Goal: Transaction & Acquisition: Purchase product/service

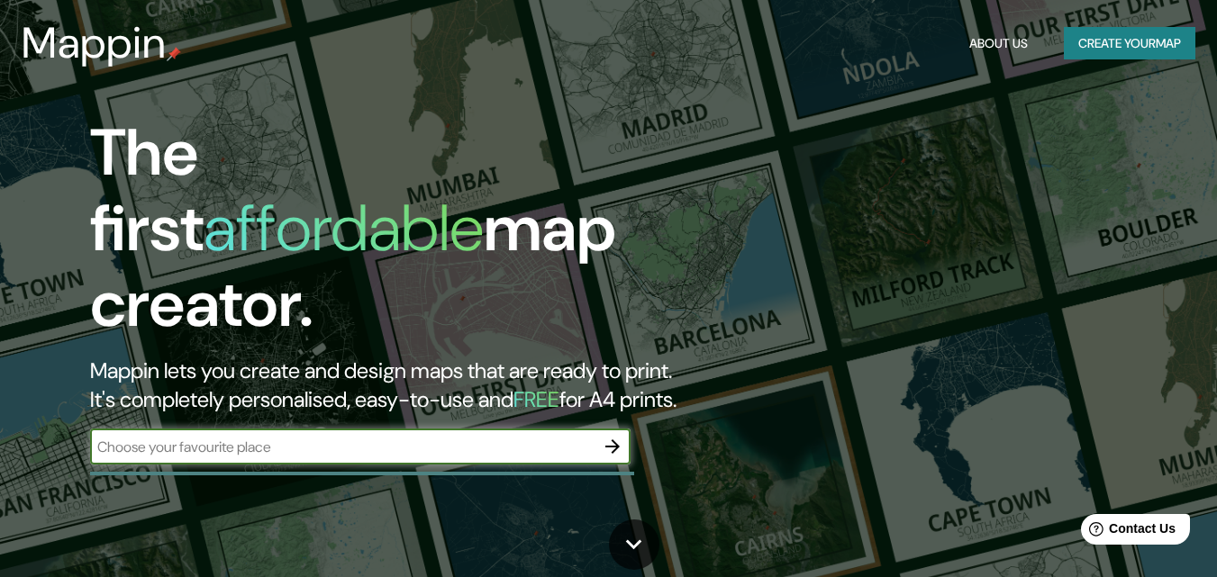
drag, startPoint x: 842, startPoint y: 167, endPoint x: 430, endPoint y: 363, distance: 456.9
click at [842, 167] on div "The first affordable map creator. Mappin lets you create and design maps that a…" at bounding box center [608, 288] width 1217 height 577
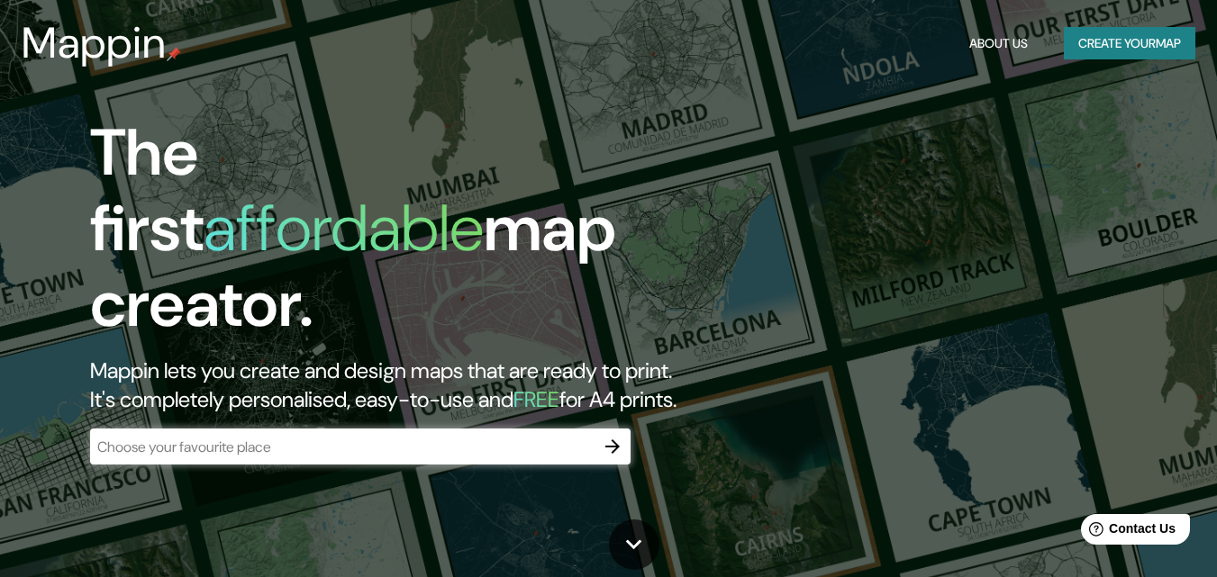
click at [364, 442] on div "​" at bounding box center [360, 447] width 541 height 36
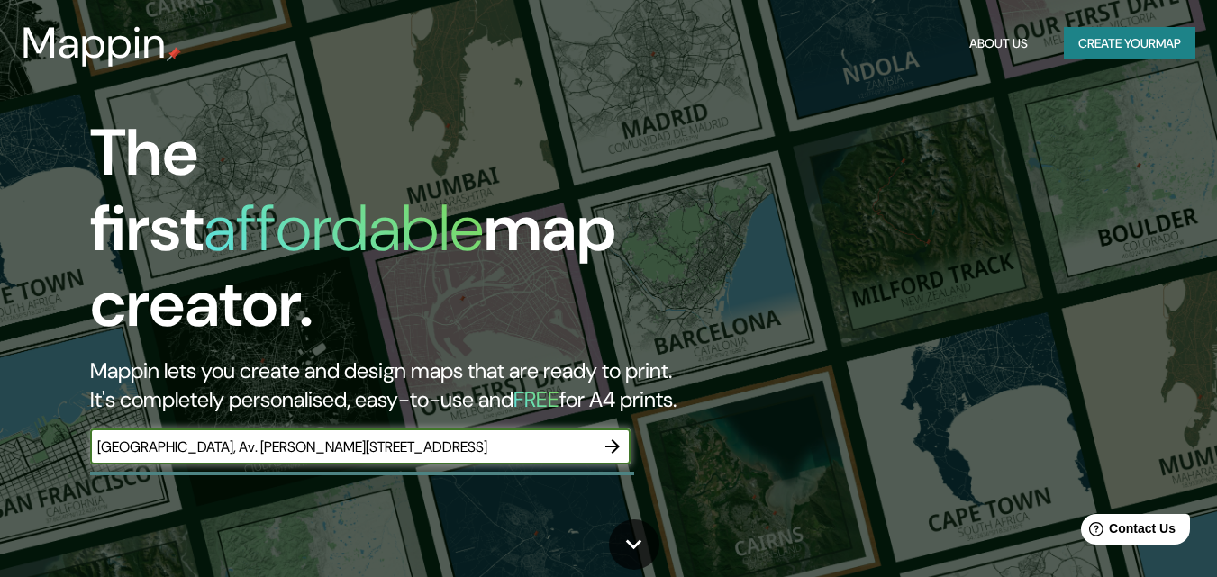
type input "[GEOGRAPHIC_DATA], Av. [PERSON_NAME], Charallave 1210, [PERSON_NAME]"
click at [611, 439] on icon "button" at bounding box center [613, 447] width 22 height 22
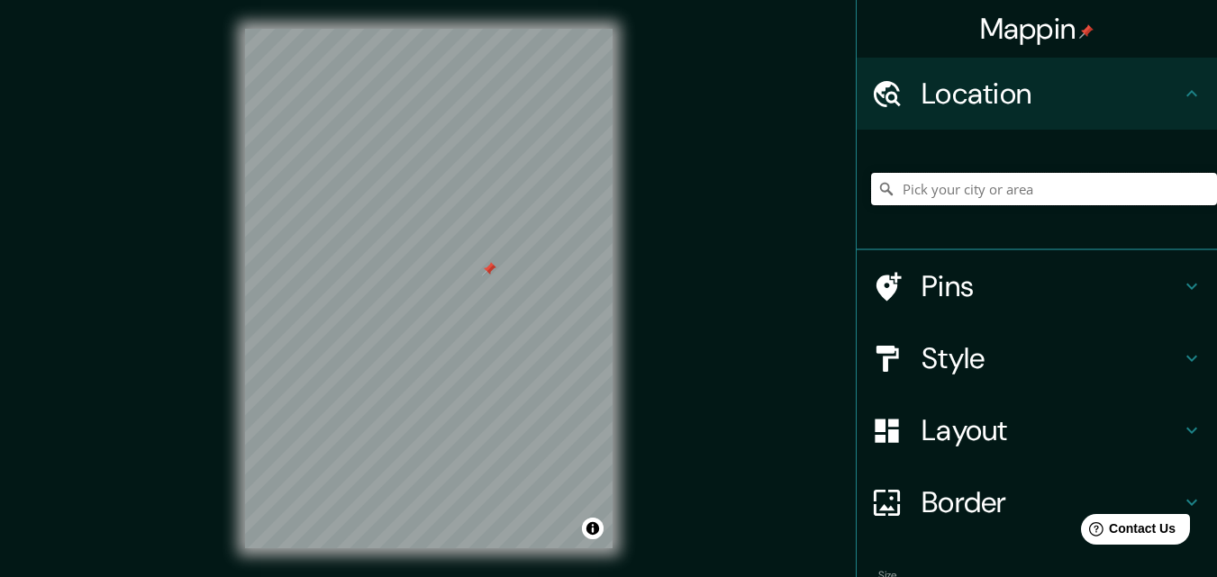
click at [1000, 195] on input "Pick your city or area" at bounding box center [1044, 189] width 346 height 32
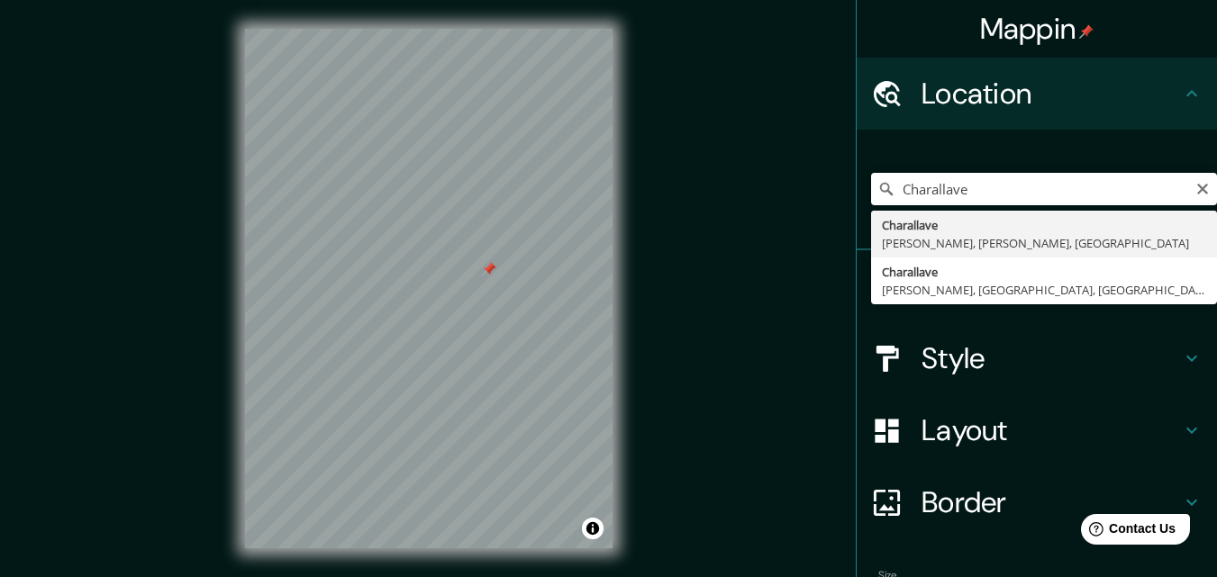
type input "Charallave, [PERSON_NAME], [PERSON_NAME], [GEOGRAPHIC_DATA]"
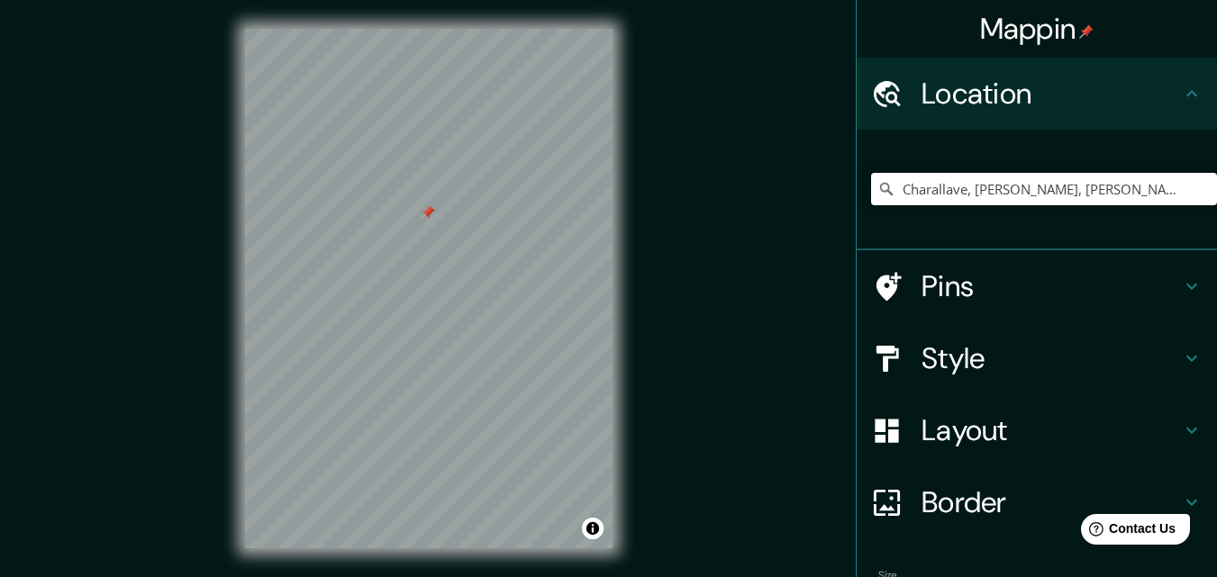
click at [1039, 102] on h4 "Location" at bounding box center [1051, 94] width 259 height 36
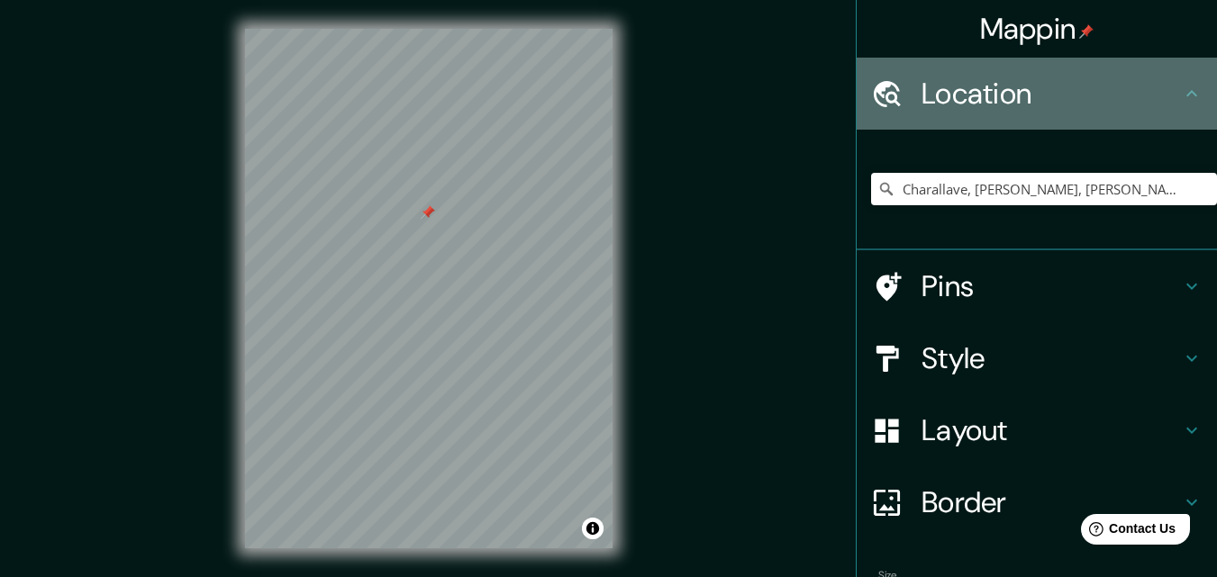
click at [1186, 94] on icon at bounding box center [1191, 93] width 11 height 6
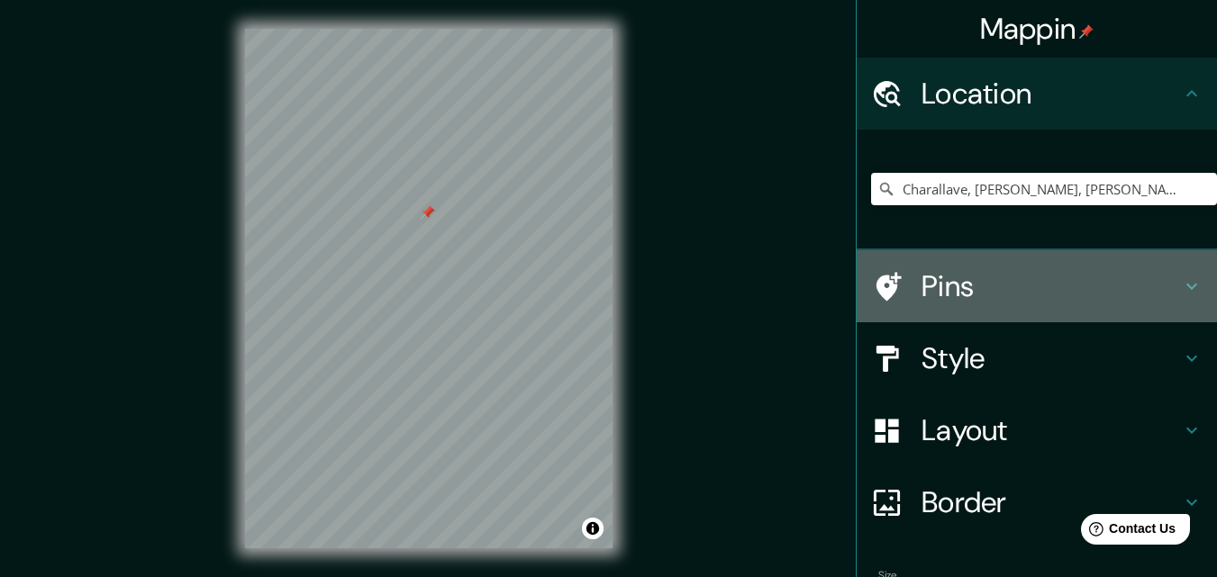
click at [1129, 302] on h4 "Pins" at bounding box center [1051, 286] width 259 height 36
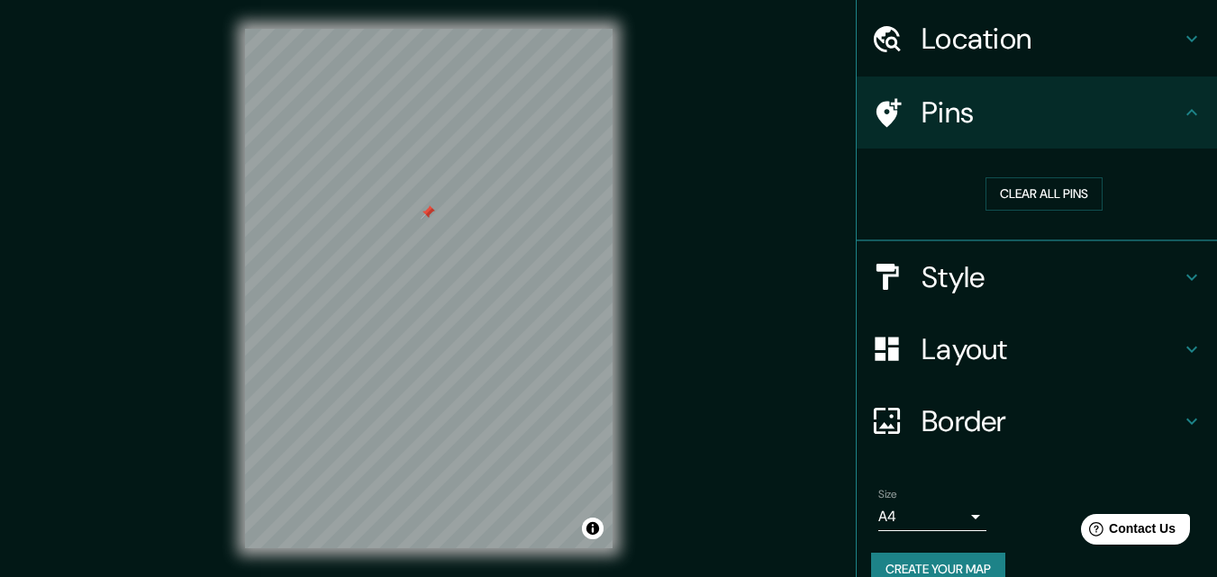
scroll to position [85, 0]
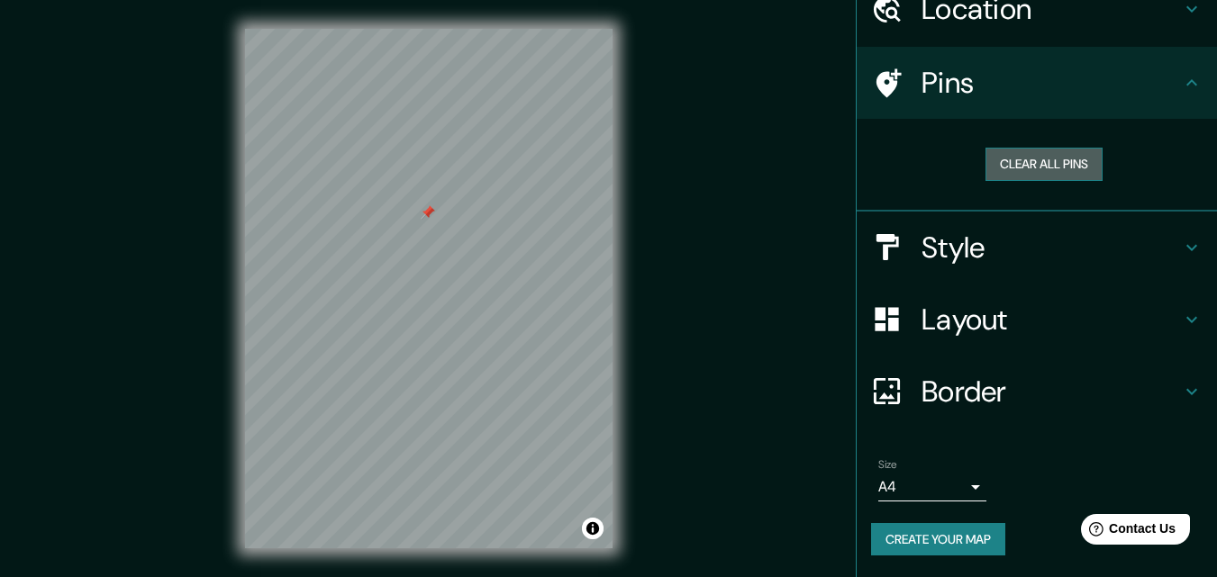
click at [1051, 175] on button "Clear all pins" at bounding box center [1044, 164] width 117 height 33
click at [1017, 325] on h4 "Layout" at bounding box center [1051, 320] width 259 height 36
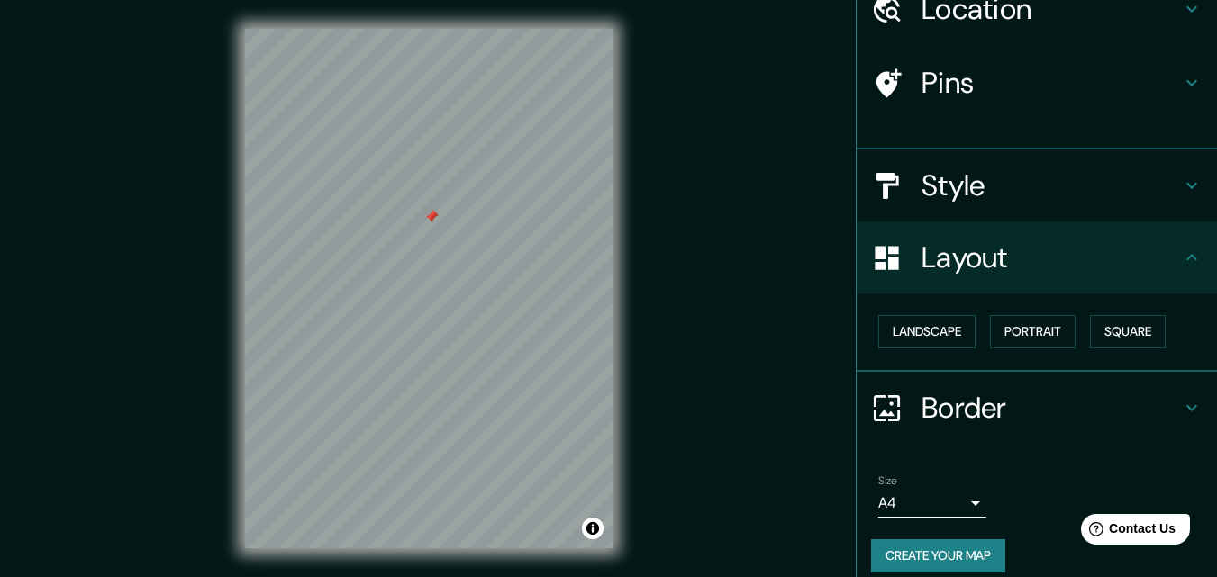
scroll to position [70, 0]
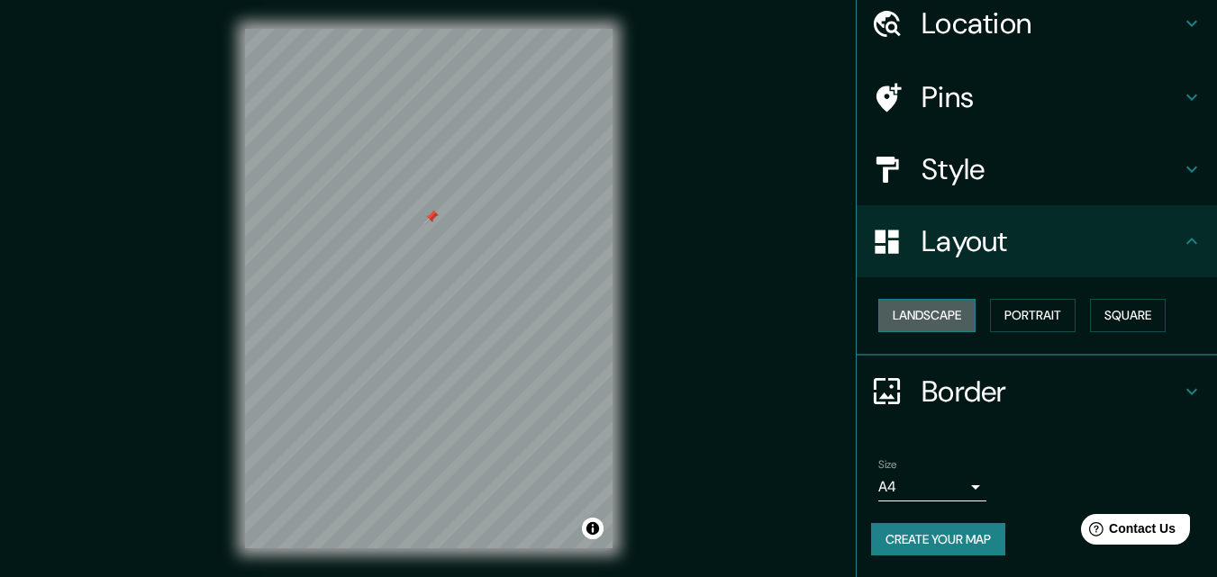
click at [925, 321] on button "Landscape" at bounding box center [926, 315] width 97 height 33
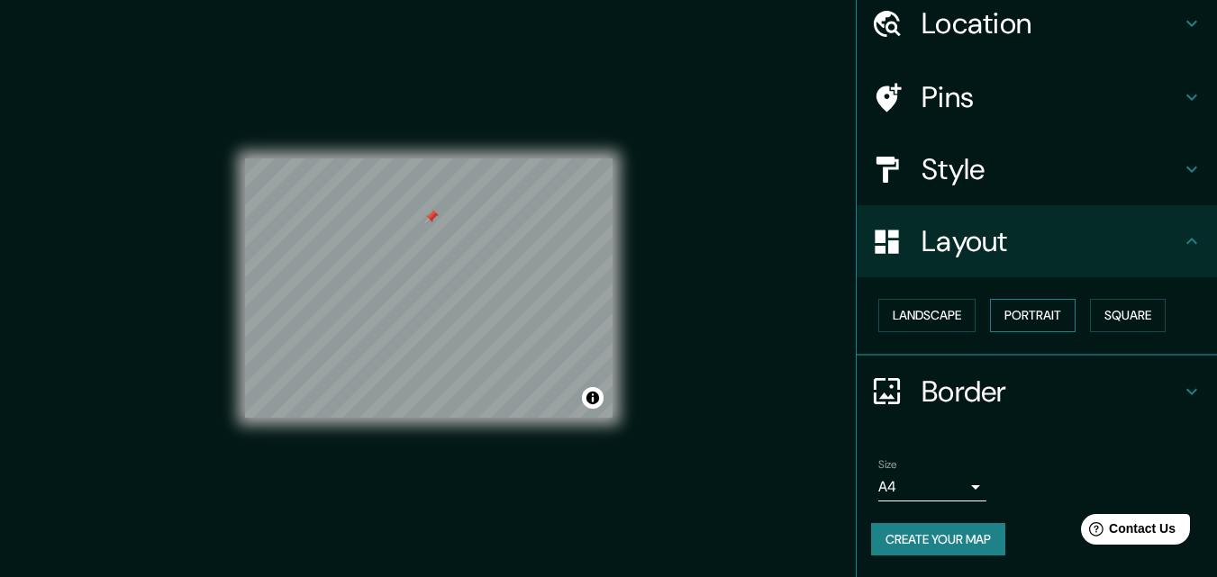
click at [1014, 323] on button "Portrait" at bounding box center [1033, 315] width 86 height 33
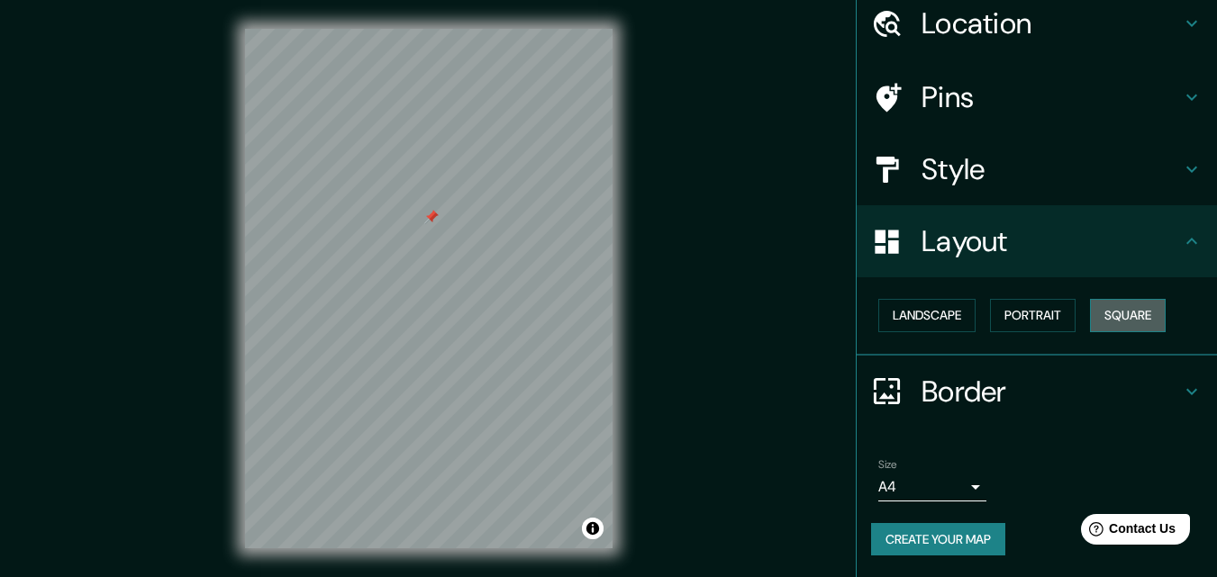
click at [1135, 327] on button "Square" at bounding box center [1128, 315] width 76 height 33
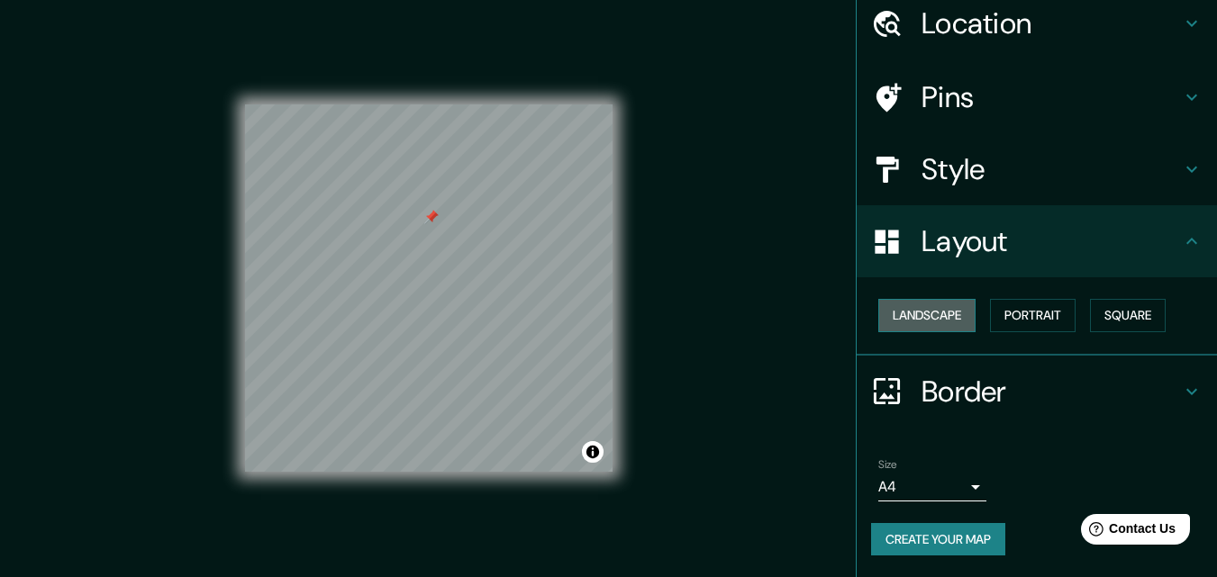
click at [937, 312] on button "Landscape" at bounding box center [926, 315] width 97 height 33
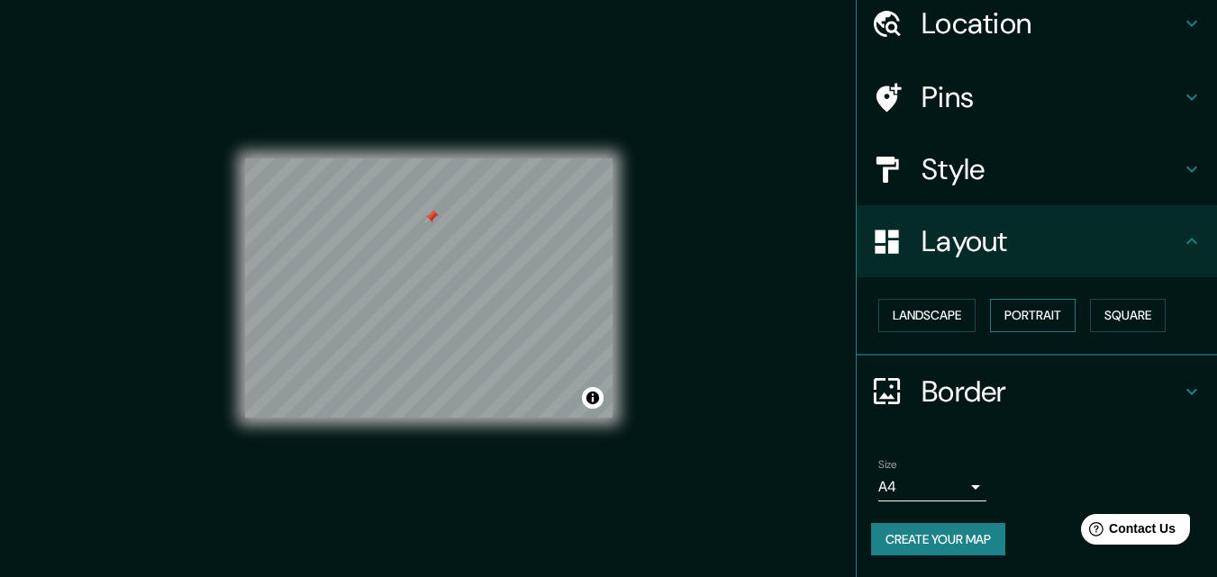
click at [998, 316] on button "Portrait" at bounding box center [1033, 315] width 86 height 33
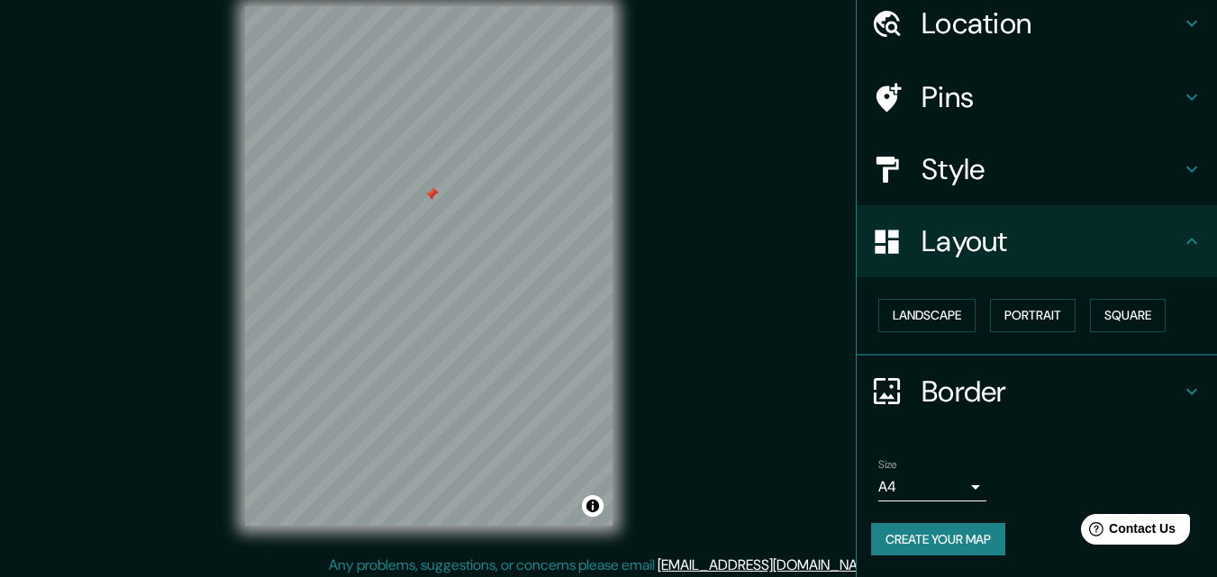
scroll to position [29, 0]
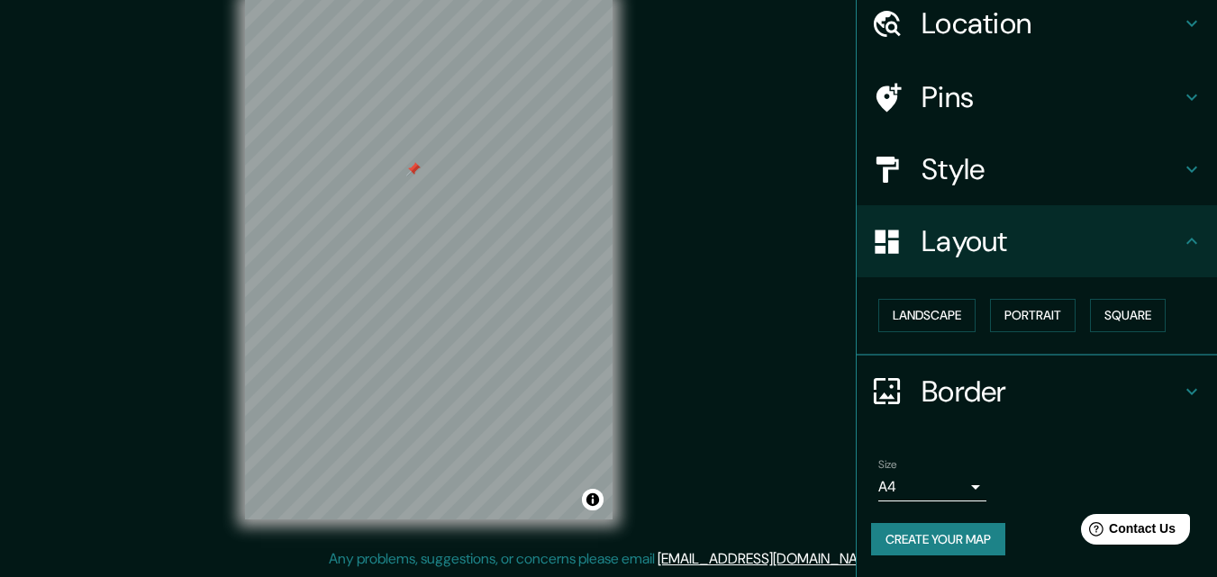
click at [1009, 182] on h4 "Style" at bounding box center [1051, 169] width 259 height 36
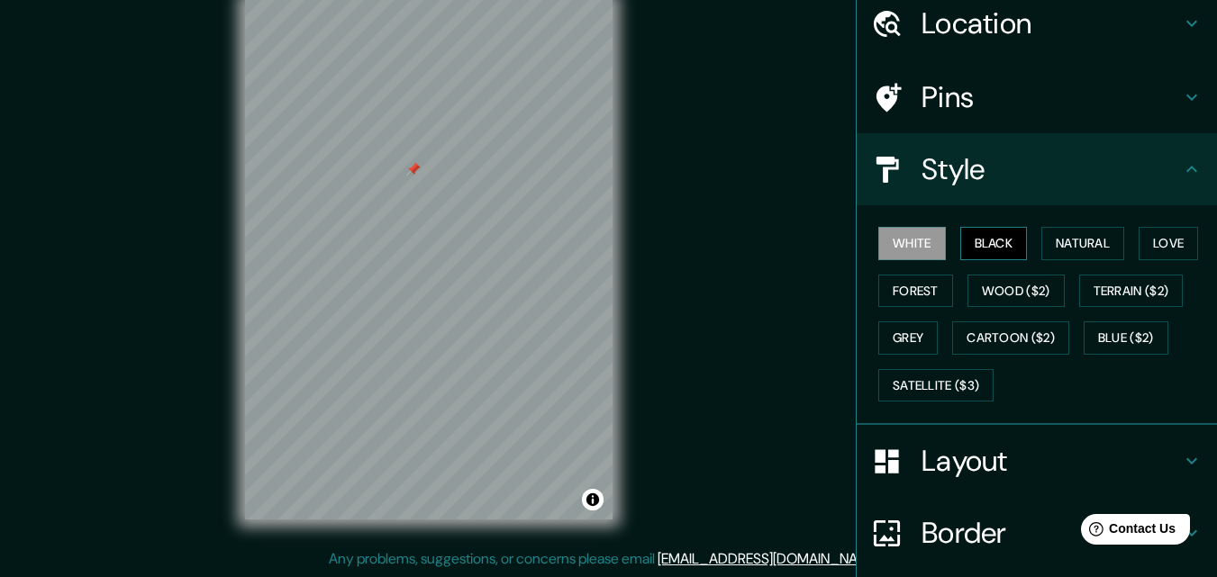
click at [962, 250] on button "Black" at bounding box center [994, 243] width 68 height 33
click at [1063, 242] on button "Natural" at bounding box center [1082, 243] width 83 height 33
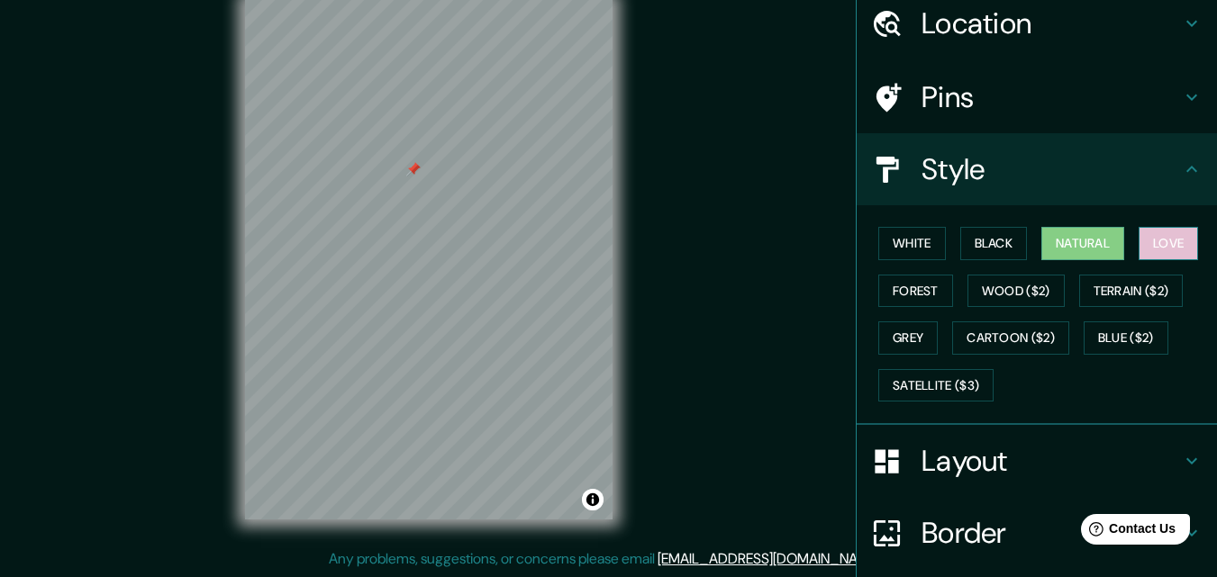
click at [1154, 242] on button "Love" at bounding box center [1168, 243] width 59 height 33
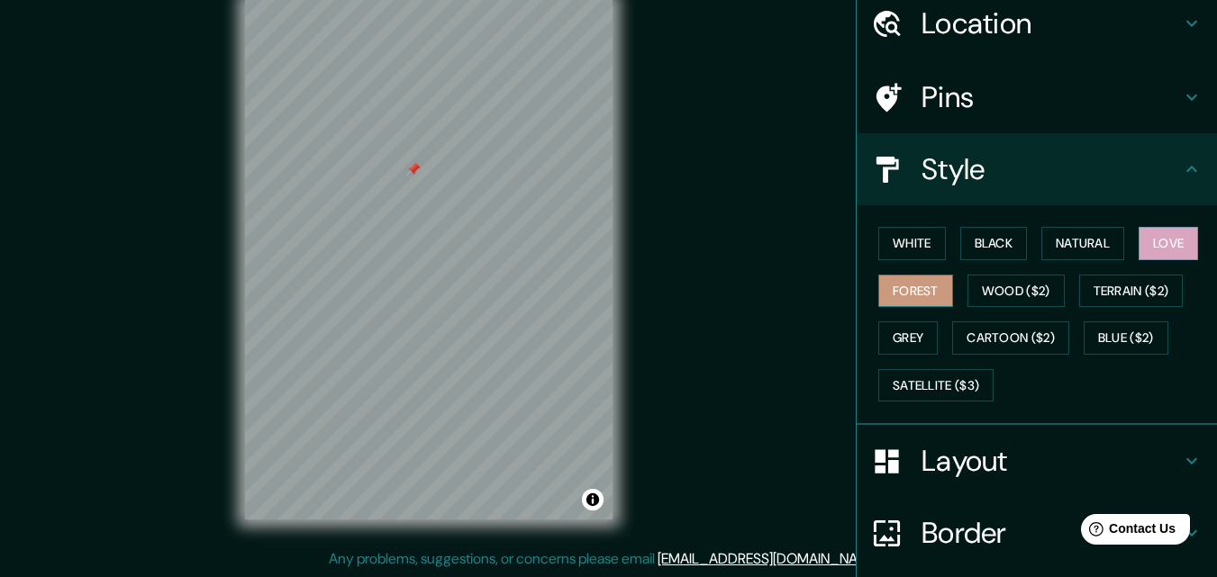
click at [910, 298] on button "Forest" at bounding box center [915, 291] width 75 height 33
click at [905, 332] on button "Grey" at bounding box center [907, 338] width 59 height 33
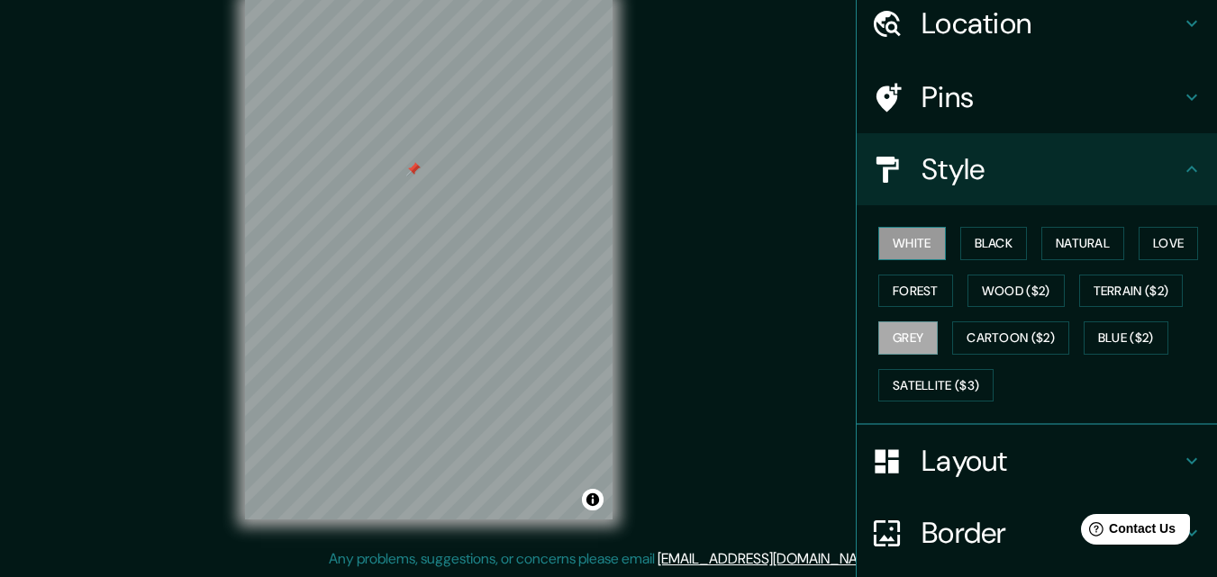
click at [910, 257] on button "White" at bounding box center [912, 243] width 68 height 33
click at [986, 456] on h4 "Layout" at bounding box center [1051, 461] width 259 height 36
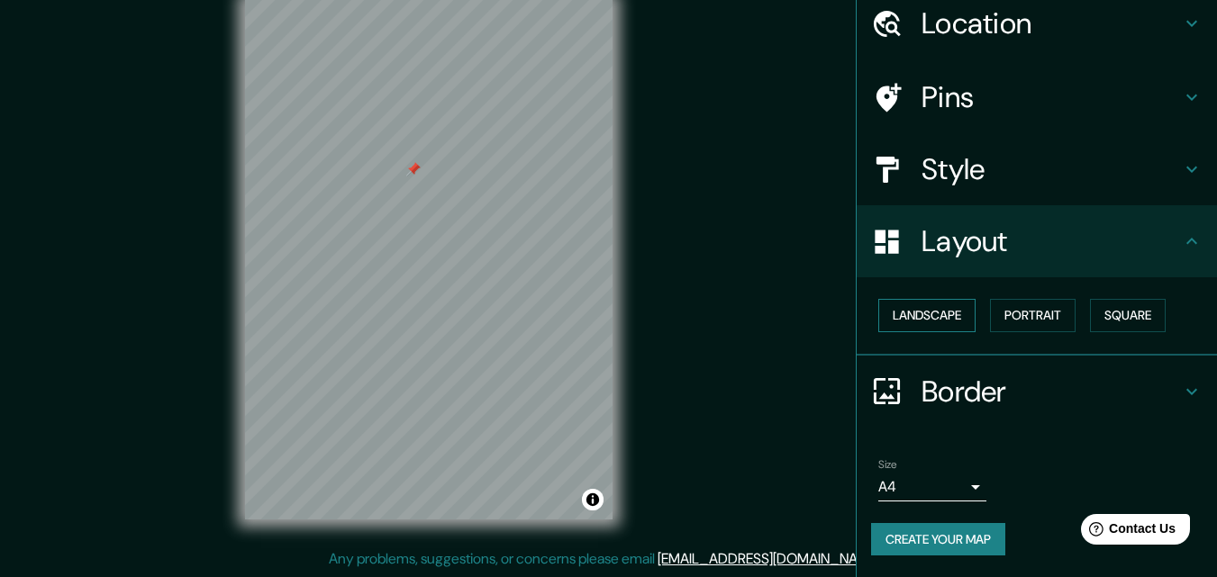
click at [925, 329] on button "Landscape" at bounding box center [926, 315] width 97 height 33
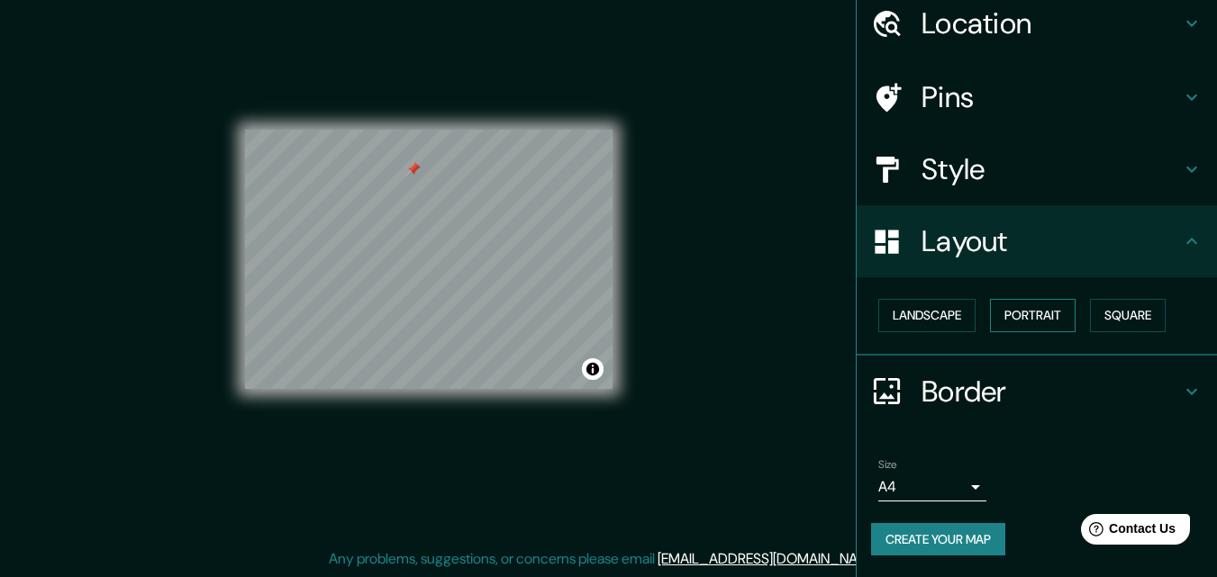
click at [1010, 313] on button "Portrait" at bounding box center [1033, 315] width 86 height 33
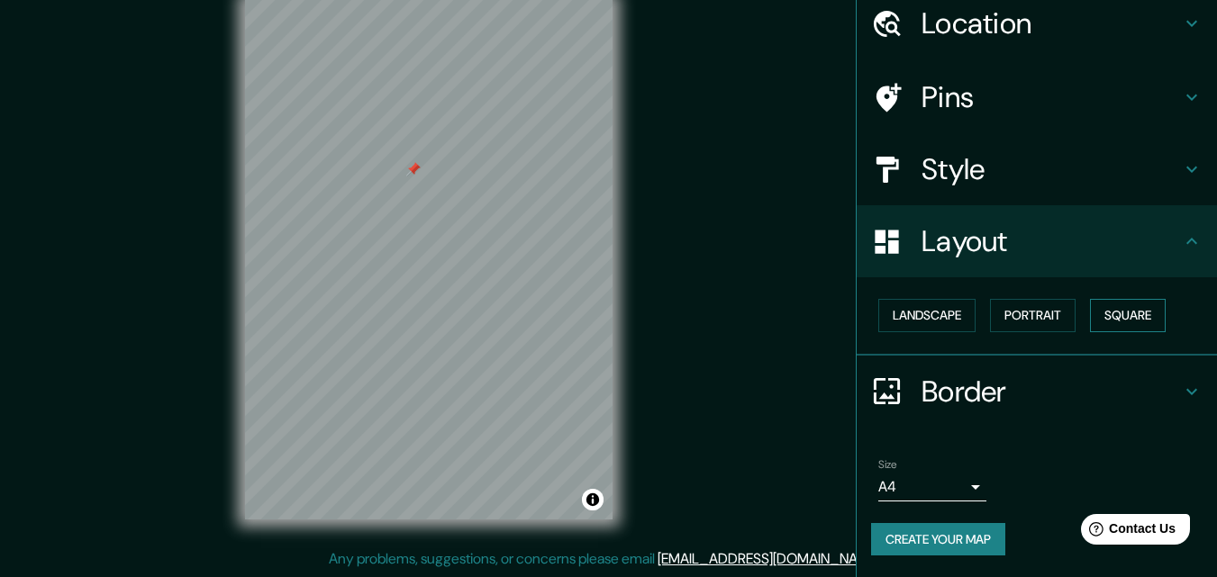
click at [1115, 320] on button "Square" at bounding box center [1128, 315] width 76 height 33
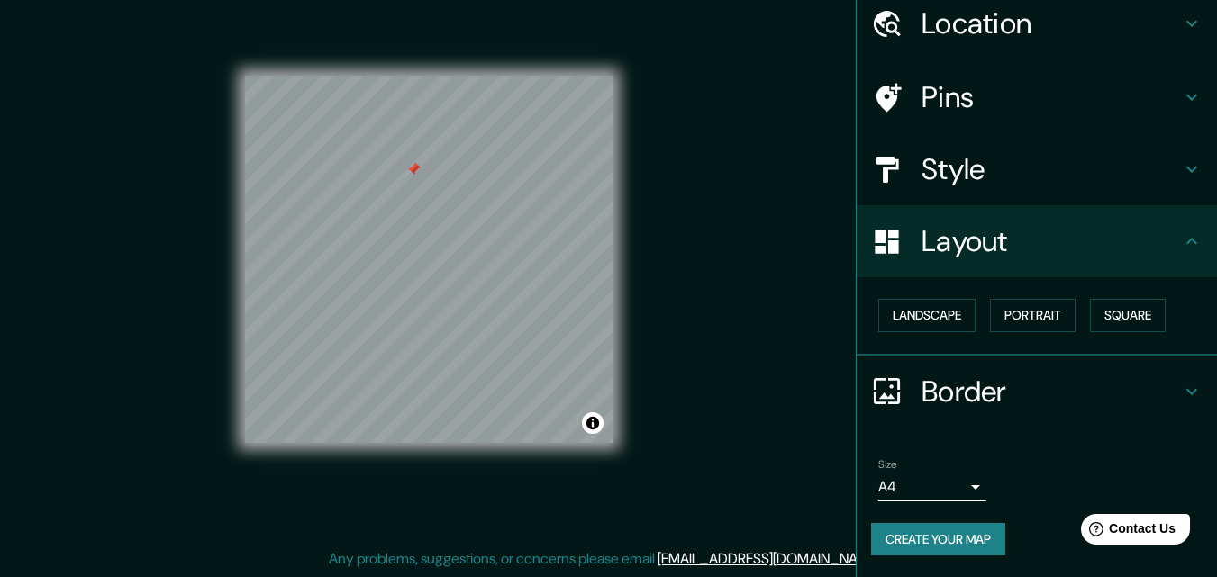
click at [955, 484] on body "Mappin Location [GEOGRAPHIC_DATA], [PERSON_NAME], [PERSON_NAME], [GEOGRAPHIC_DA…" at bounding box center [608, 259] width 1217 height 577
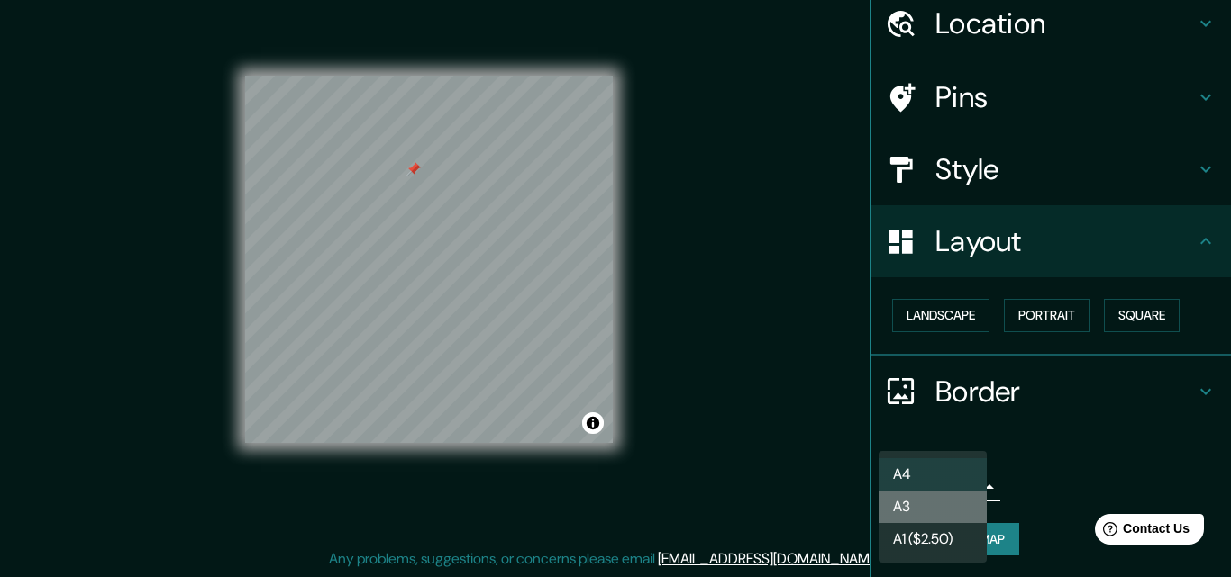
click at [942, 503] on li "A3" at bounding box center [932, 507] width 108 height 32
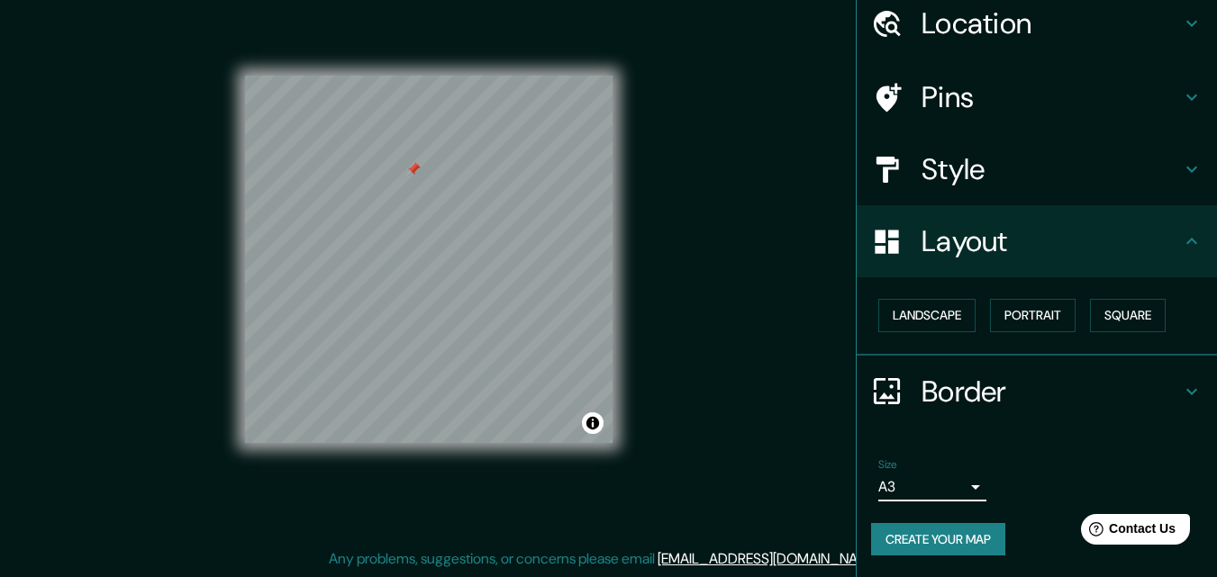
click at [959, 488] on body "Mappin Location [GEOGRAPHIC_DATA], [PERSON_NAME], [PERSON_NAME], [GEOGRAPHIC_DA…" at bounding box center [608, 259] width 1217 height 577
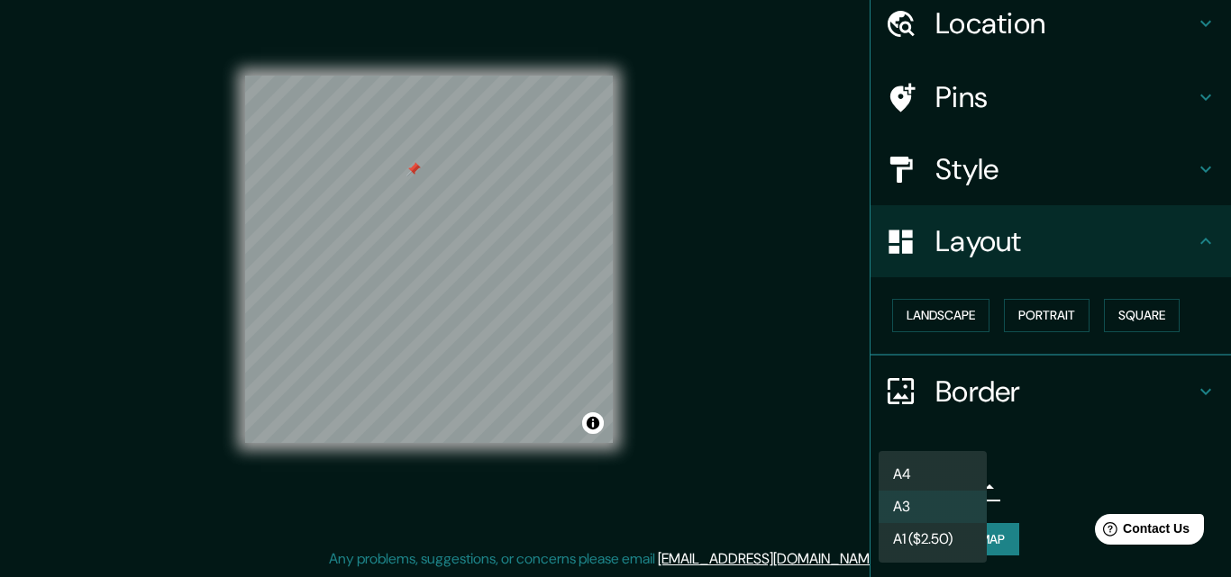
click at [938, 468] on li "A4" at bounding box center [932, 475] width 108 height 32
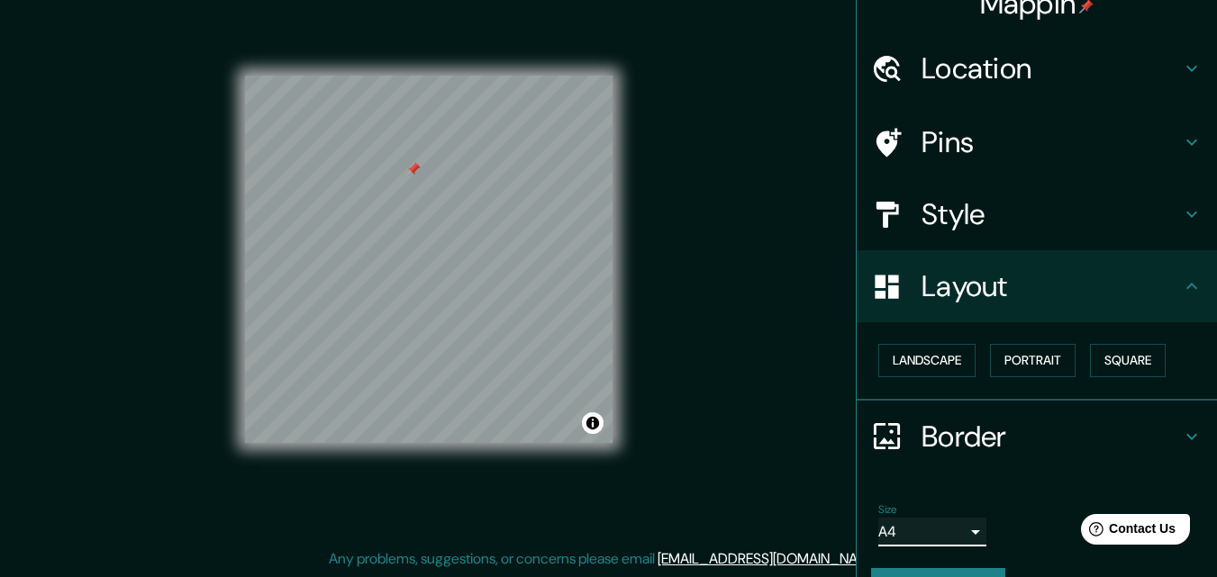
scroll to position [0, 0]
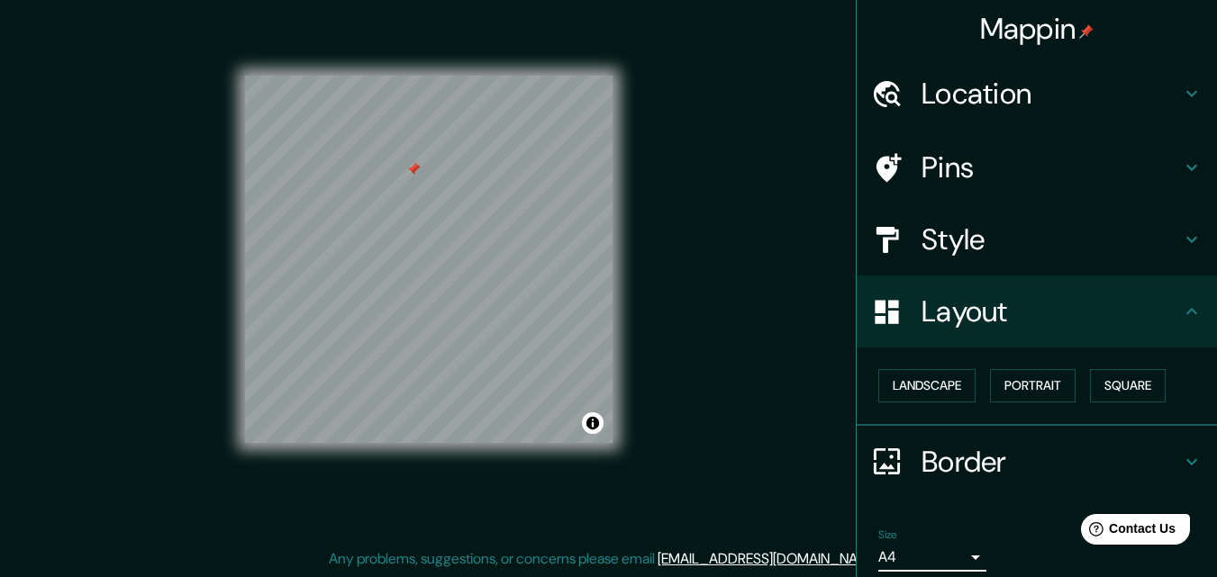
click at [1161, 314] on h4 "Layout" at bounding box center [1051, 312] width 259 height 36
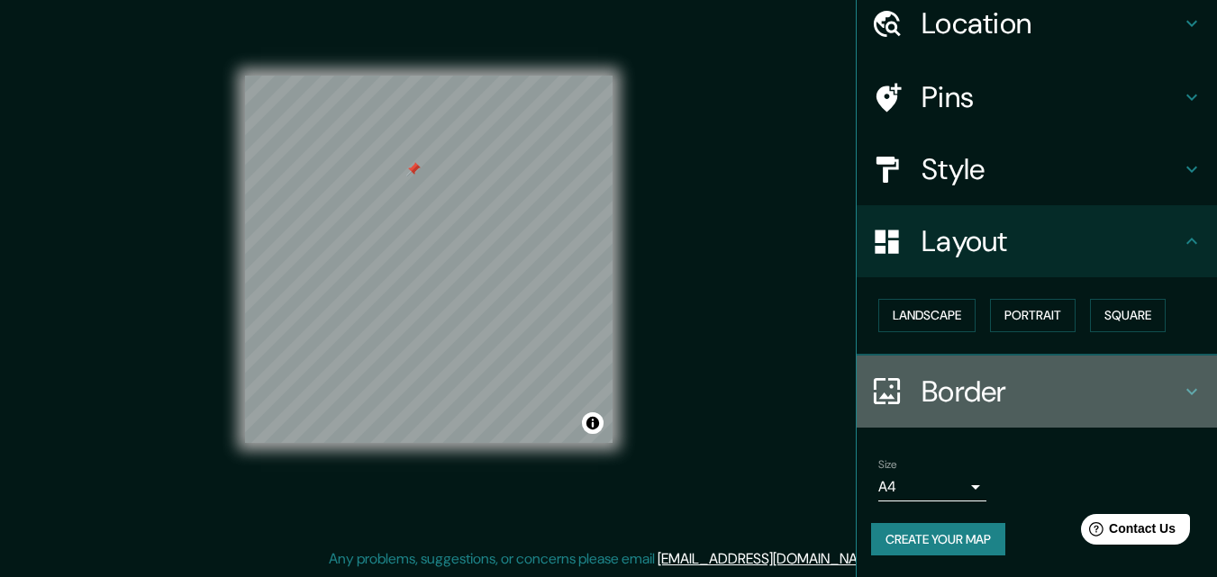
click at [1131, 376] on h4 "Border" at bounding box center [1051, 392] width 259 height 36
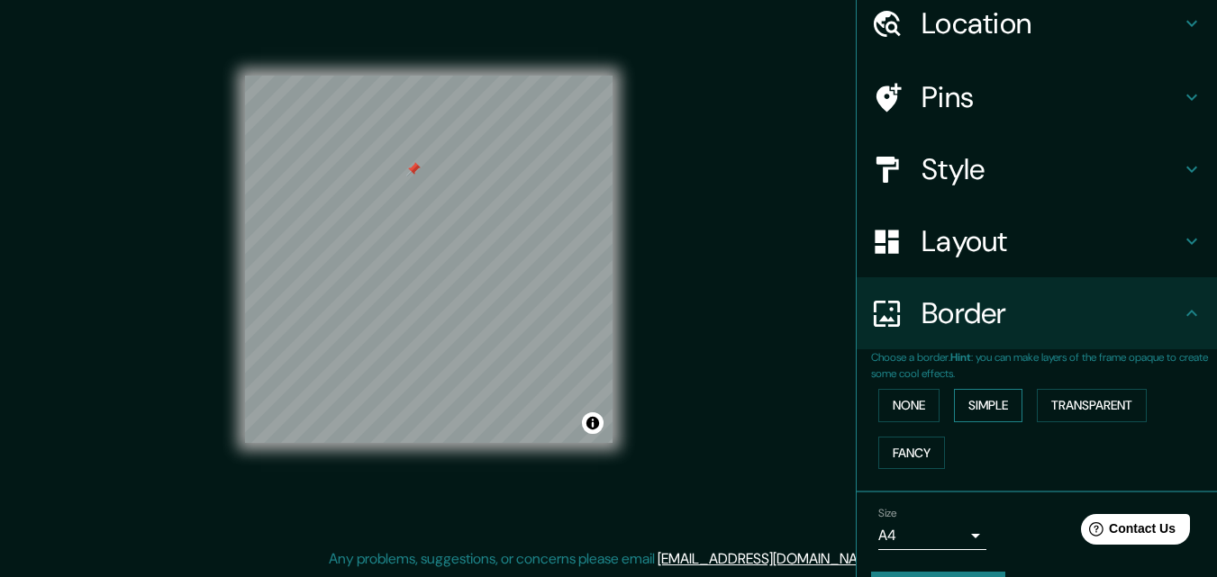
click at [976, 407] on button "Simple" at bounding box center [988, 405] width 68 height 33
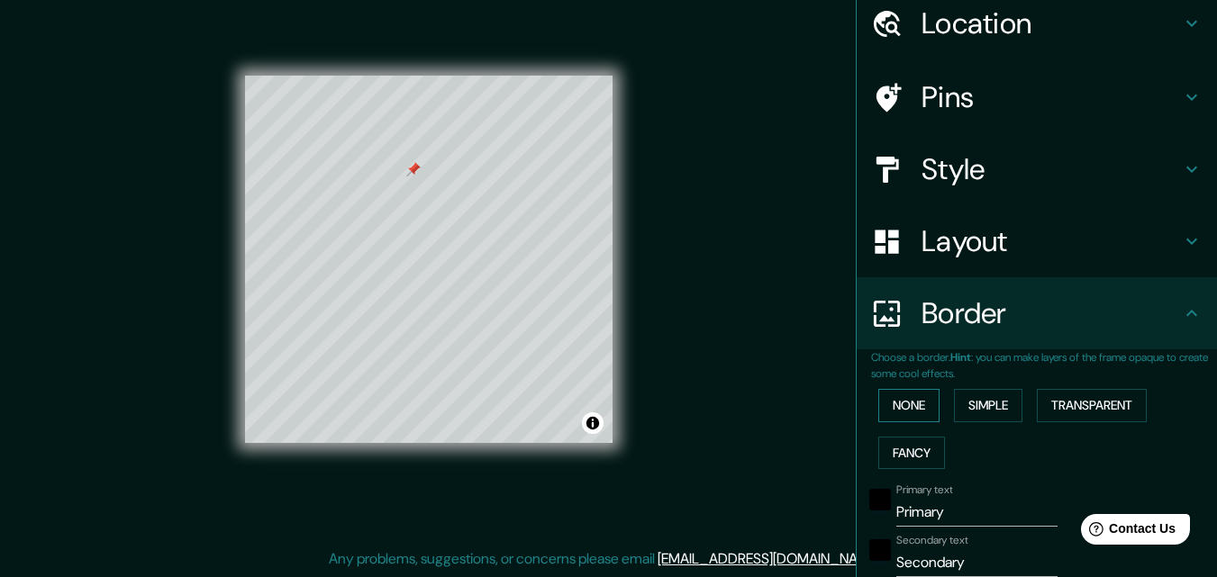
click at [919, 404] on button "None" at bounding box center [908, 405] width 61 height 33
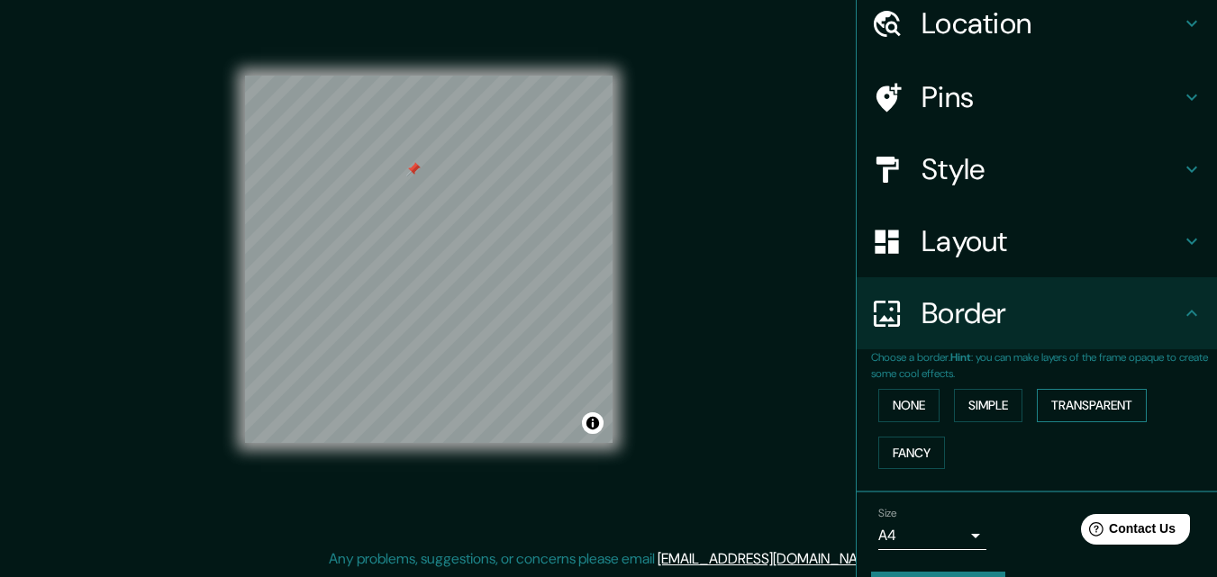
click at [1083, 406] on button "Transparent" at bounding box center [1092, 405] width 110 height 33
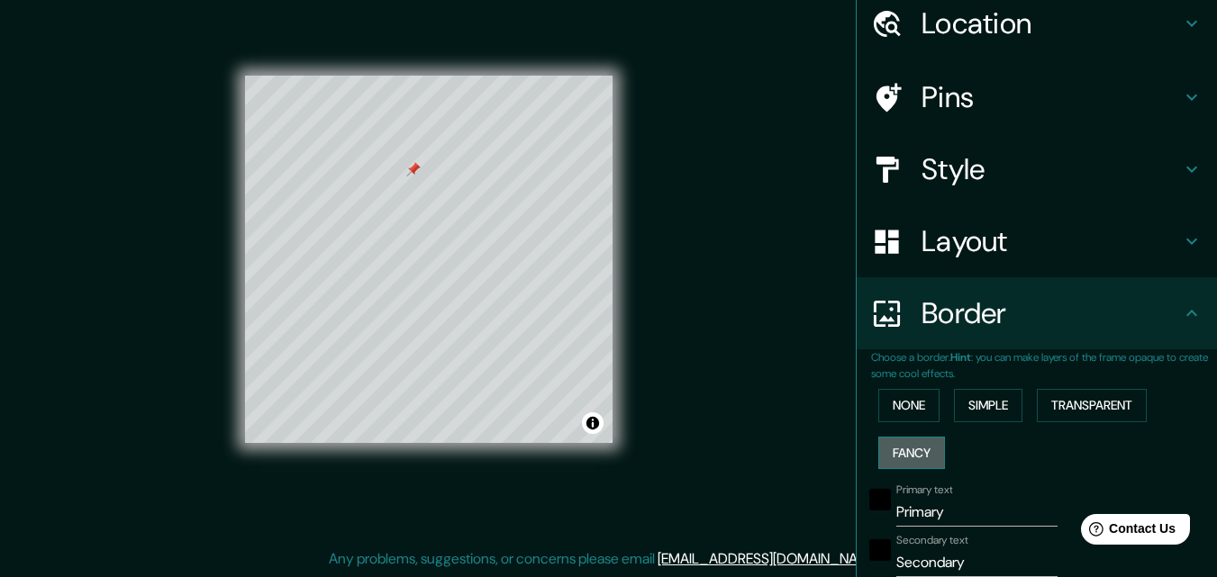
click at [905, 466] on button "Fancy" at bounding box center [911, 453] width 67 height 33
click at [918, 407] on button "None" at bounding box center [908, 405] width 61 height 33
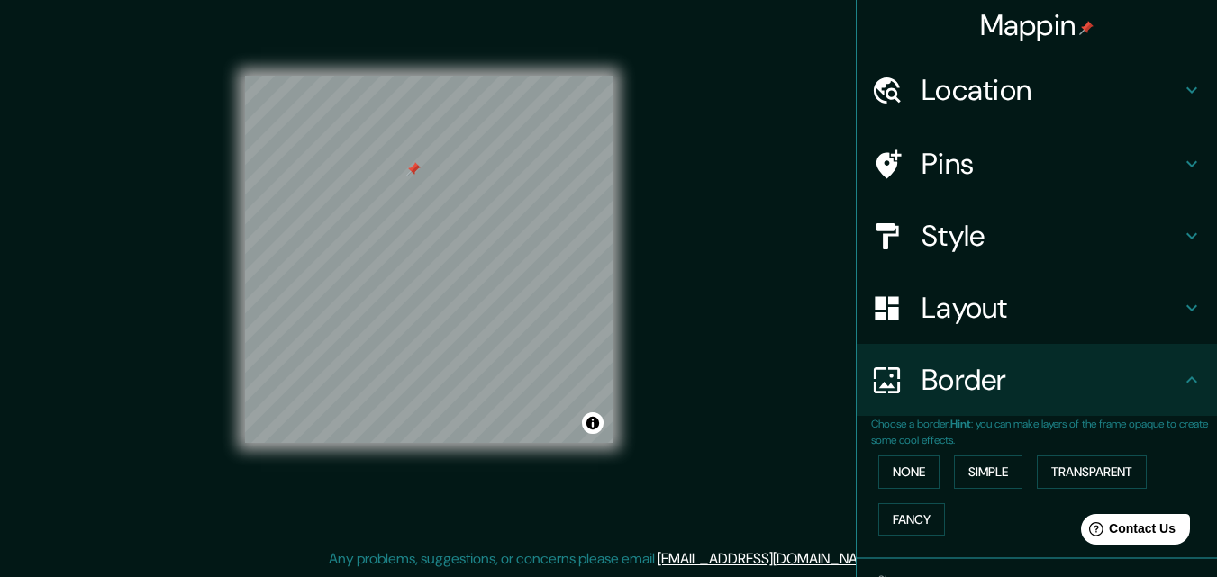
scroll to position [0, 0]
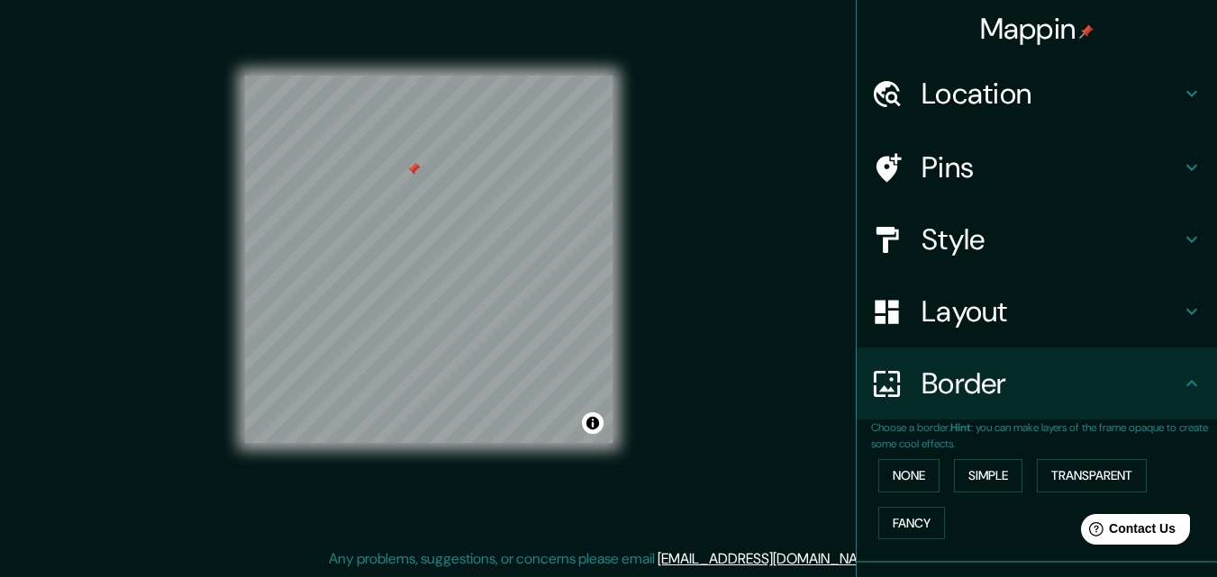
click at [1061, 255] on h4 "Style" at bounding box center [1051, 240] width 259 height 36
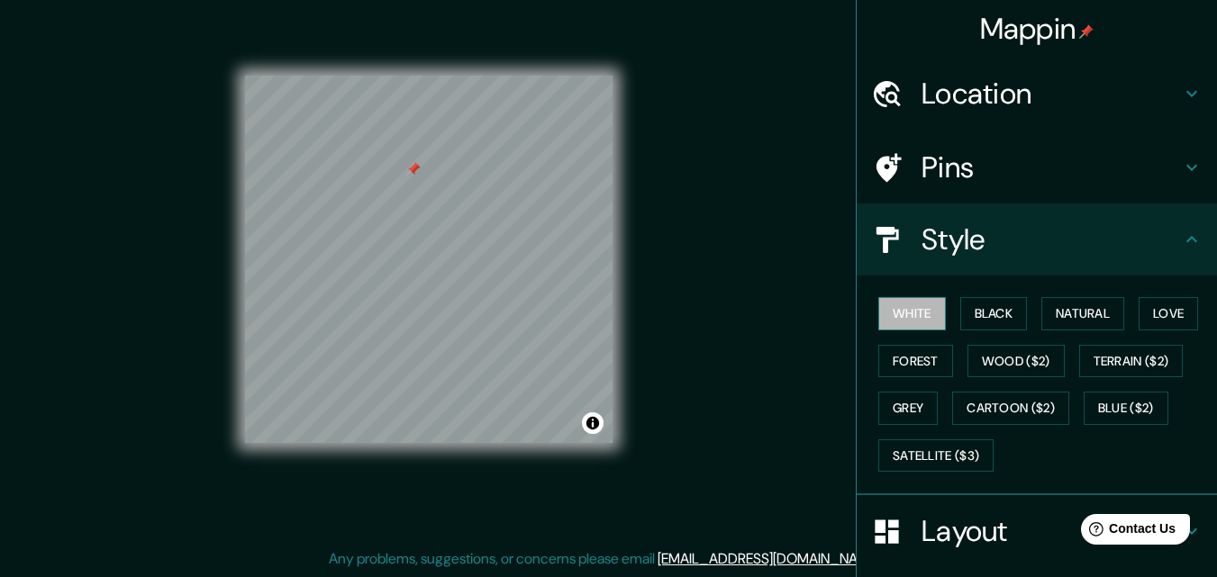
click at [914, 310] on button "White" at bounding box center [912, 313] width 68 height 33
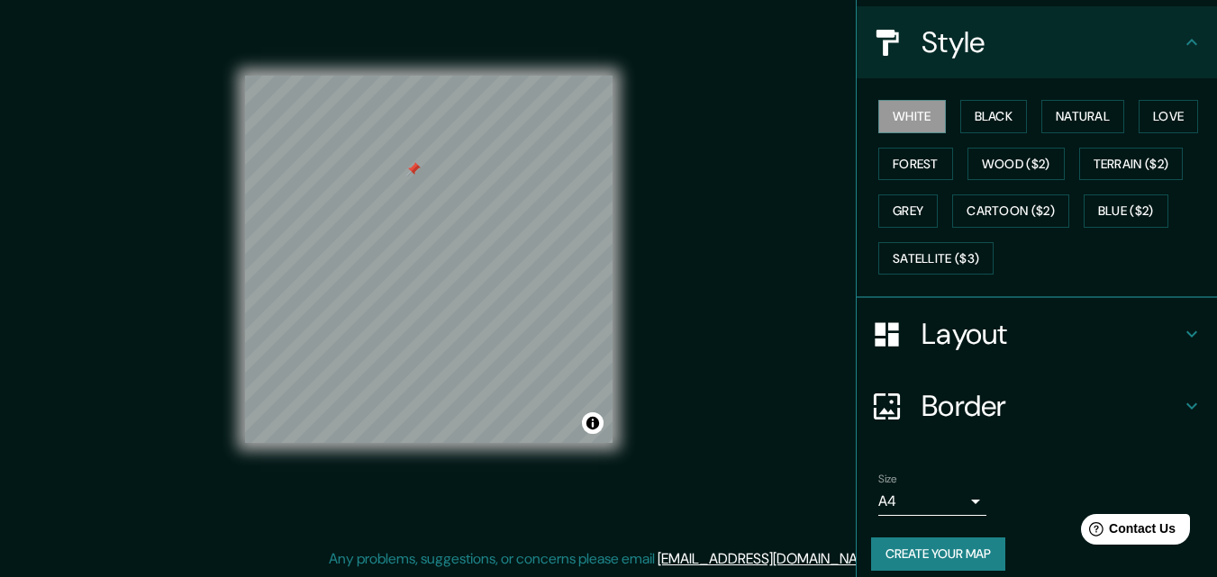
scroll to position [213, 0]
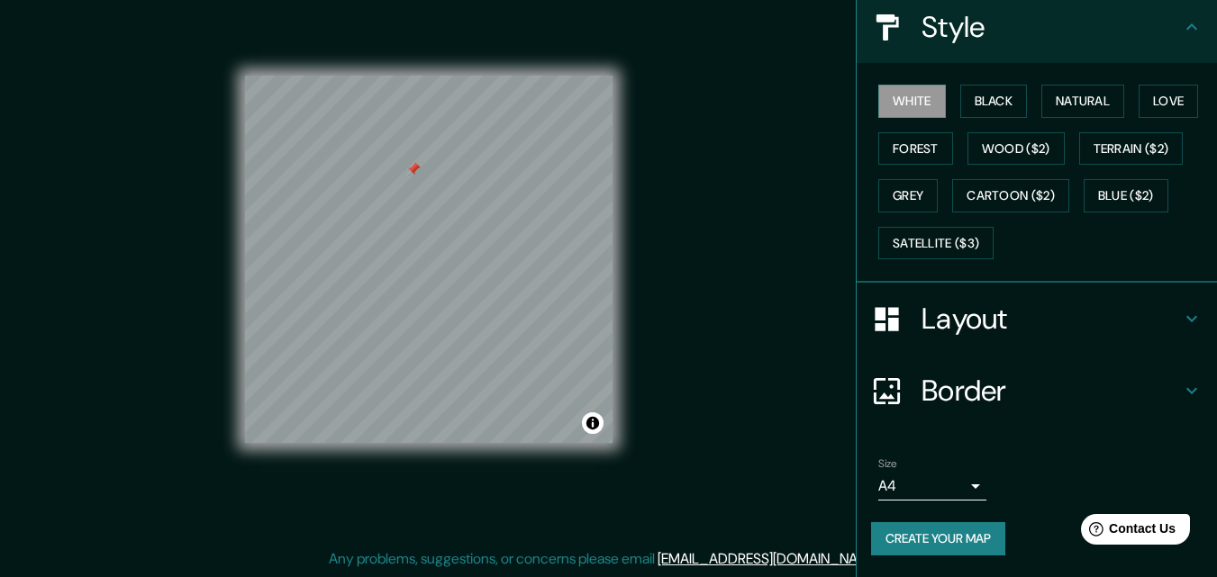
click at [934, 543] on button "Create your map" at bounding box center [938, 538] width 134 height 33
click at [958, 544] on button "Create your map" at bounding box center [938, 538] width 134 height 33
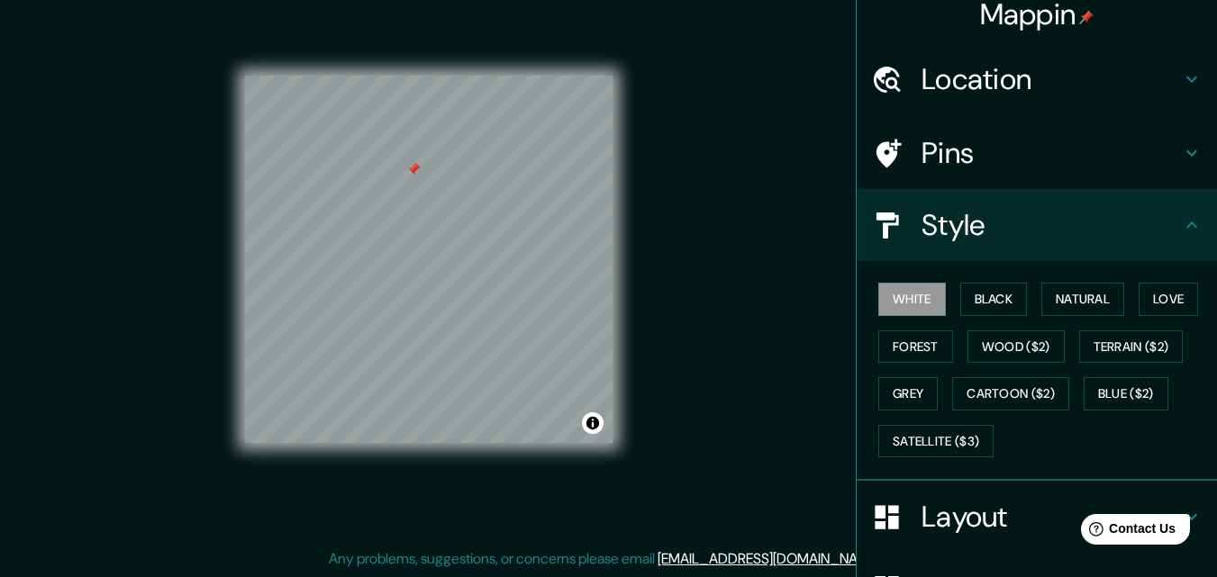
scroll to position [0, 0]
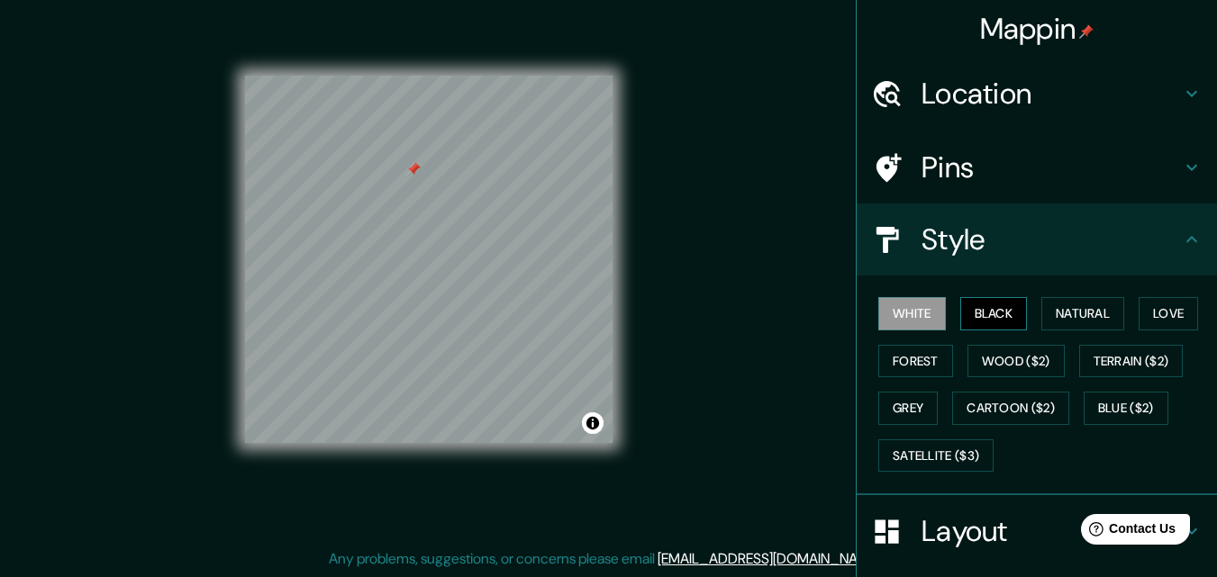
click at [976, 323] on button "Black" at bounding box center [994, 313] width 68 height 33
click at [886, 313] on button "White" at bounding box center [912, 313] width 68 height 33
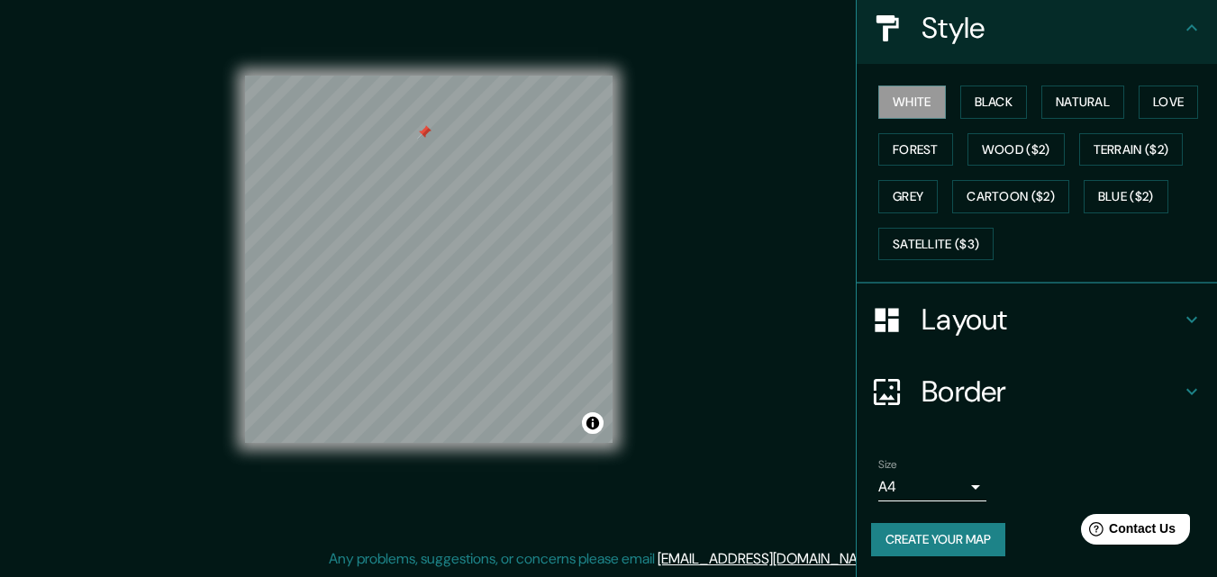
scroll to position [213, 0]
click at [1181, 329] on icon at bounding box center [1192, 319] width 22 height 22
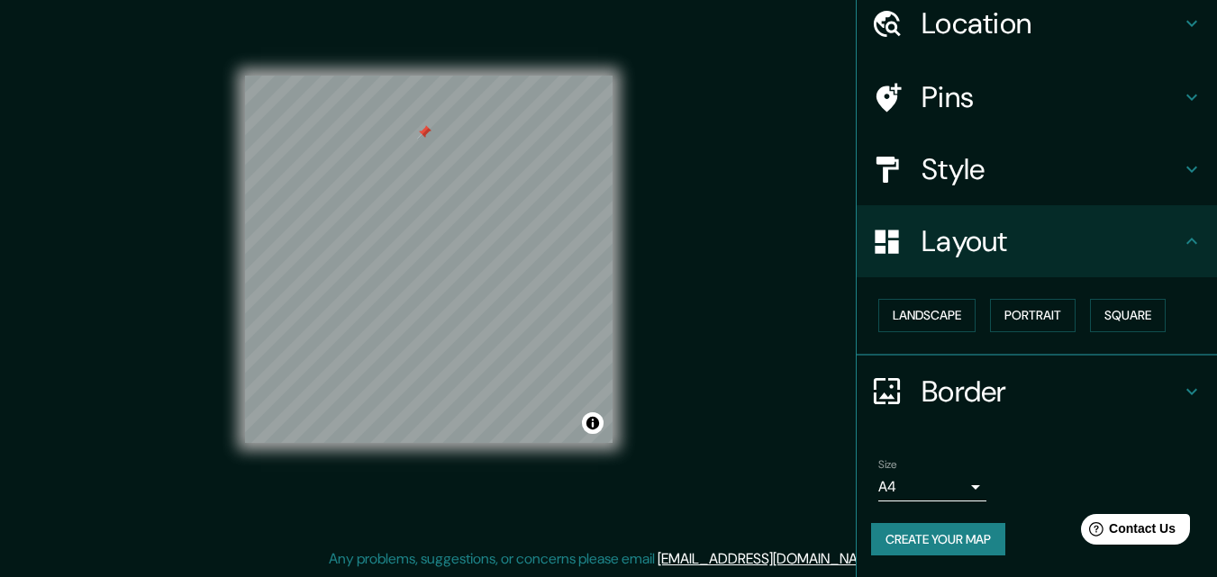
scroll to position [70, 0]
click at [1027, 328] on button "Portrait" at bounding box center [1033, 315] width 86 height 33
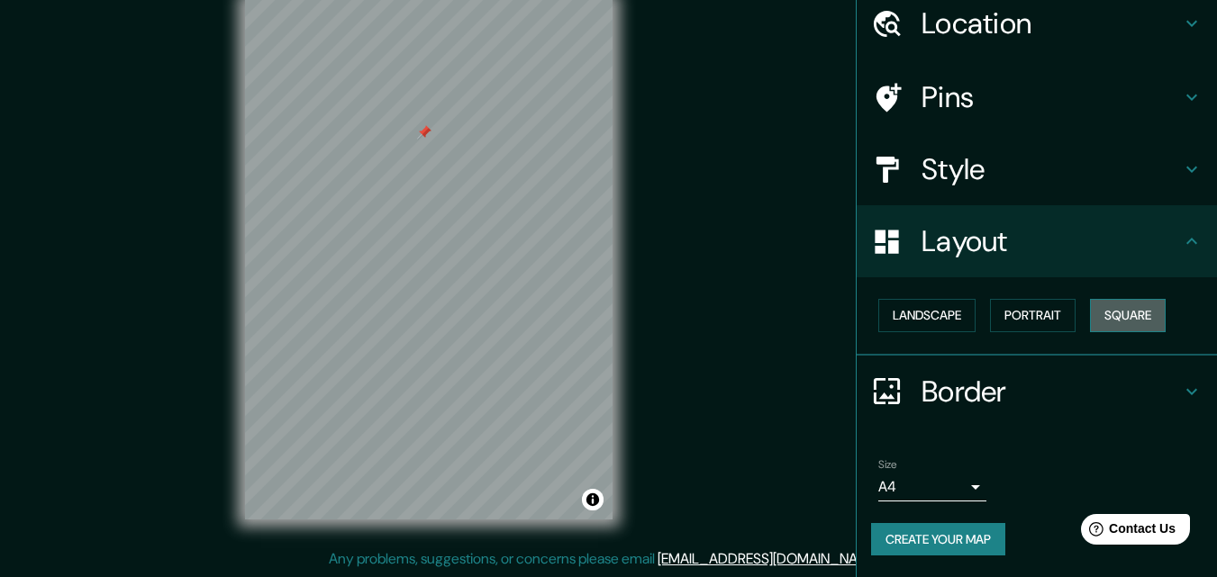
click at [1106, 314] on button "Square" at bounding box center [1128, 315] width 76 height 33
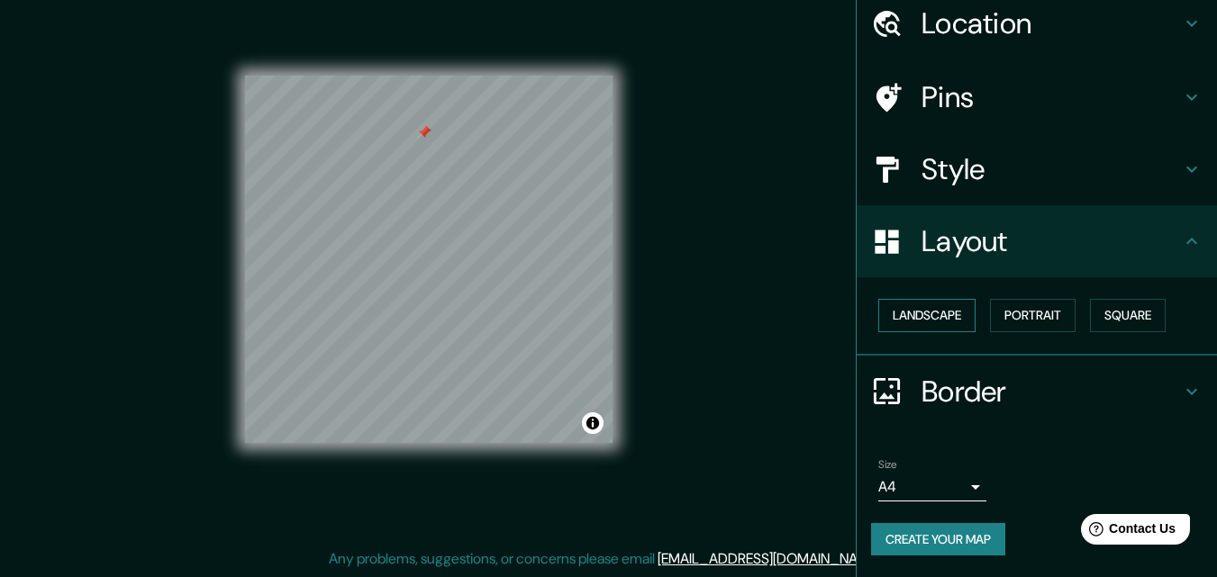
click at [941, 319] on button "Landscape" at bounding box center [926, 315] width 97 height 33
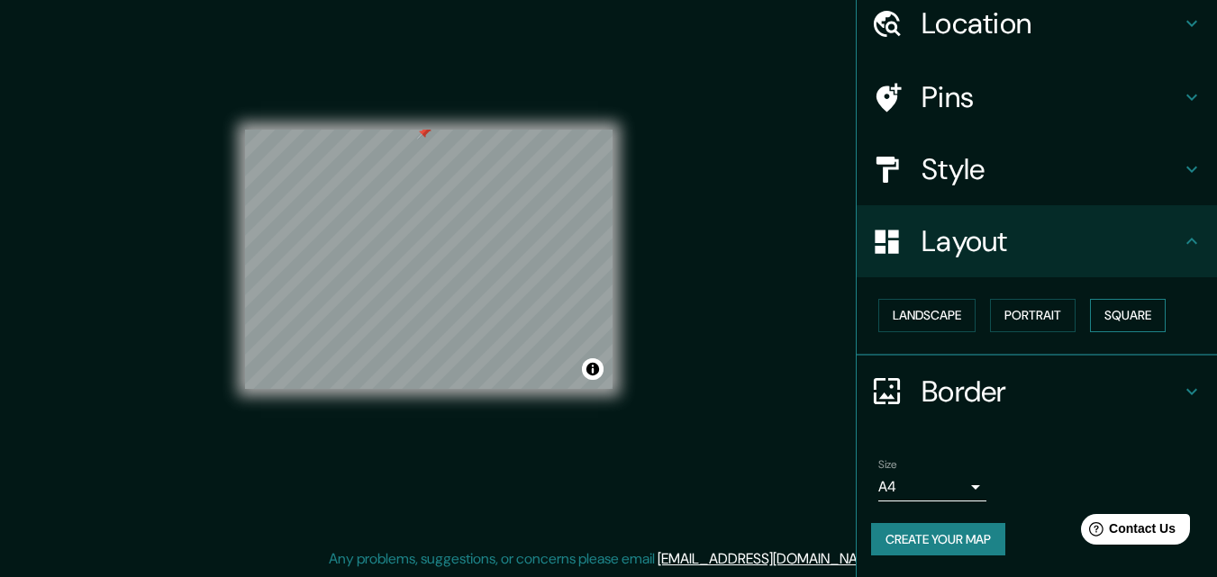
click at [1124, 321] on button "Square" at bounding box center [1128, 315] width 76 height 33
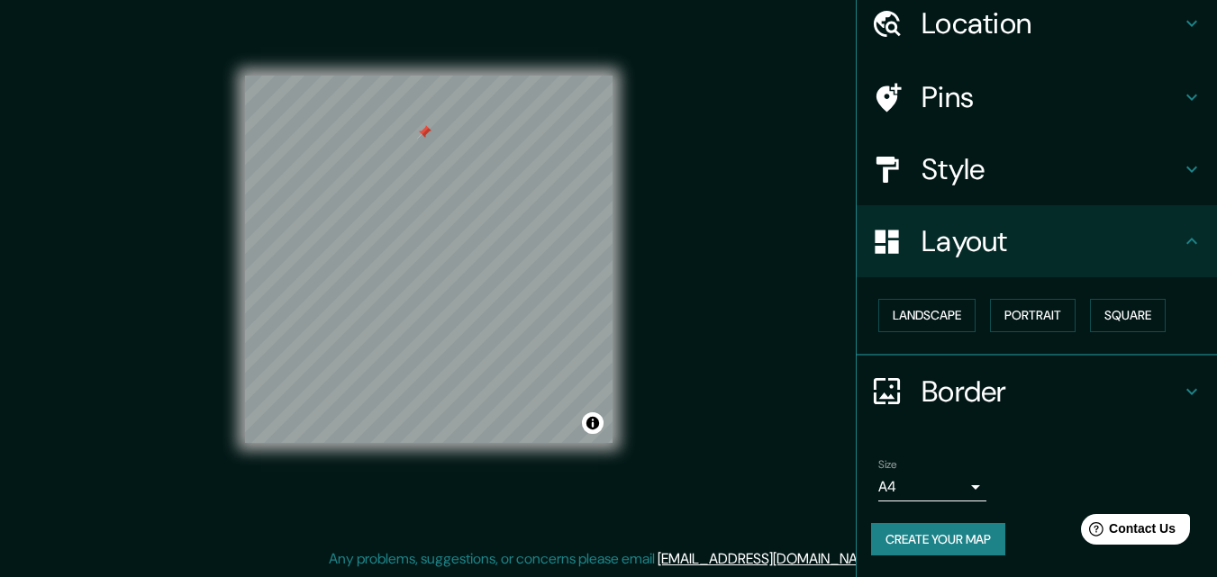
click at [963, 487] on body "Mappin Location [GEOGRAPHIC_DATA], [PERSON_NAME], [PERSON_NAME], [GEOGRAPHIC_DA…" at bounding box center [608, 259] width 1217 height 577
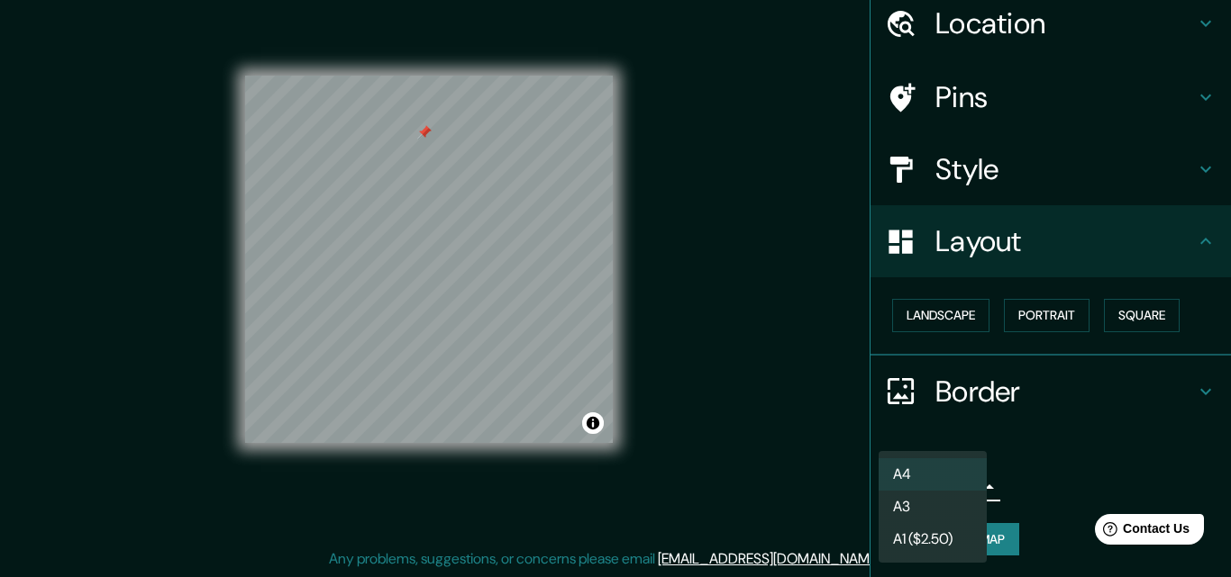
click at [919, 497] on li "A3" at bounding box center [932, 507] width 108 height 32
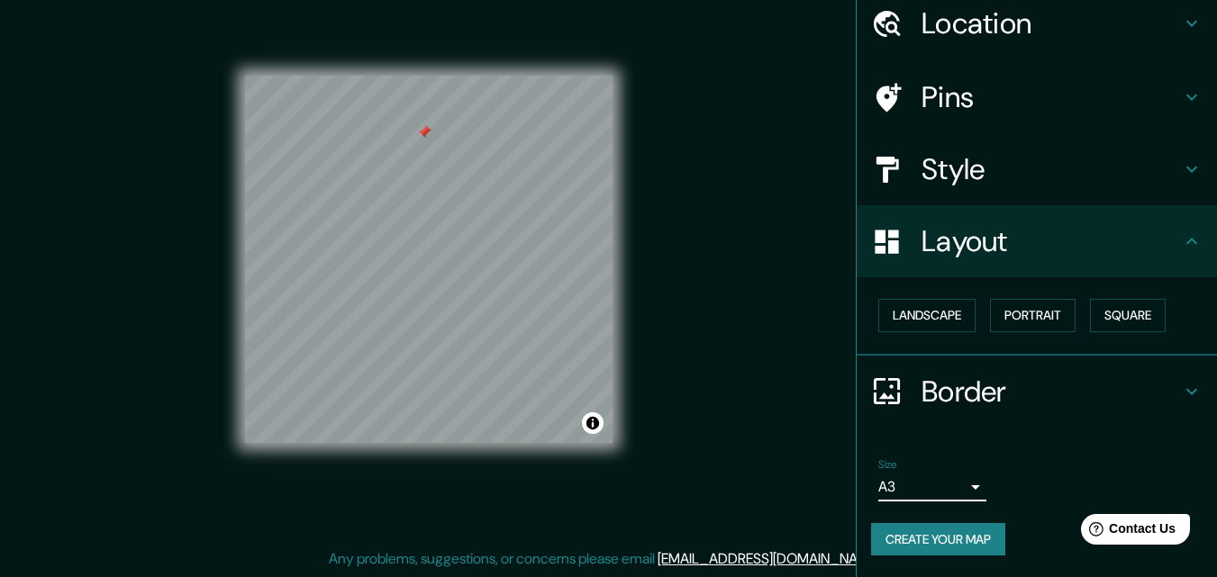
click at [956, 492] on body "Mappin Location [GEOGRAPHIC_DATA], [PERSON_NAME], [PERSON_NAME], [GEOGRAPHIC_DA…" at bounding box center [608, 259] width 1217 height 577
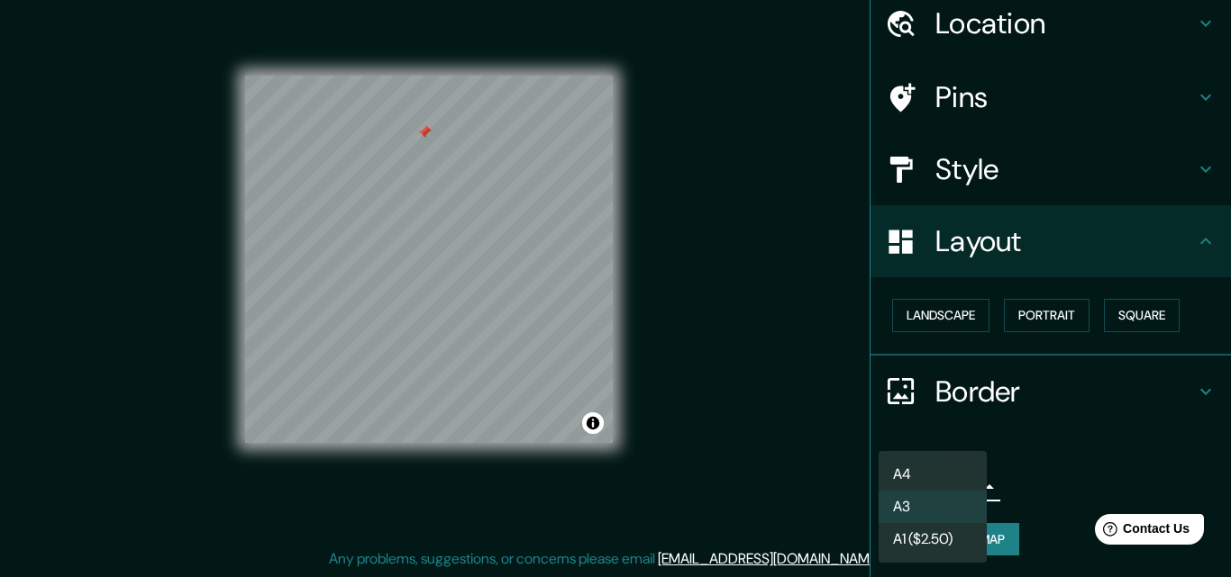
click at [937, 474] on li "A4" at bounding box center [932, 475] width 108 height 32
type input "single"
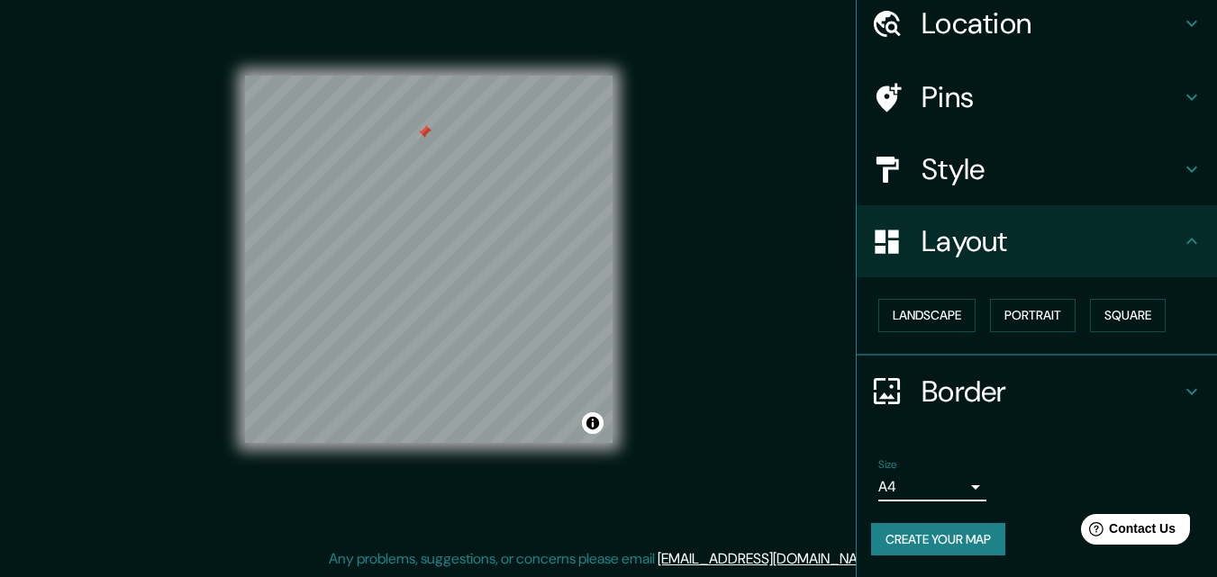
click at [948, 539] on button "Create your map" at bounding box center [938, 539] width 134 height 33
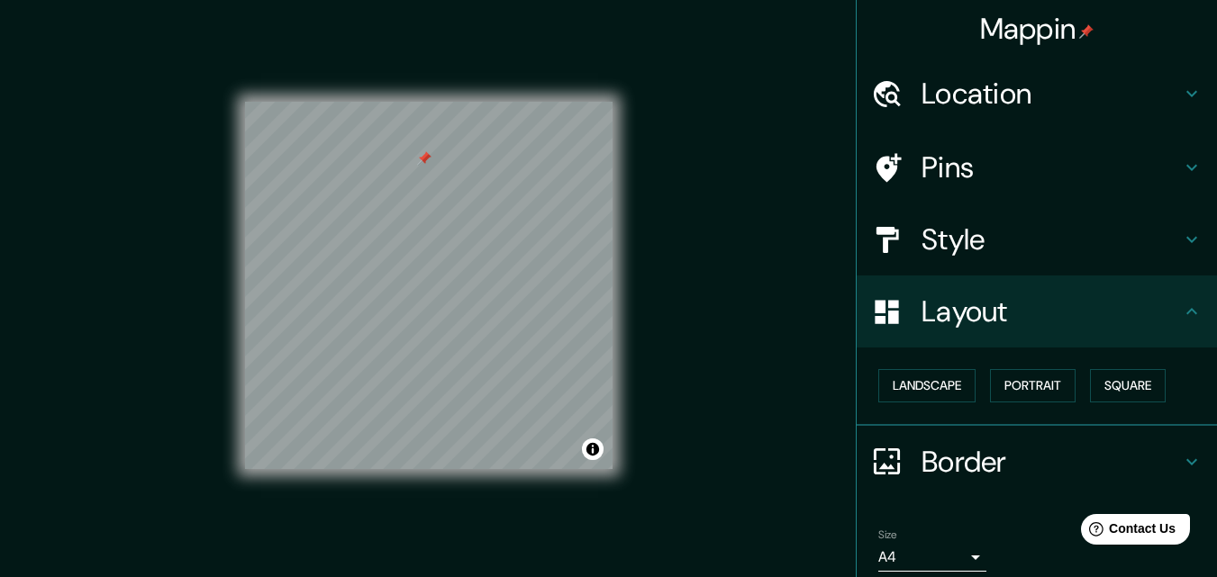
scroll to position [0, 0]
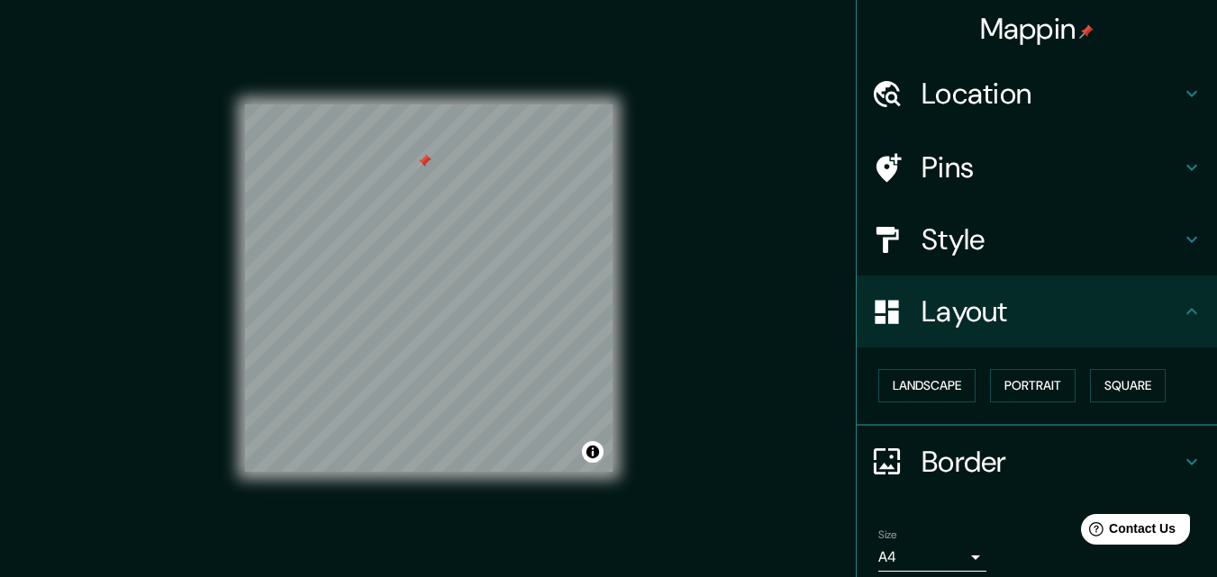
click at [1125, 184] on h4 "Pins" at bounding box center [1051, 168] width 259 height 36
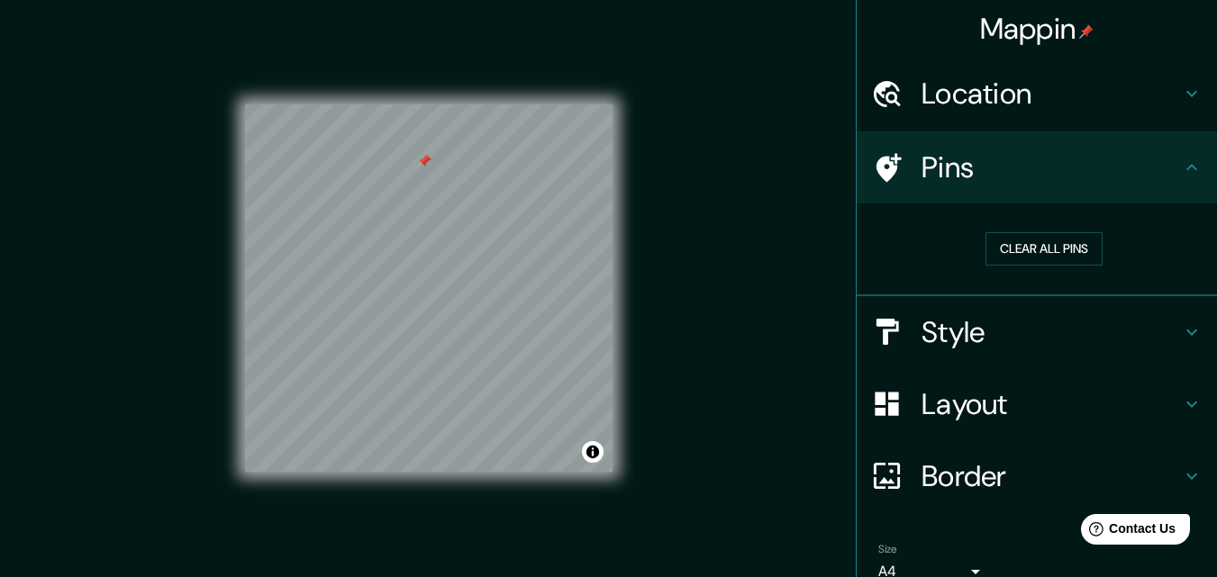
click at [1145, 332] on h4 "Style" at bounding box center [1051, 332] width 259 height 36
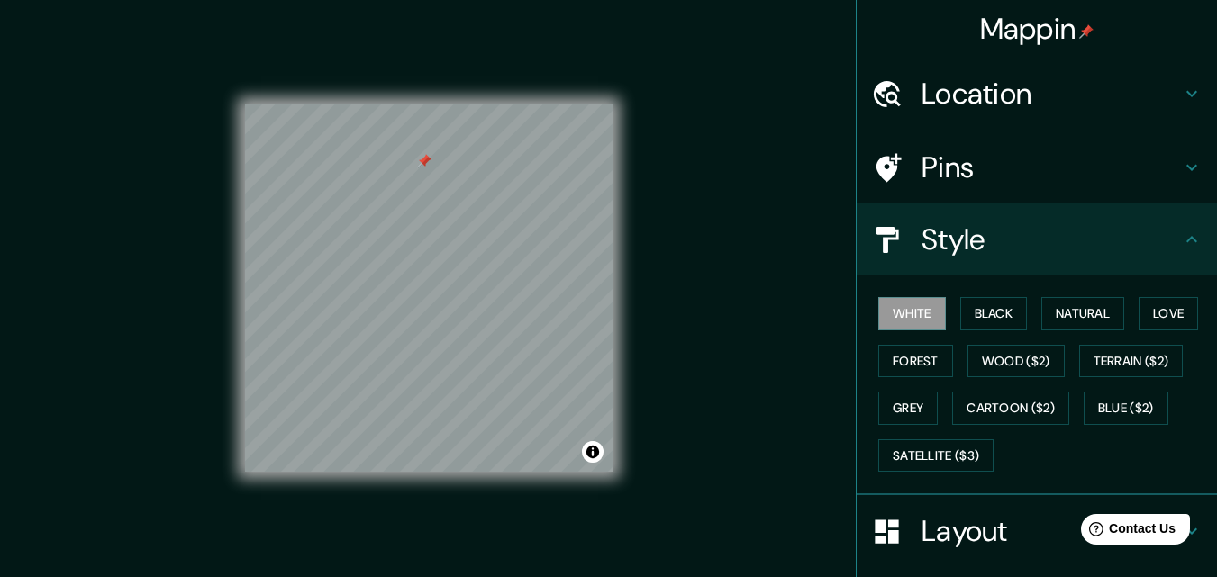
click at [1158, 262] on div "Style" at bounding box center [1037, 240] width 360 height 72
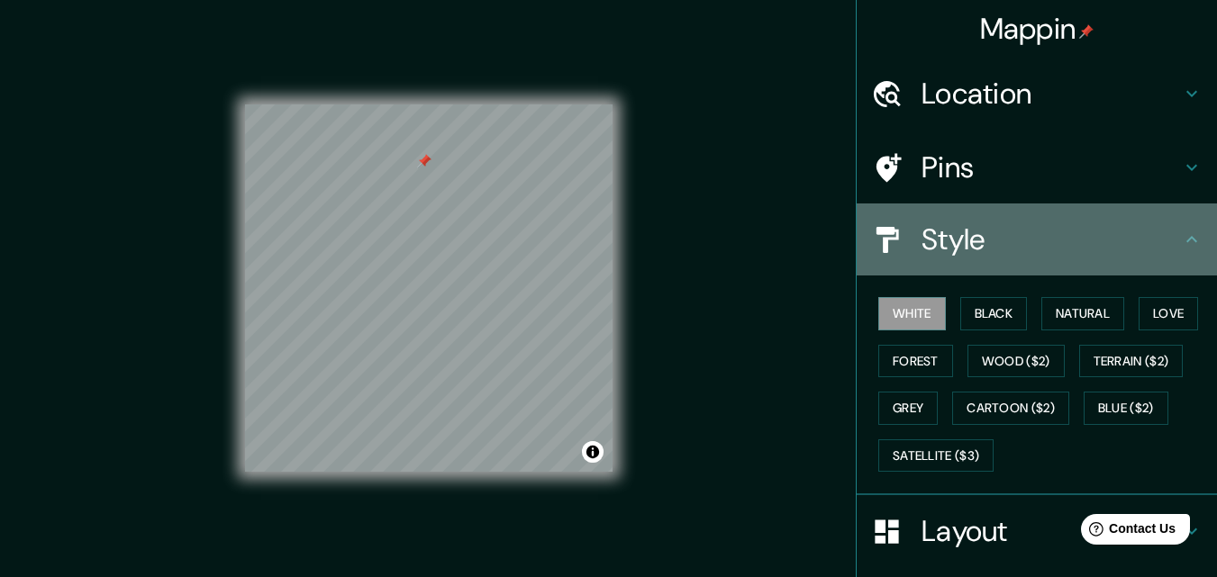
click at [1181, 245] on icon at bounding box center [1192, 240] width 22 height 22
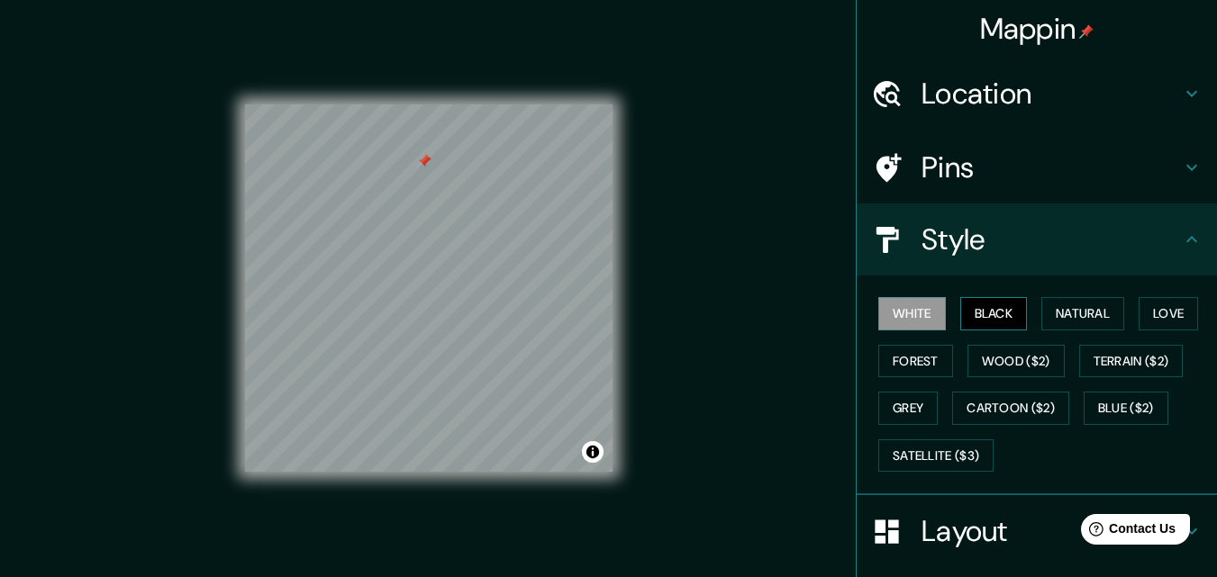
click at [981, 319] on button "Black" at bounding box center [994, 313] width 68 height 33
click at [1064, 325] on button "Natural" at bounding box center [1082, 313] width 83 height 33
click at [1059, 23] on h4 "Mappin" at bounding box center [1037, 29] width 114 height 36
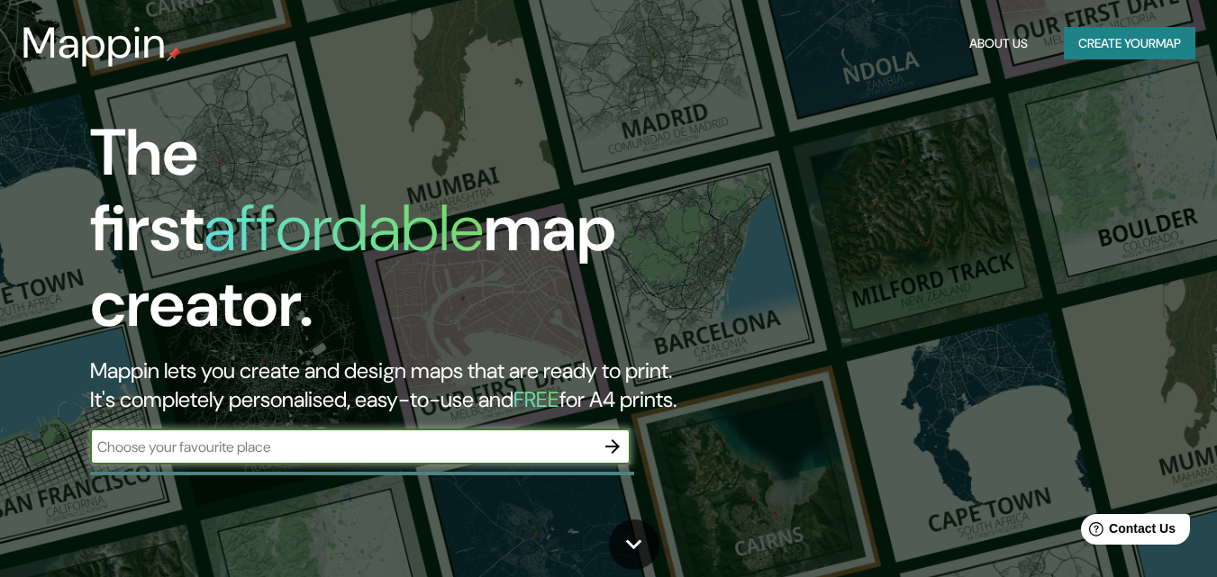
click at [1132, 51] on button "Create your map" at bounding box center [1130, 43] width 132 height 33
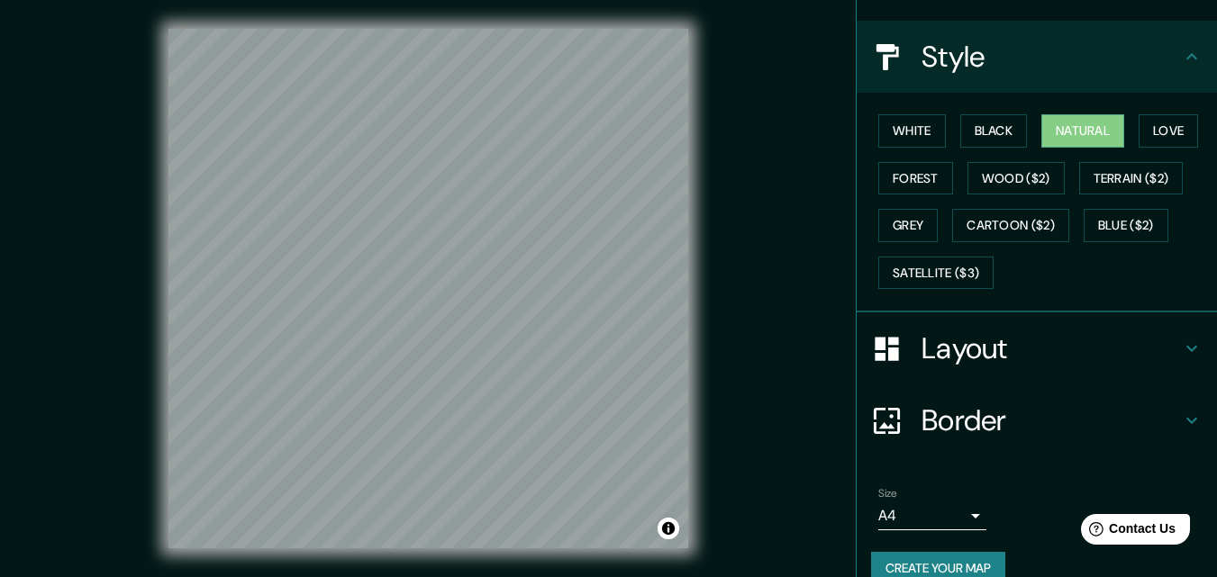
scroll to position [213, 0]
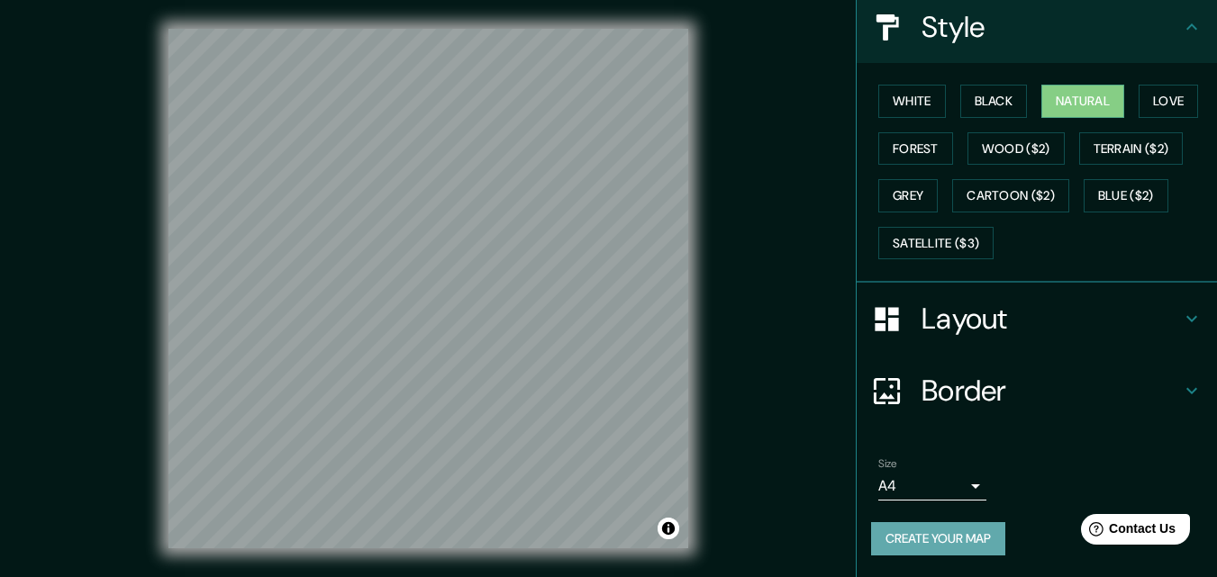
click at [927, 538] on button "Create your map" at bounding box center [938, 538] width 134 height 33
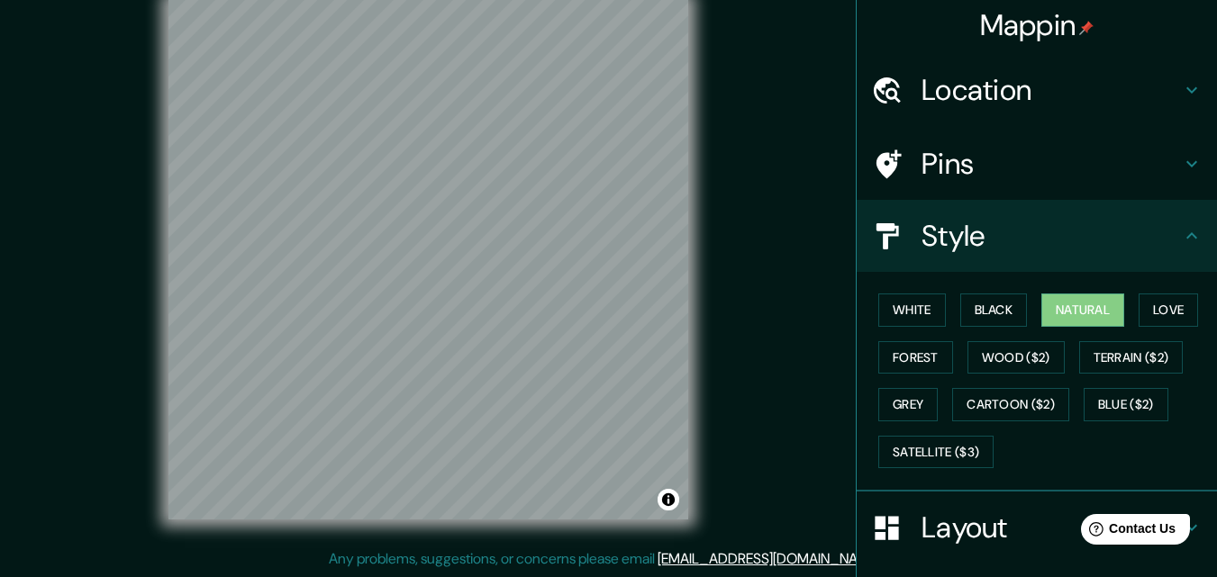
scroll to position [0, 0]
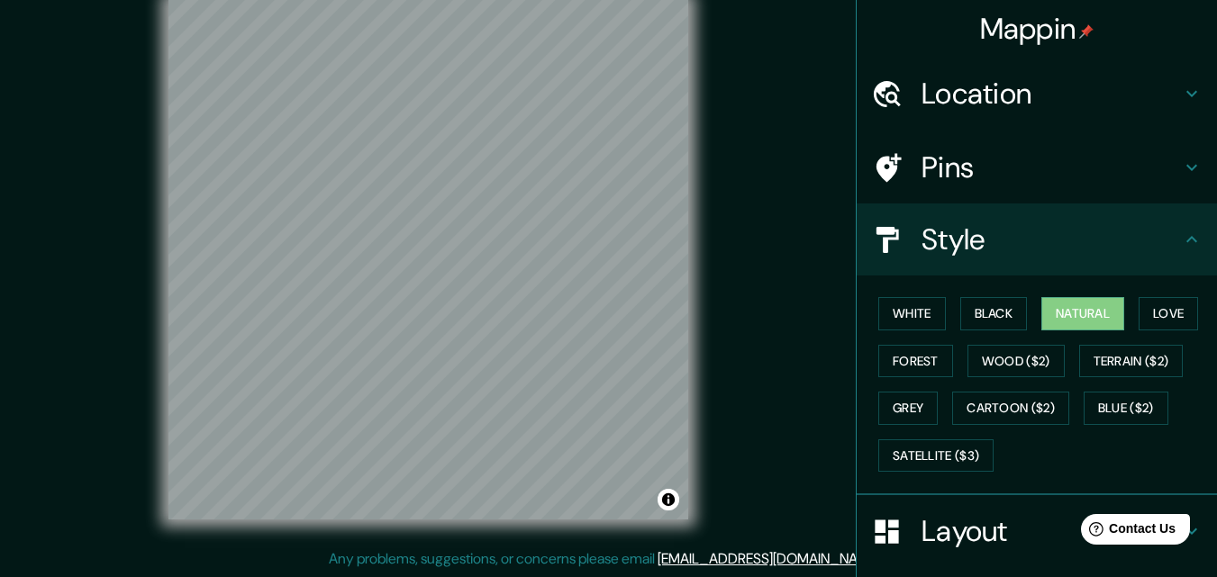
click at [1174, 250] on div "Style" at bounding box center [1037, 240] width 360 height 72
click at [1185, 252] on div "Style" at bounding box center [1037, 240] width 360 height 72
click at [1185, 234] on icon at bounding box center [1192, 240] width 22 height 22
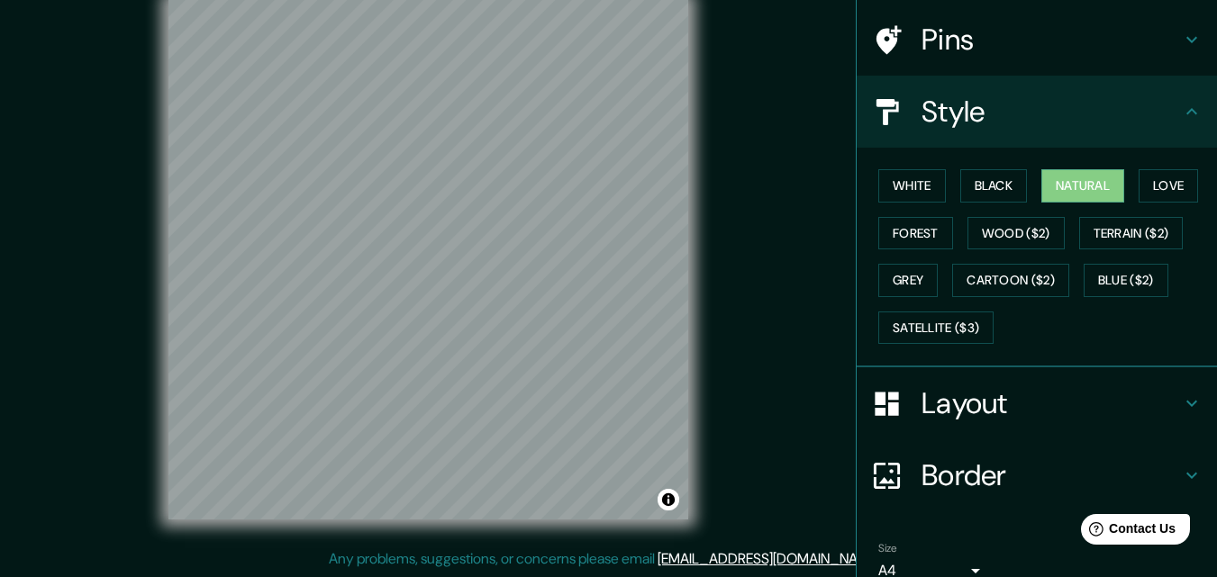
scroll to position [213, 0]
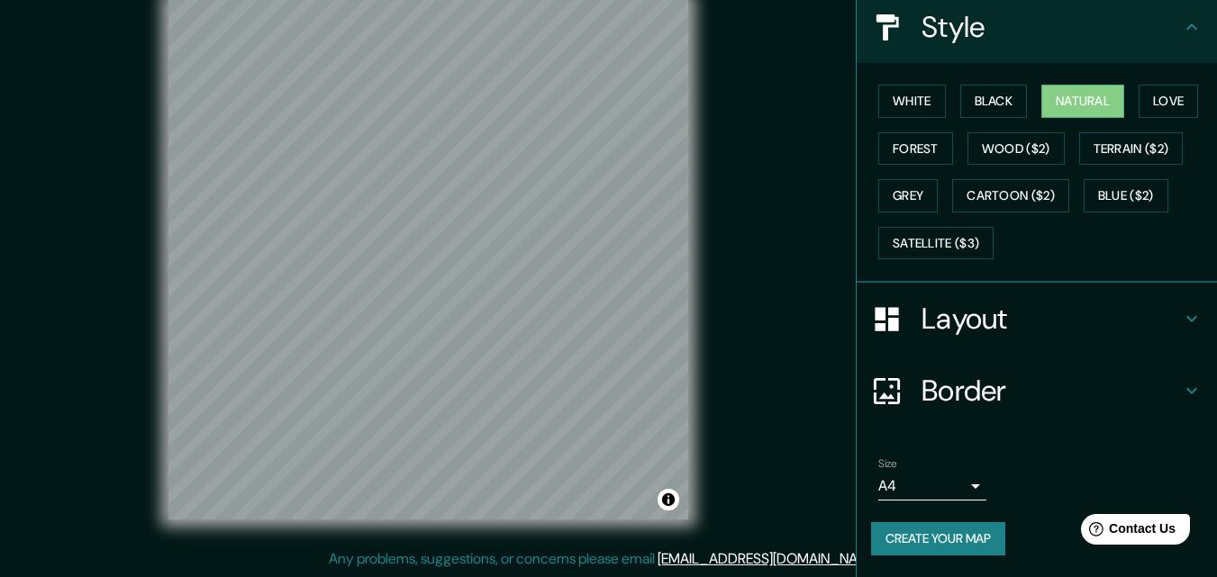
click at [953, 481] on body "Mappin Location Pins Style White Black Natural Love Forest Wood ($2) Terrain ($…" at bounding box center [608, 259] width 1217 height 577
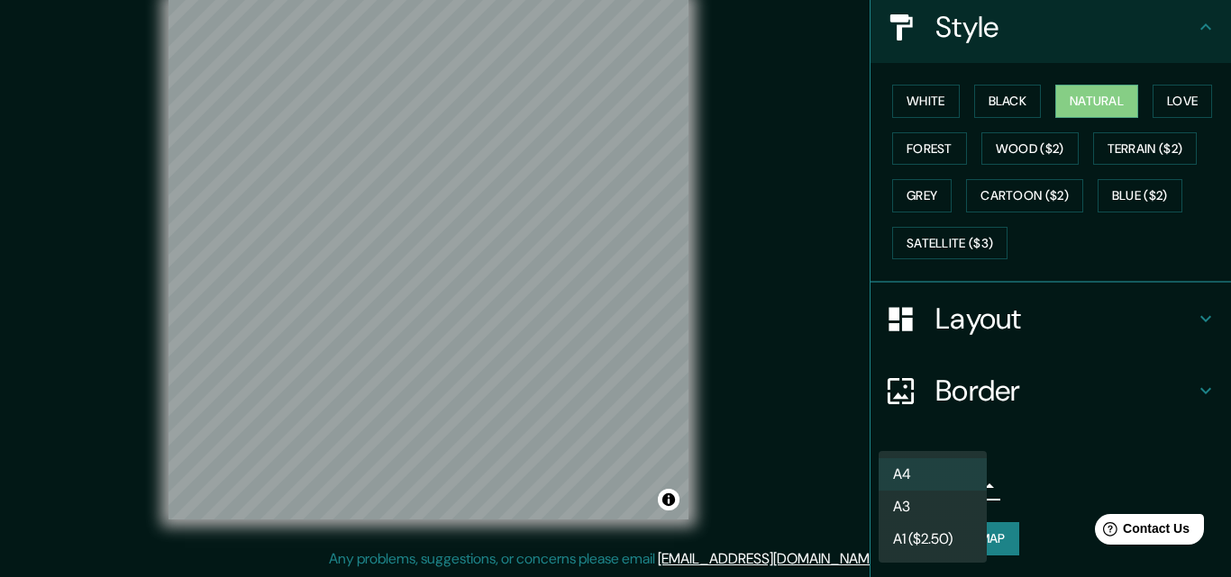
click at [909, 500] on li "A3" at bounding box center [932, 507] width 108 height 32
type input "a4"
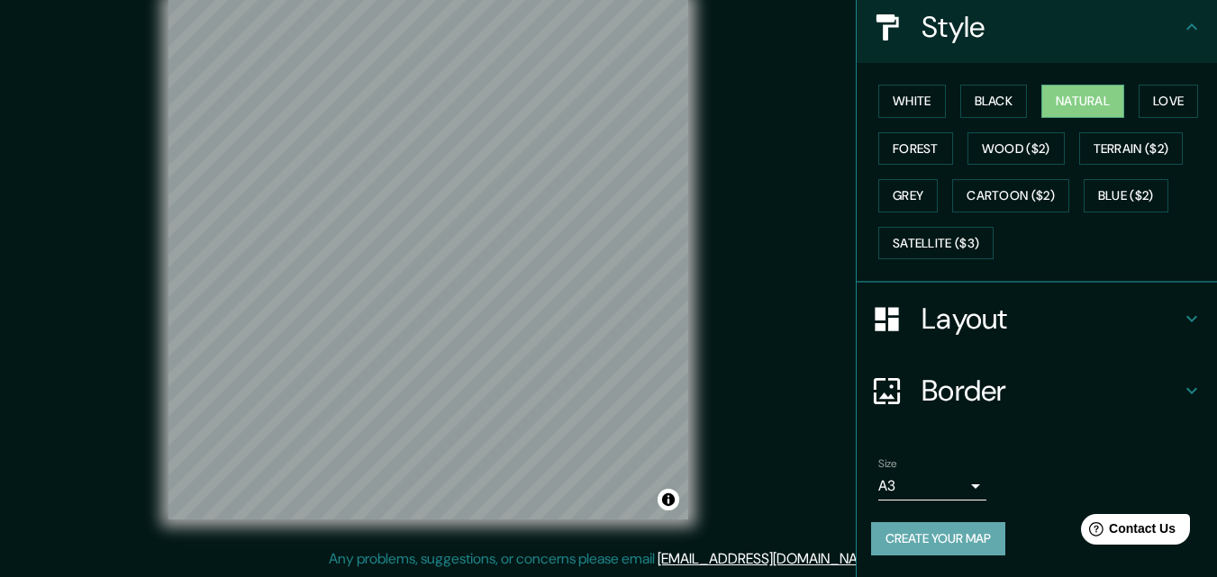
click at [959, 532] on button "Create your map" at bounding box center [938, 538] width 134 height 33
click at [959, 532] on div "Create your map" at bounding box center [1037, 538] width 332 height 33
click at [830, 441] on div "Mappin Location Pins Style White Black Natural Love Forest Wood ($2) Terrain ($…" at bounding box center [608, 274] width 1217 height 606
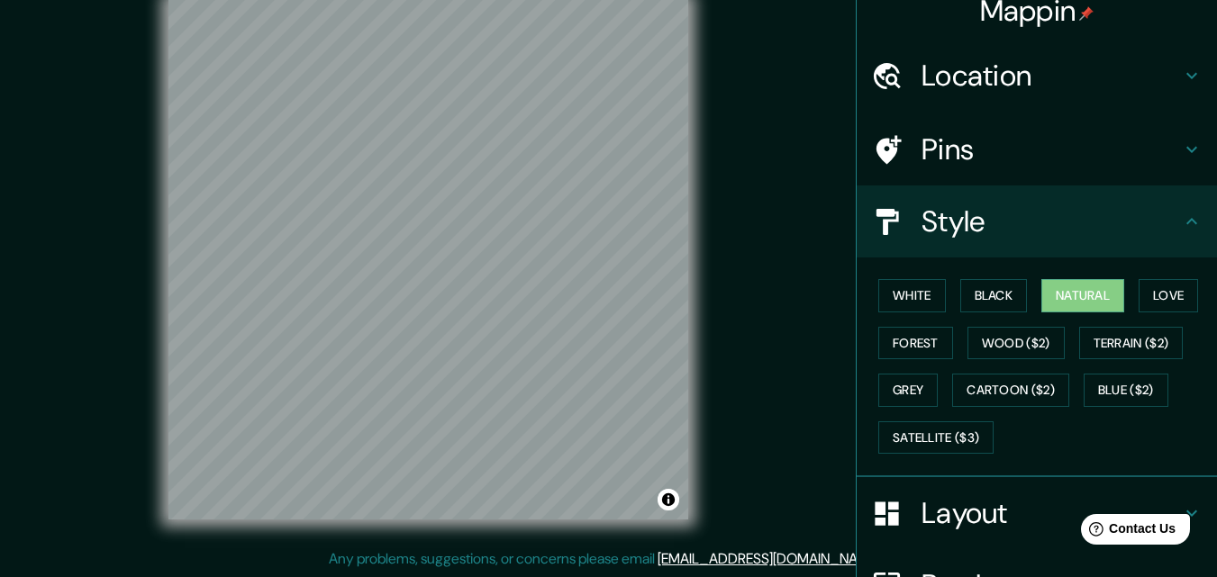
scroll to position [0, 0]
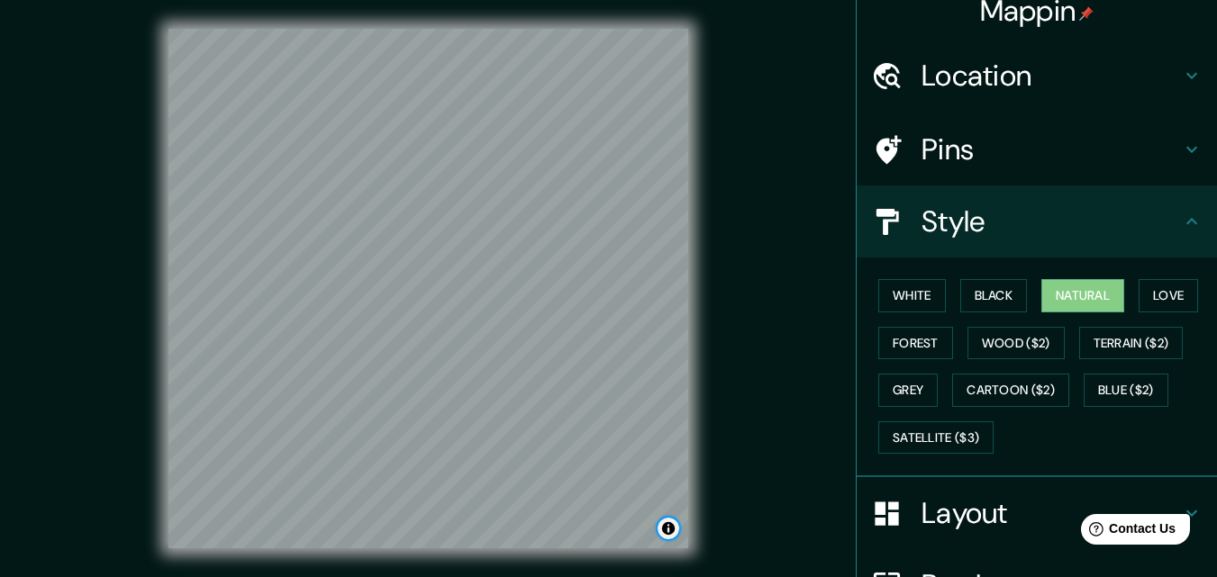
click at [670, 537] on button "Toggle attribution" at bounding box center [669, 529] width 22 height 22
click at [670, 532] on button "Toggle attribution" at bounding box center [669, 529] width 22 height 22
click at [668, 532] on button "Toggle attribution" at bounding box center [669, 529] width 22 height 22
click at [639, 533] on link "Improve this map" at bounding box center [609, 528] width 89 height 13
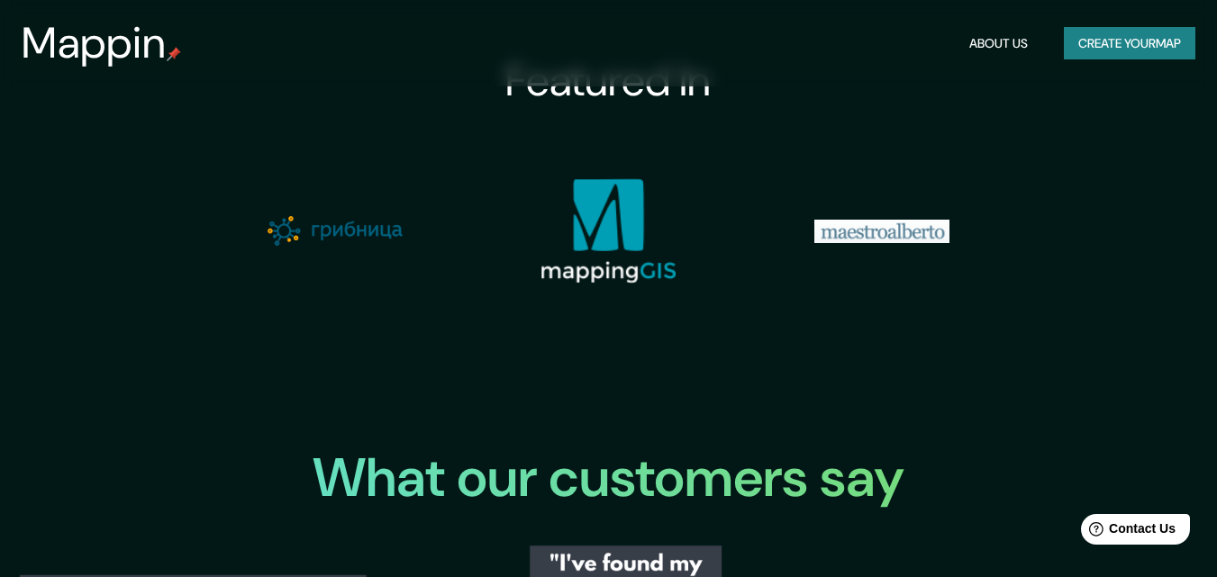
scroll to position [1620, 0]
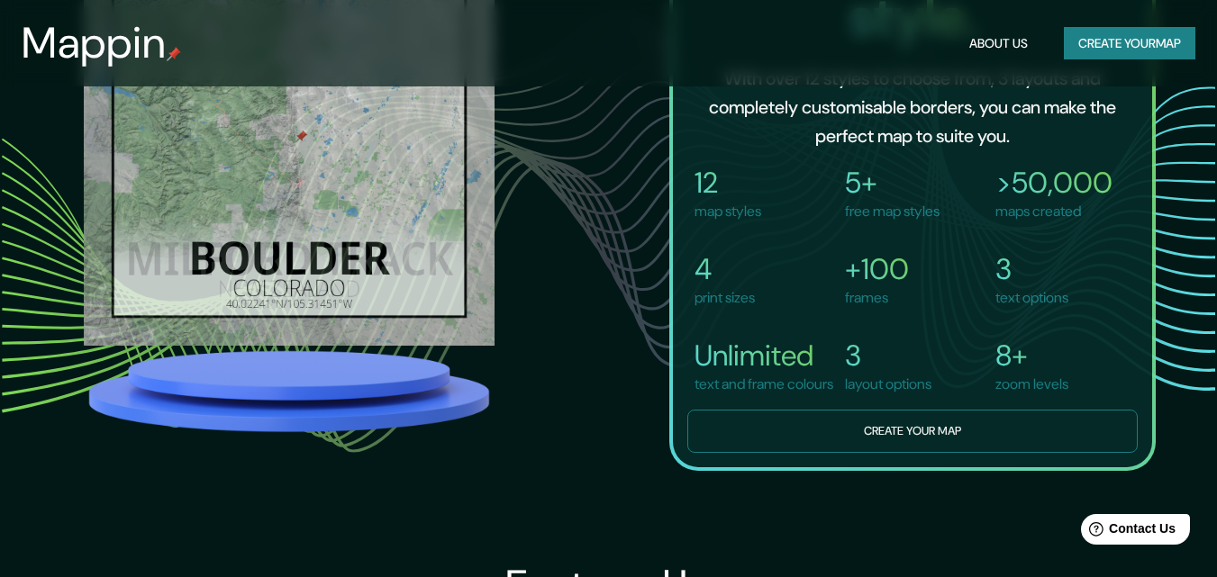
click at [909, 454] on button "Create your map" at bounding box center [912, 432] width 450 height 44
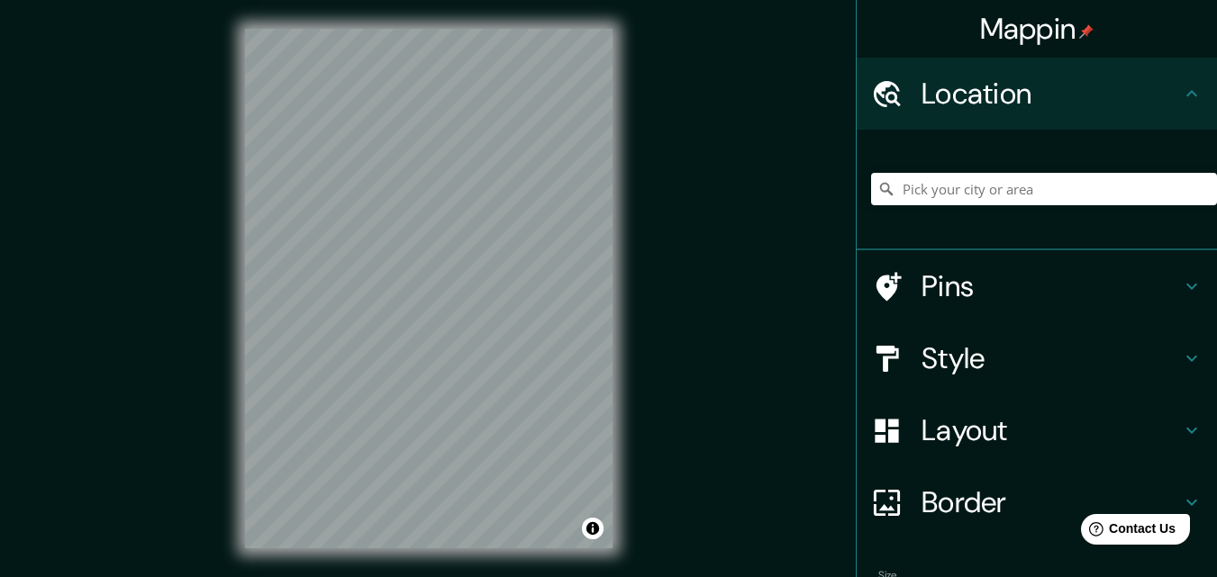
scroll to position [112, 0]
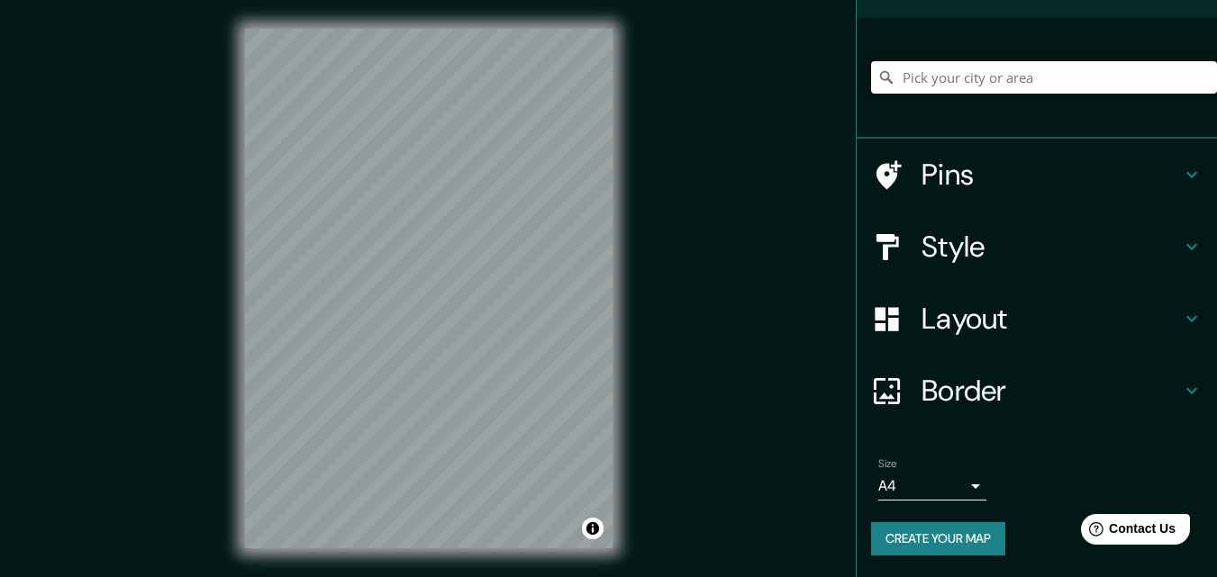
drag, startPoint x: 885, startPoint y: 534, endPoint x: 721, endPoint y: 32, distance: 527.9
click at [721, 32] on div "Mappin Location Pins Style Layout Border Choose a border. Hint : you can make l…" at bounding box center [608, 303] width 1217 height 606
click at [1007, 74] on input "Pick your city or area" at bounding box center [1044, 77] width 346 height 32
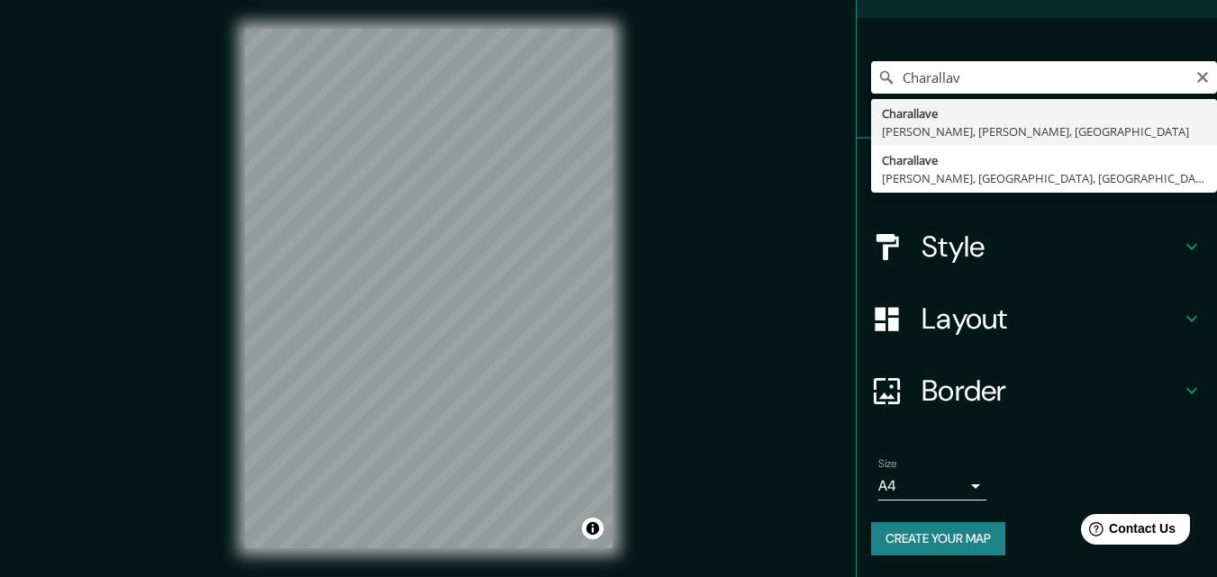
type input "Charallave, [PERSON_NAME], [PERSON_NAME], [GEOGRAPHIC_DATA]"
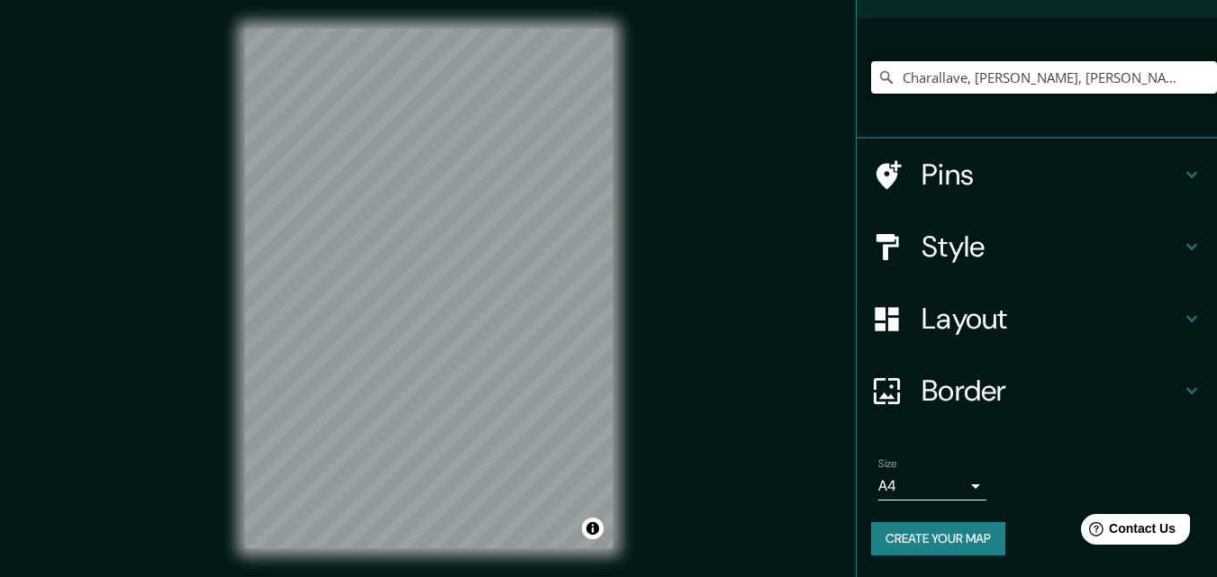
scroll to position [0, 0]
click at [1148, 169] on h4 "Pins" at bounding box center [1051, 175] width 259 height 36
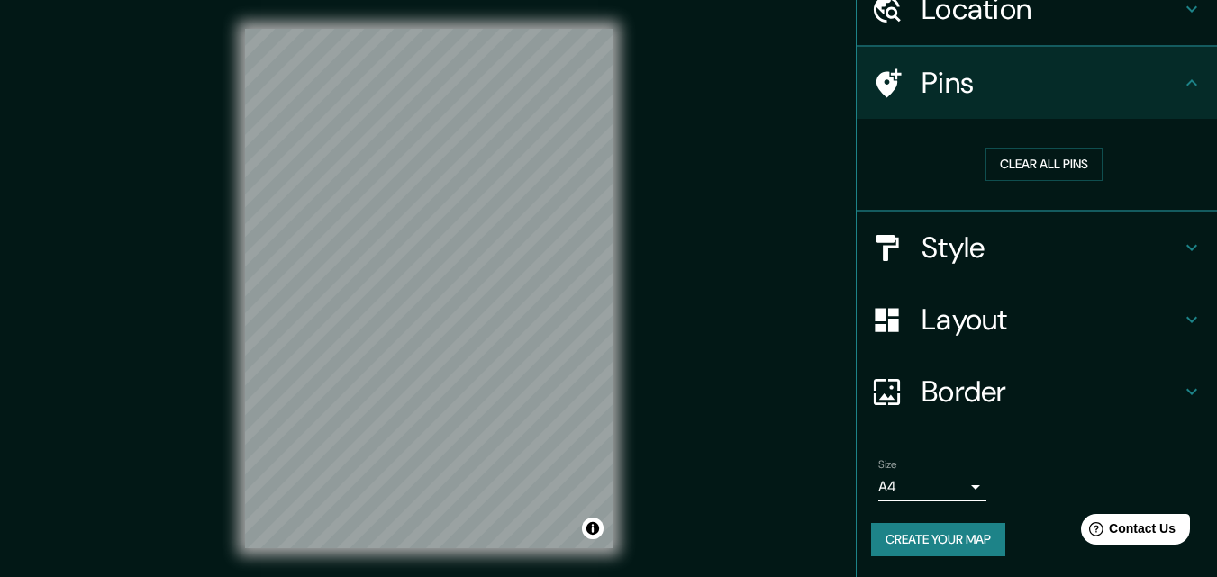
scroll to position [85, 0]
click at [1173, 107] on div "Pins" at bounding box center [1037, 83] width 360 height 72
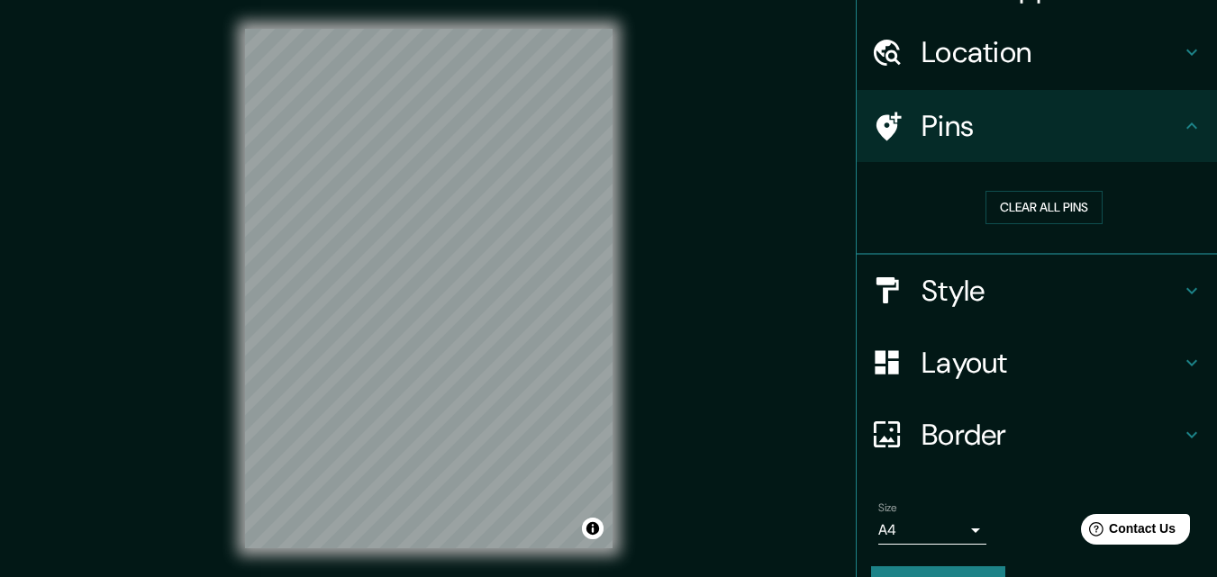
scroll to position [0, 0]
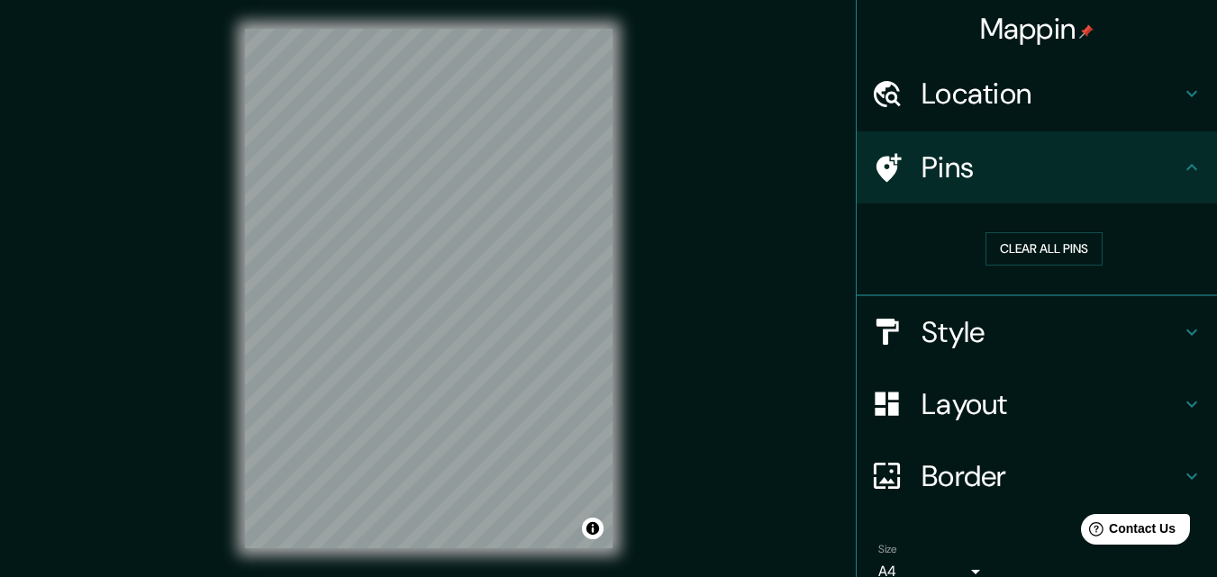
click at [1185, 159] on icon at bounding box center [1192, 168] width 22 height 22
click at [1181, 329] on icon at bounding box center [1192, 333] width 22 height 22
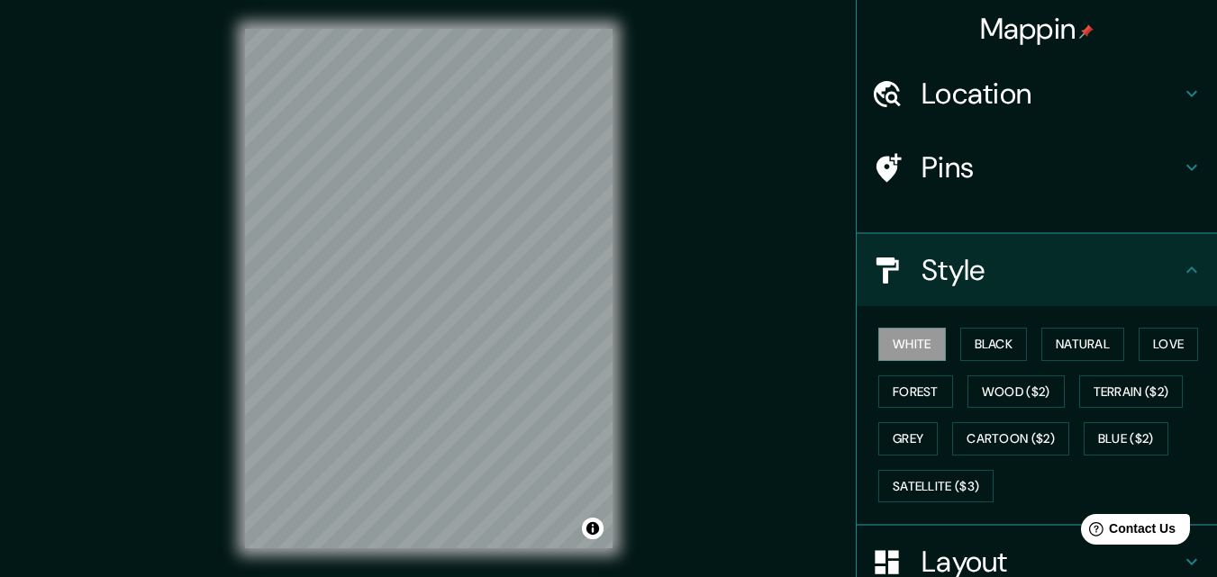
scroll to position [116, 0]
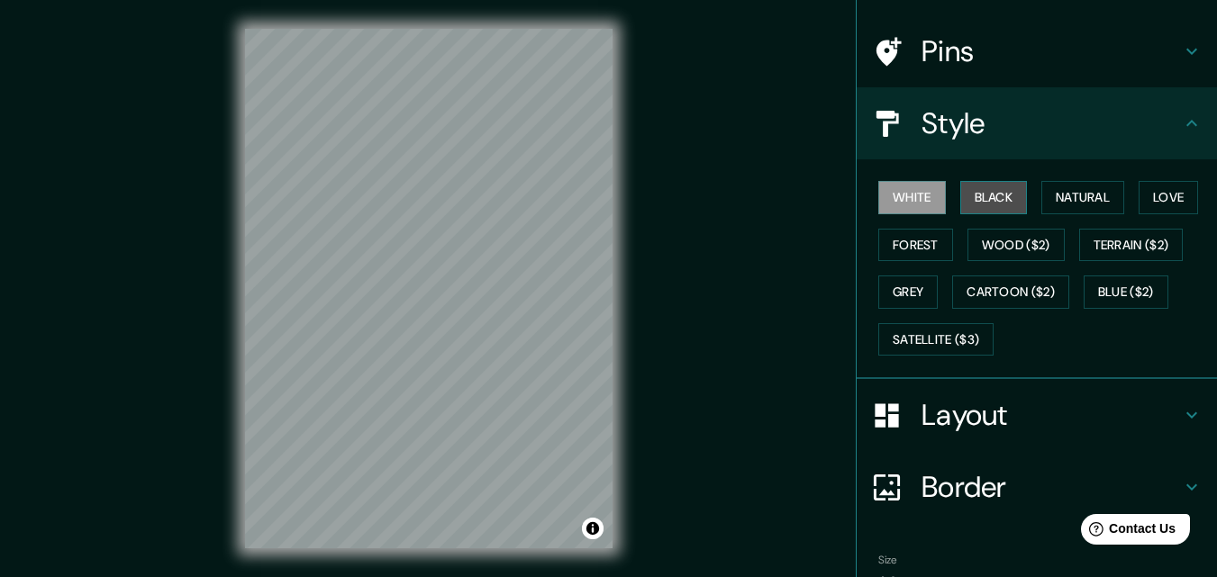
click at [992, 202] on button "Black" at bounding box center [994, 197] width 68 height 33
click at [1127, 411] on h4 "Layout" at bounding box center [1051, 415] width 259 height 36
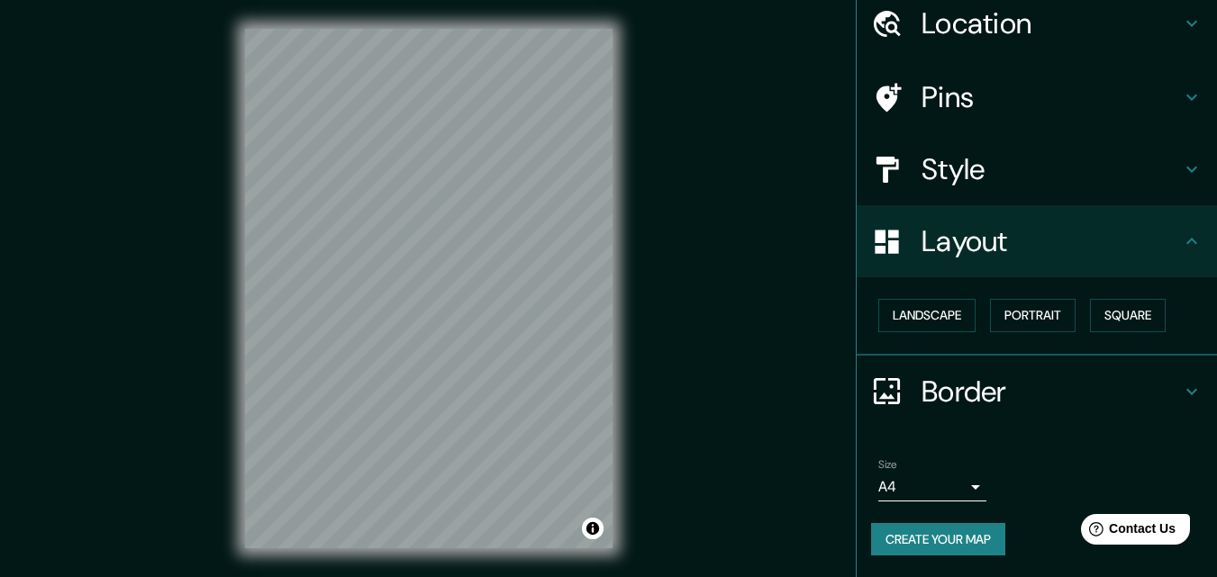
scroll to position [29, 0]
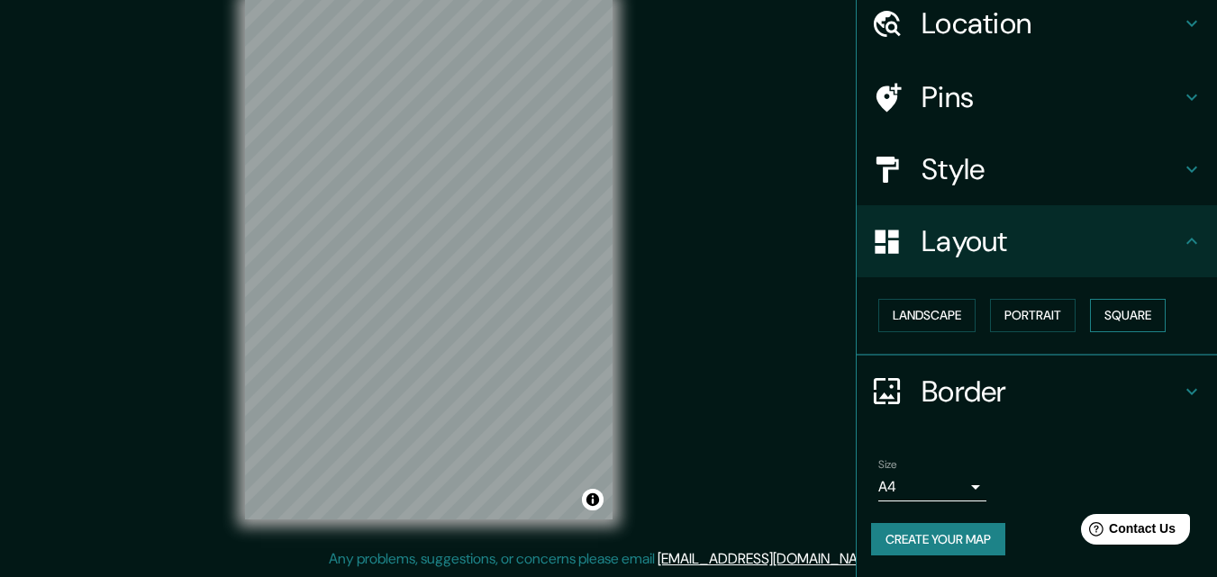
click at [1140, 320] on button "Square" at bounding box center [1128, 315] width 76 height 33
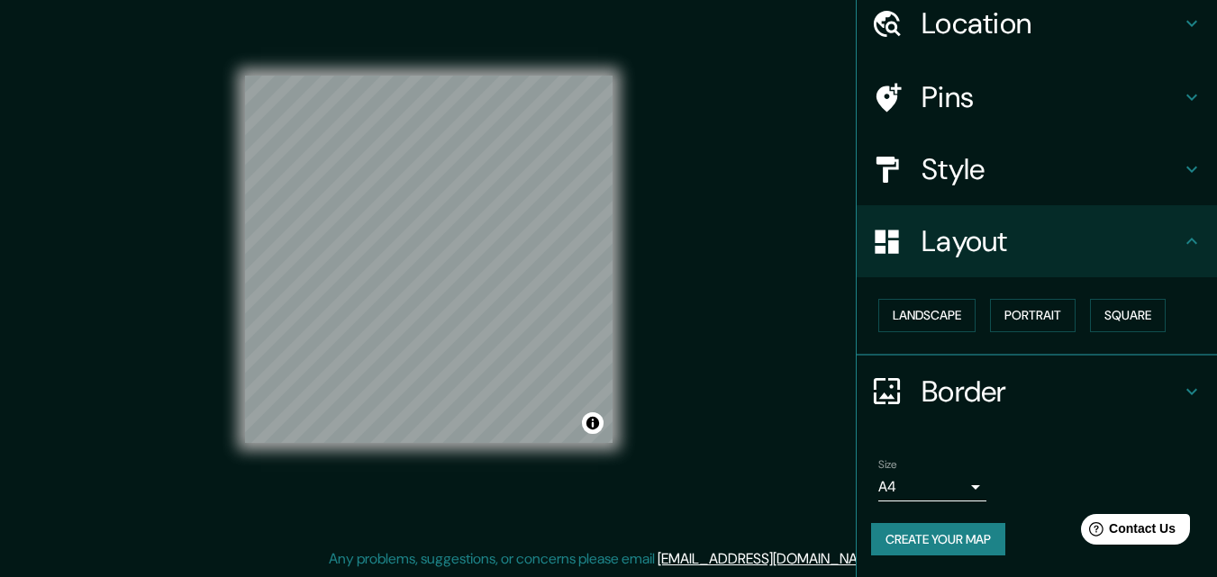
click at [1030, 34] on h4 "Location" at bounding box center [1051, 23] width 259 height 36
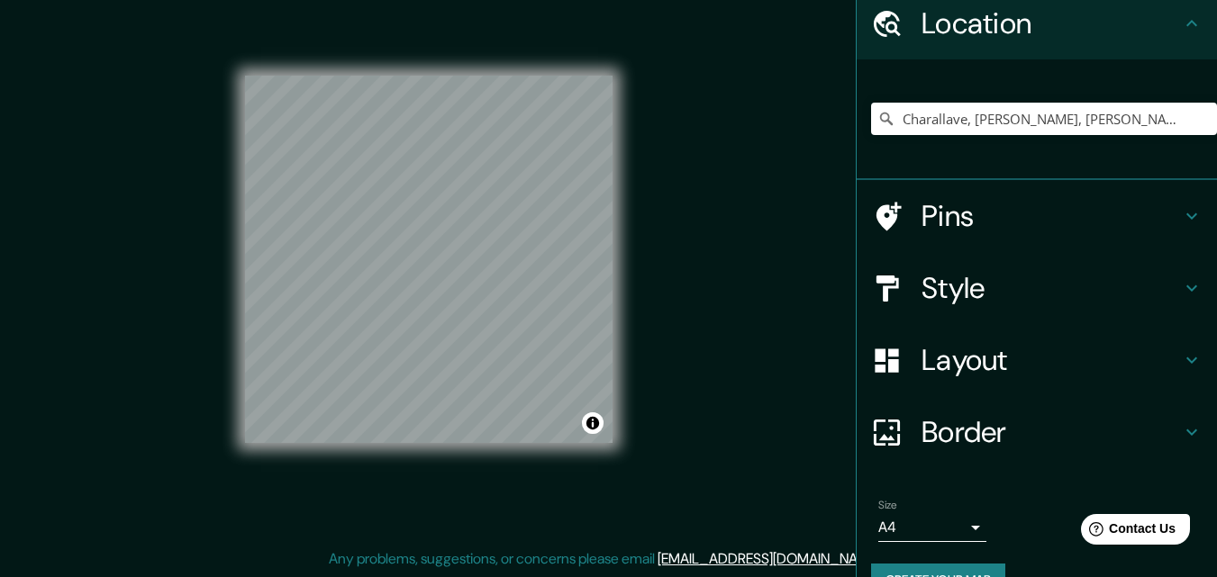
click at [1086, 214] on h4 "Pins" at bounding box center [1051, 216] width 259 height 36
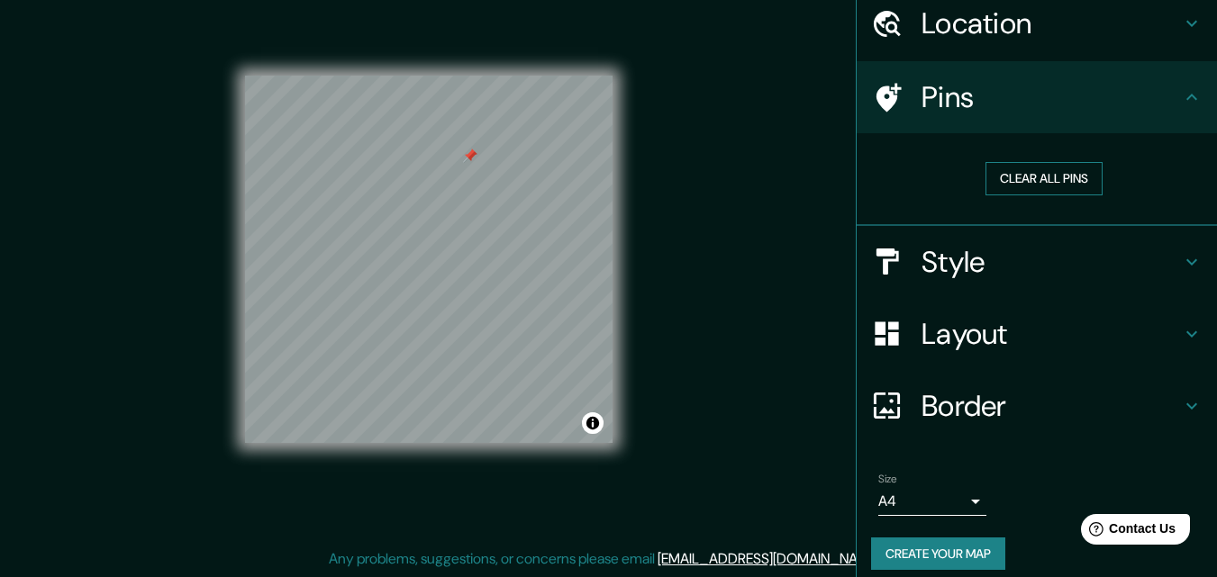
click at [1007, 181] on button "Clear all pins" at bounding box center [1044, 178] width 117 height 33
click at [1014, 176] on button "Clear all pins" at bounding box center [1044, 178] width 117 height 33
click at [1050, 170] on button "Clear all pins" at bounding box center [1044, 178] width 117 height 33
click at [1020, 169] on button "Clear all pins" at bounding box center [1044, 178] width 117 height 33
click at [1049, 184] on button "Clear all pins" at bounding box center [1044, 178] width 117 height 33
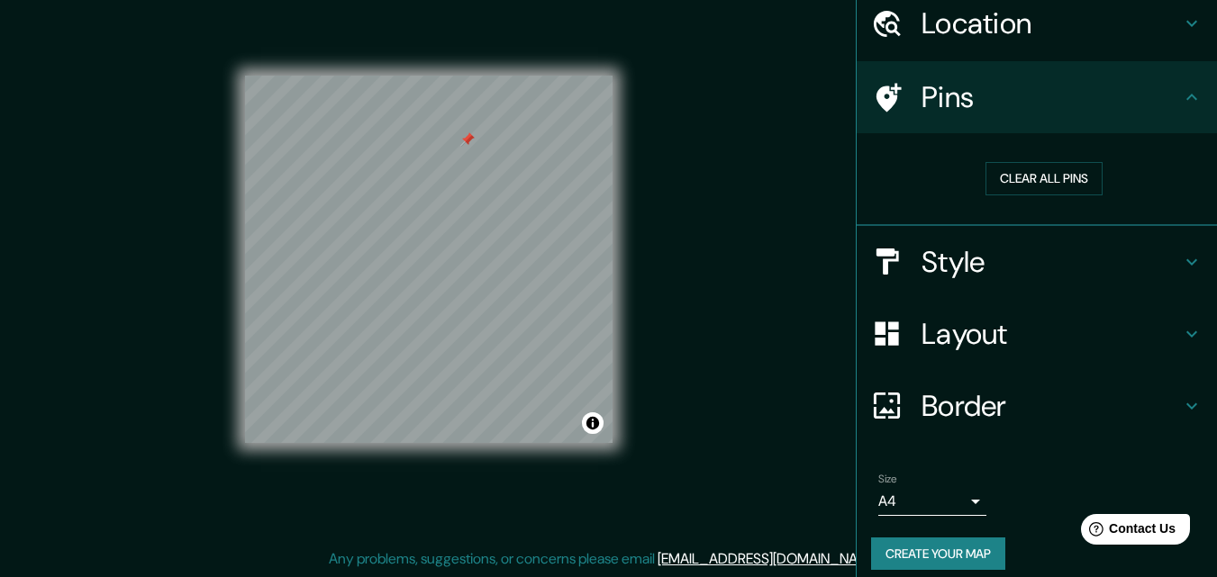
click at [1087, 323] on h4 "Layout" at bounding box center [1051, 334] width 259 height 36
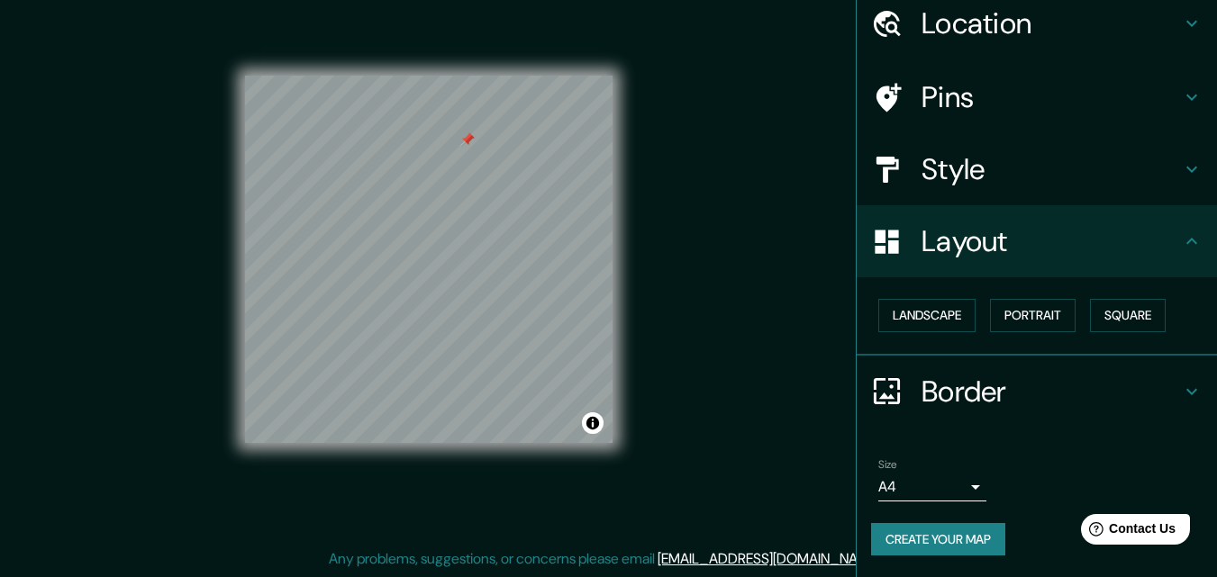
click at [1161, 396] on h4 "Border" at bounding box center [1051, 392] width 259 height 36
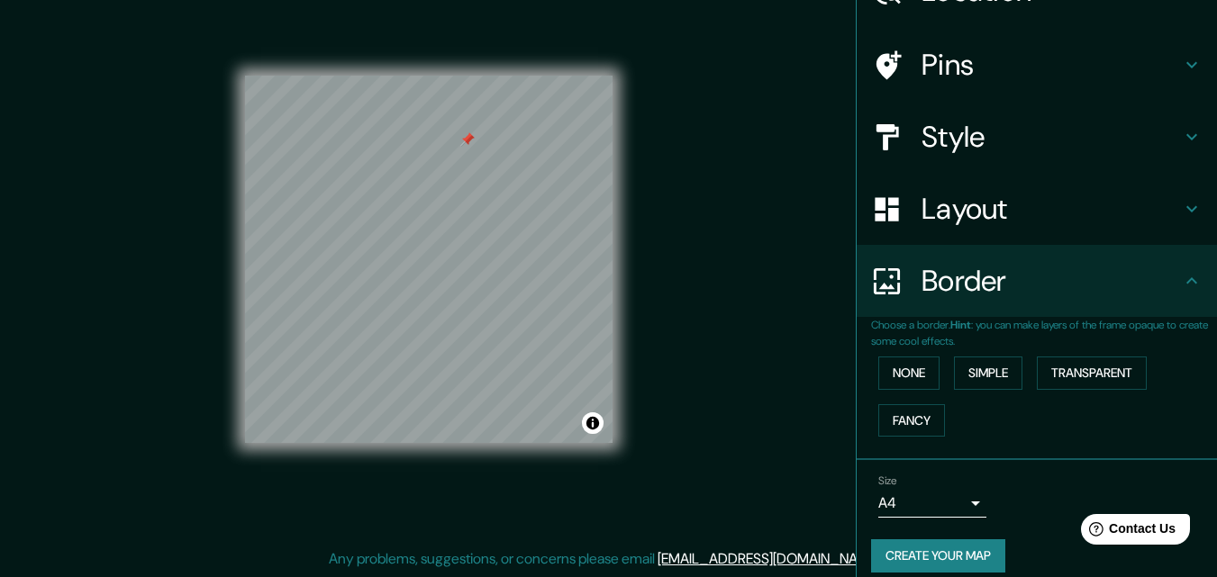
scroll to position [120, 0]
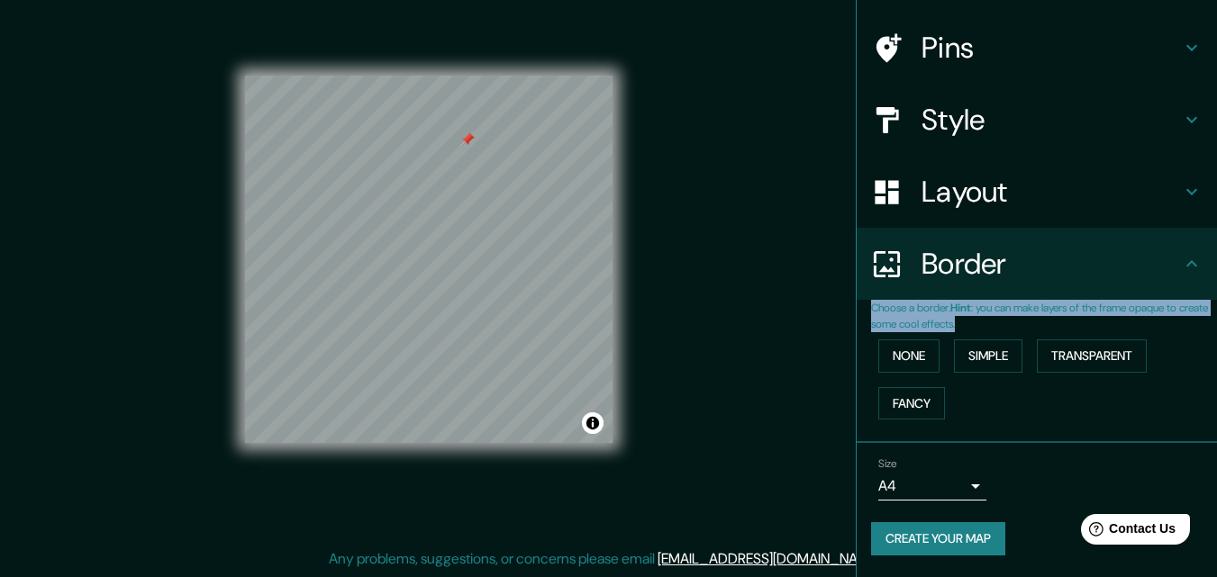
drag, startPoint x: 1013, startPoint y: 323, endPoint x: 857, endPoint y: 313, distance: 156.2
click at [857, 313] on div "Choose a border. Hint : you can make layers of the frame opaque to create some …" at bounding box center [1037, 371] width 360 height 143
copy p "Choose a border. Hint : you can make layers of the frame opaque to create some …"
click at [597, 424] on button "Toggle attribution" at bounding box center [593, 424] width 22 height 22
click at [589, 422] on button "Toggle attribution" at bounding box center [593, 424] width 22 height 22
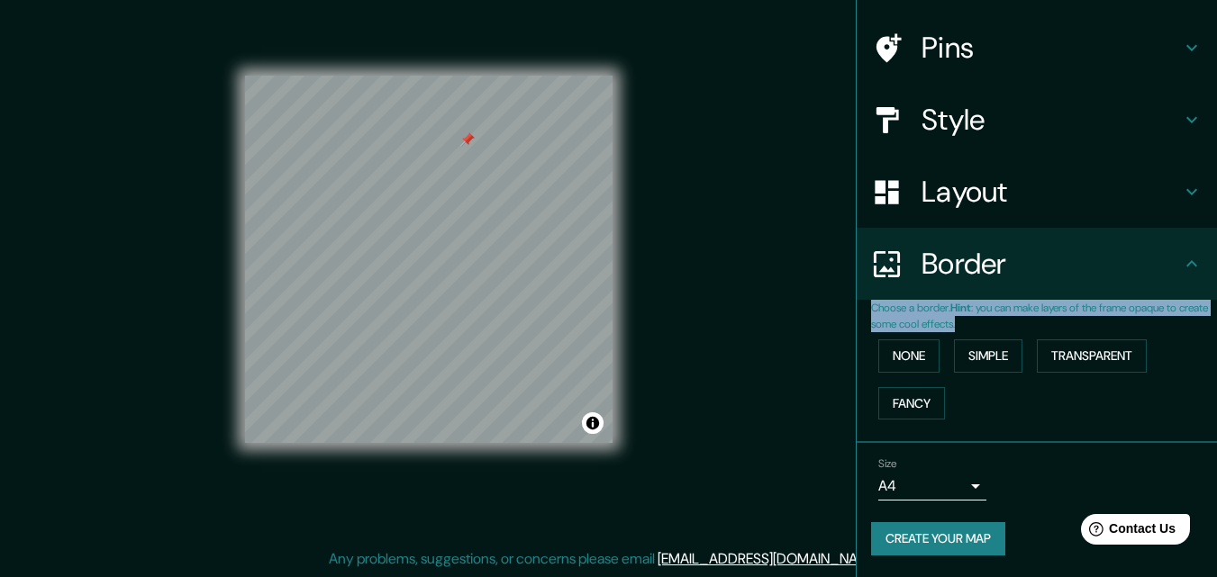
click at [957, 316] on p "Choose a border. Hint : you can make layers of the frame opaque to create some …" at bounding box center [1044, 316] width 346 height 32
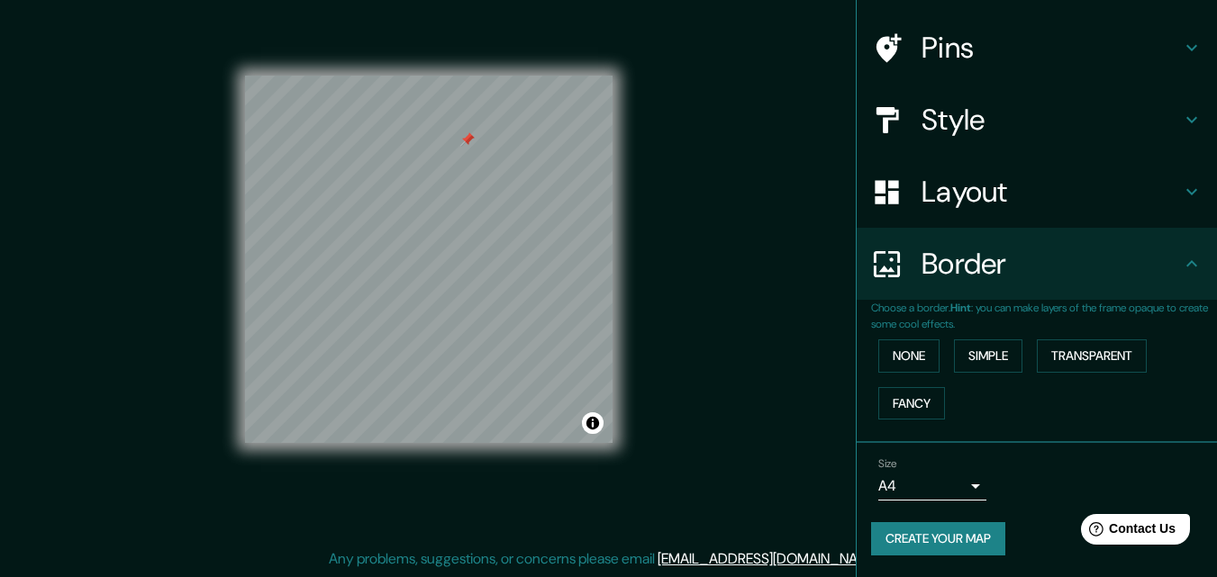
click at [968, 318] on p "Choose a border. Hint : you can make layers of the frame opaque to create some …" at bounding box center [1044, 316] width 346 height 32
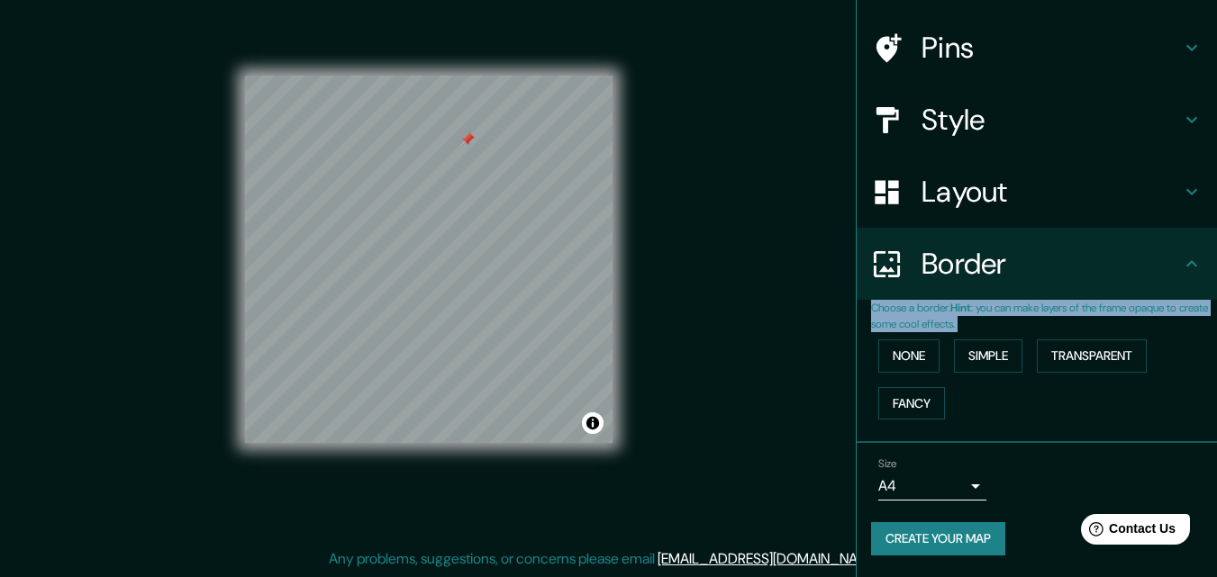
click at [968, 318] on p "Choose a border. Hint : you can make layers of the frame opaque to create some …" at bounding box center [1044, 316] width 346 height 32
copy div "Choose a border. Hint : you can make layers of the frame opaque to create some …"
click at [1052, 358] on button "Transparent" at bounding box center [1092, 356] width 110 height 33
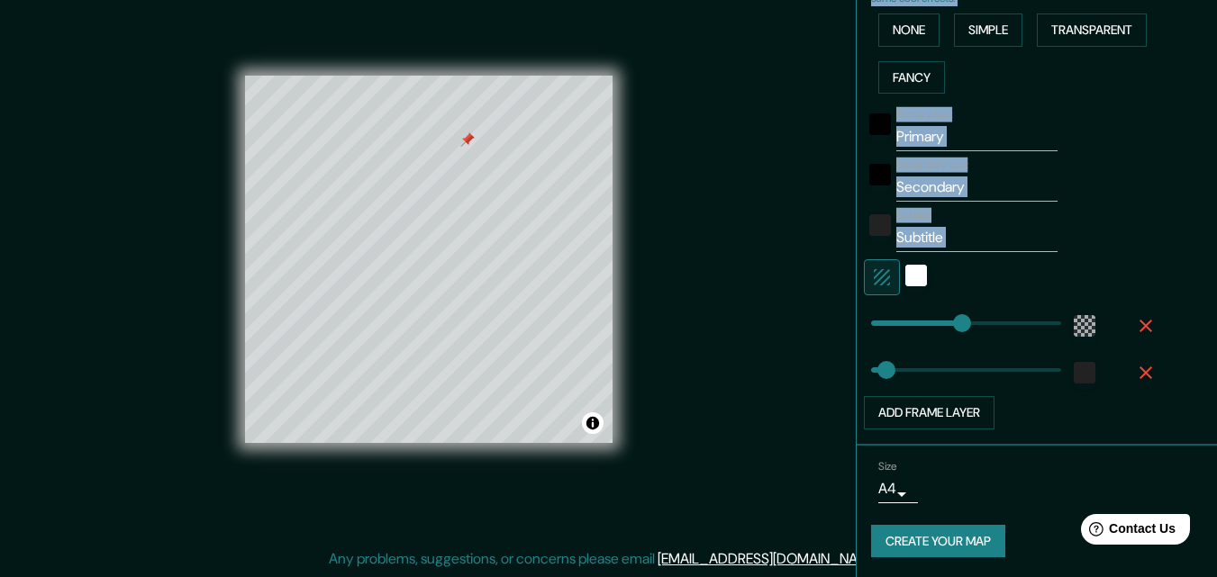
scroll to position [448, 0]
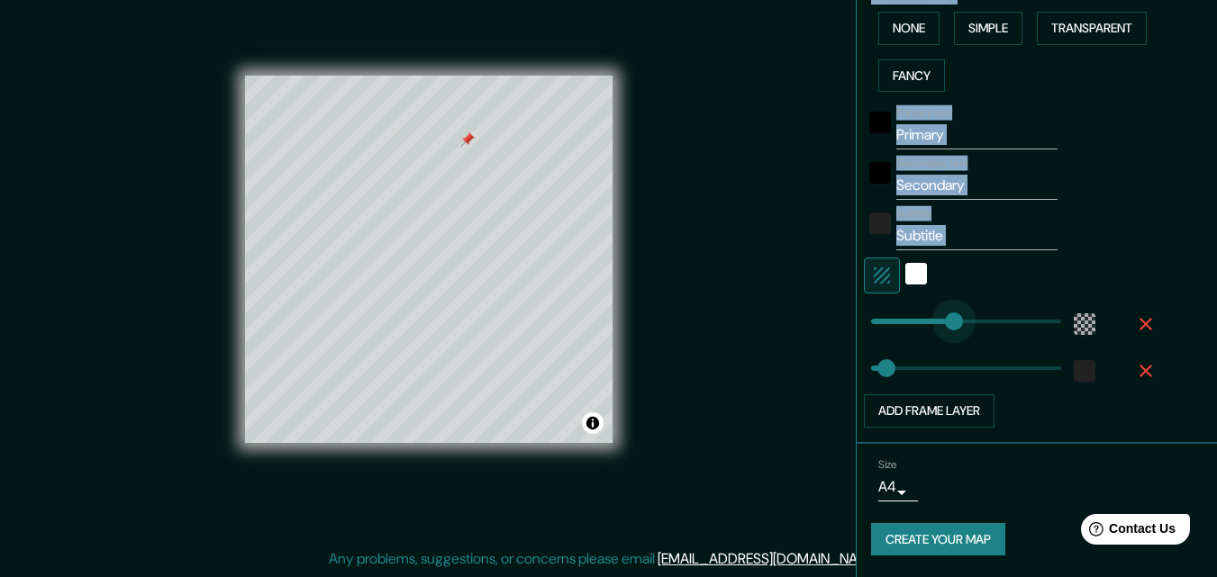
type input "159"
drag, startPoint x: 958, startPoint y: 322, endPoint x: 931, endPoint y: 333, distance: 28.6
click at [902, 338] on div at bounding box center [962, 321] width 197 height 40
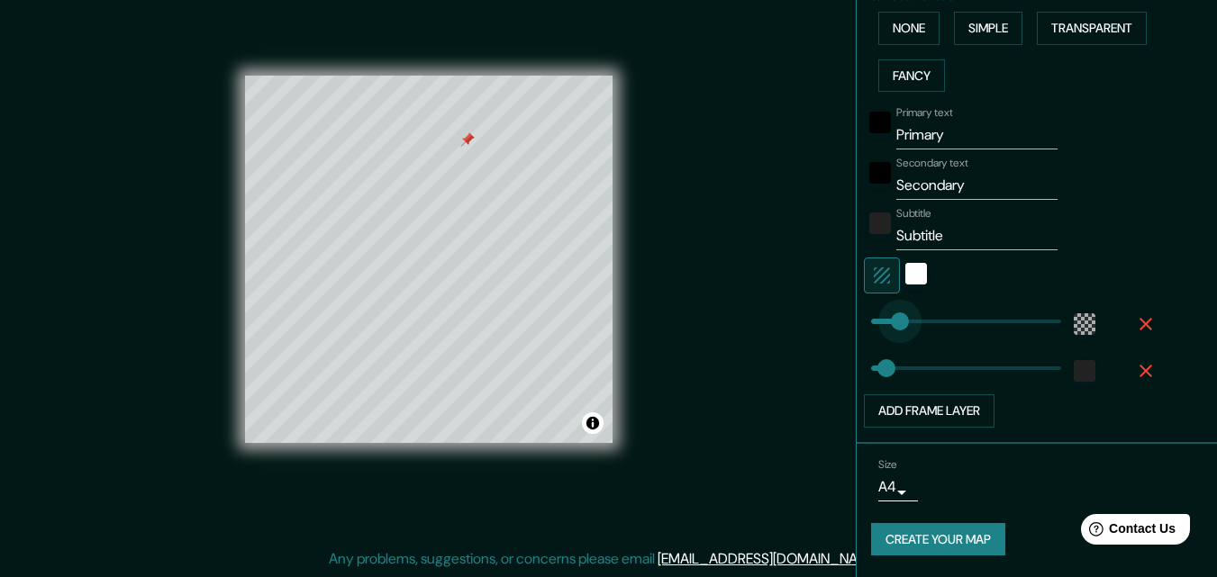
type input "33"
type input "62"
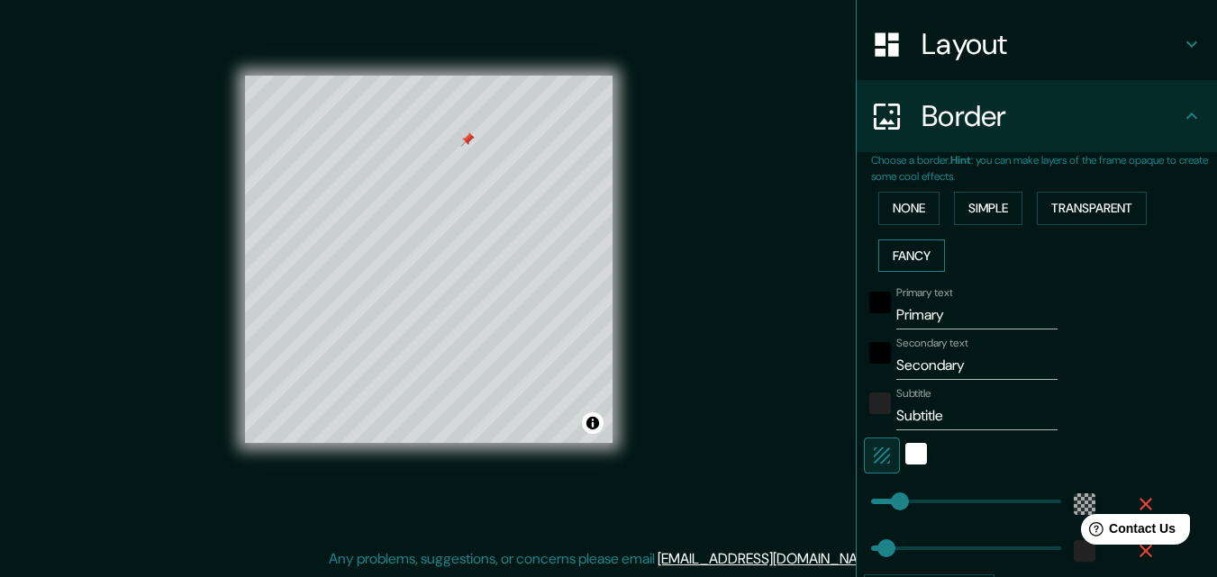
click at [929, 258] on button "Fancy" at bounding box center [911, 256] width 67 height 33
click at [908, 213] on button "None" at bounding box center [908, 208] width 61 height 33
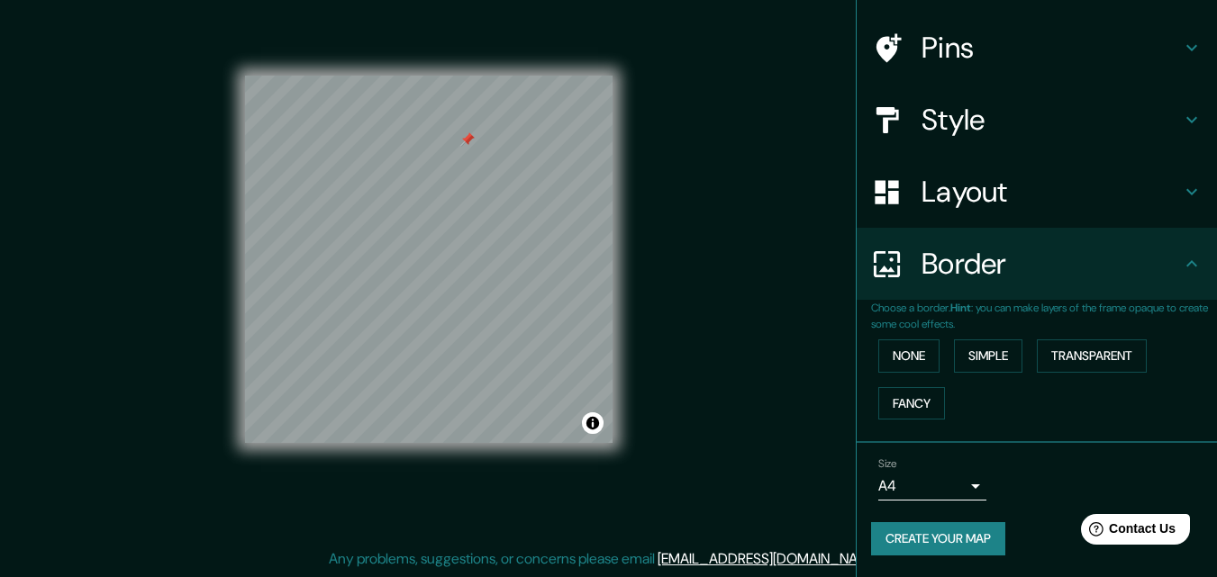
scroll to position [120, 0]
click at [985, 363] on button "Simple" at bounding box center [988, 356] width 68 height 33
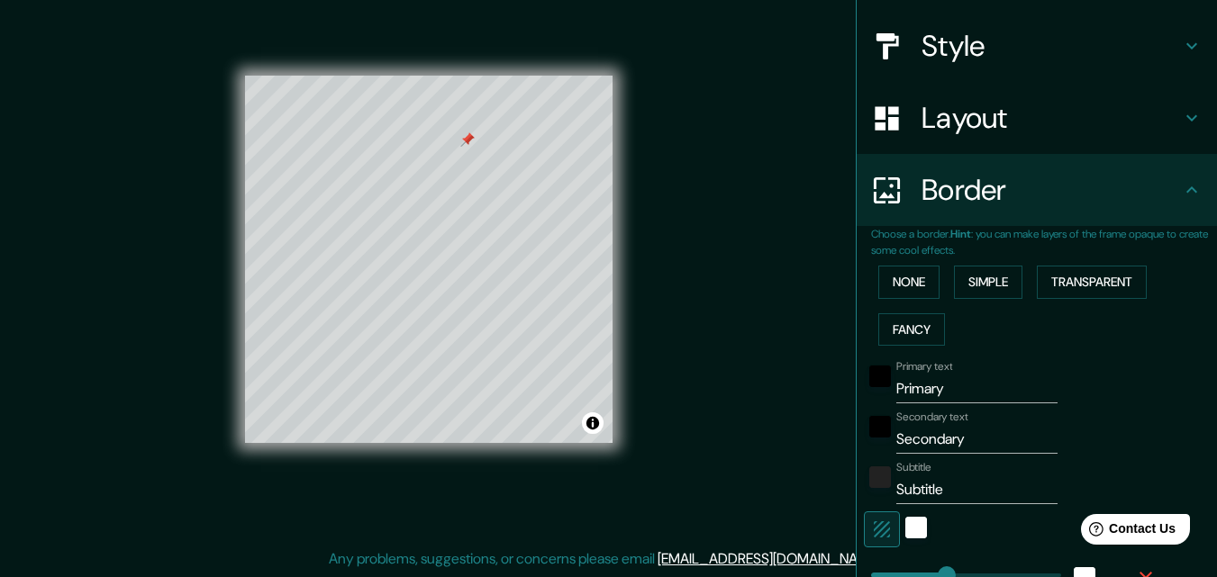
scroll to position [300, 0]
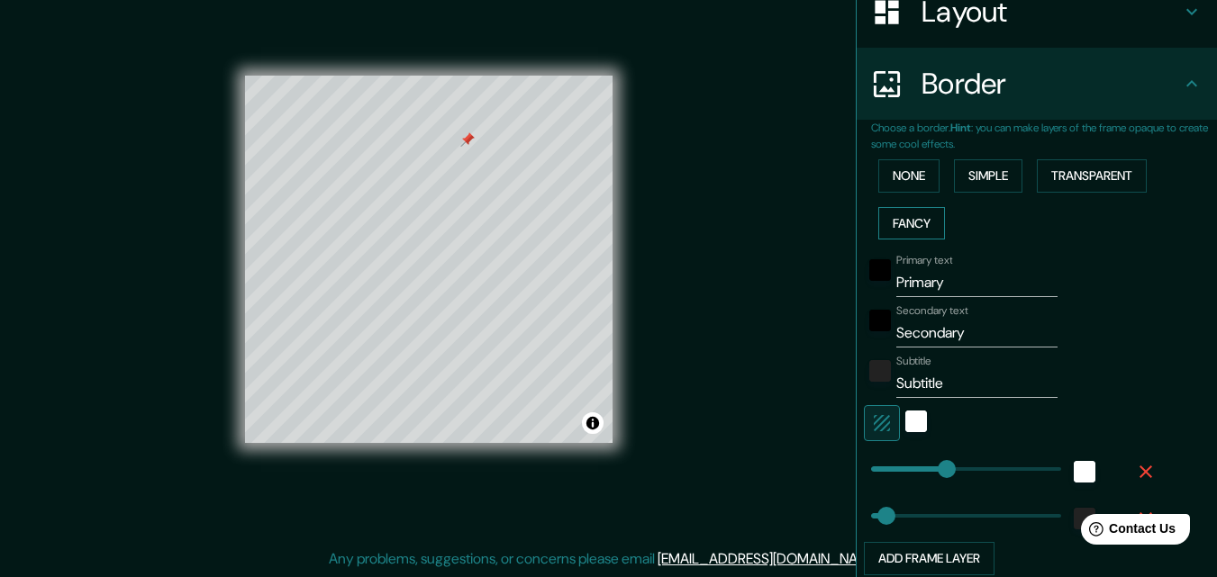
click at [884, 222] on button "Fancy" at bounding box center [911, 223] width 67 height 33
click at [1068, 175] on button "Transparent" at bounding box center [1092, 175] width 110 height 33
click at [876, 375] on div "color-222222" at bounding box center [880, 371] width 22 height 22
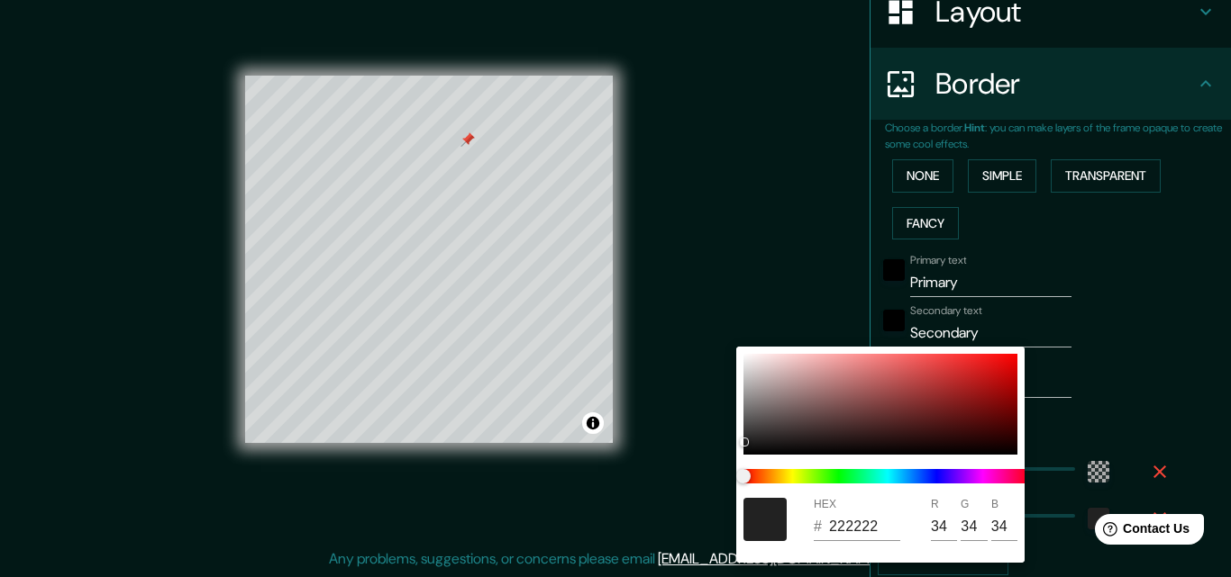
click at [1162, 334] on div at bounding box center [615, 288] width 1231 height 577
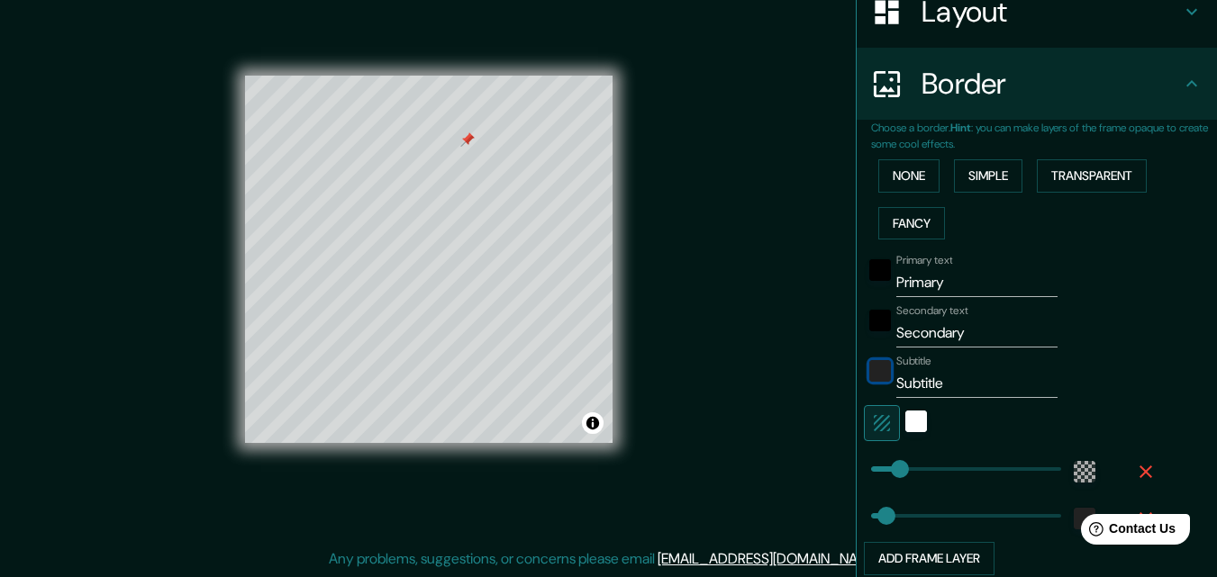
type input "62"
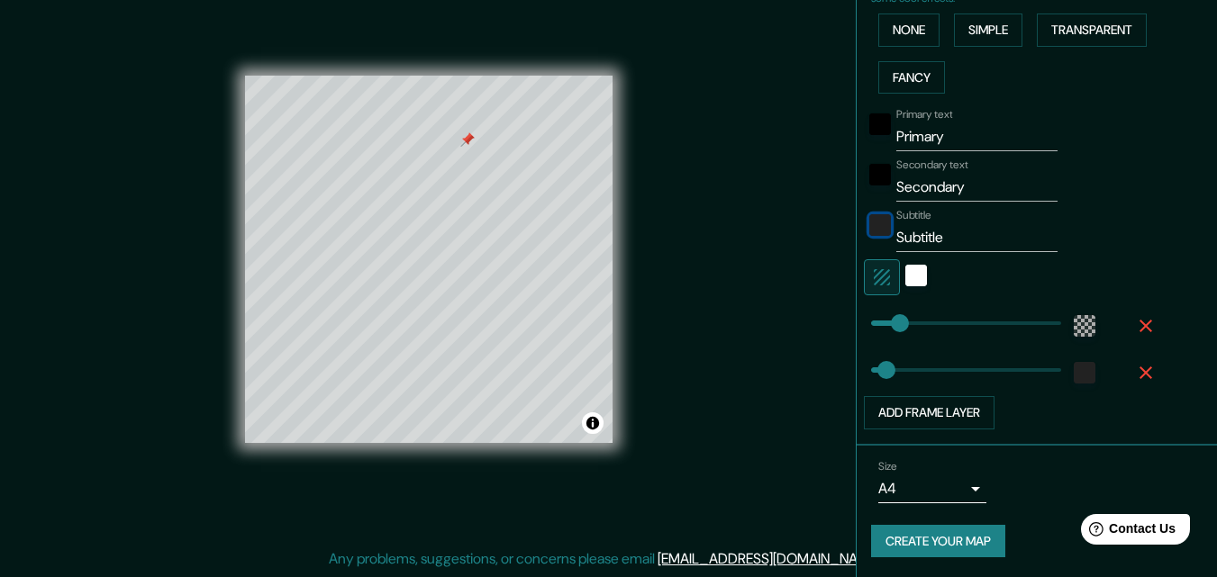
scroll to position [448, 0]
click at [1135, 324] on icon "button" at bounding box center [1146, 324] width 22 height 22
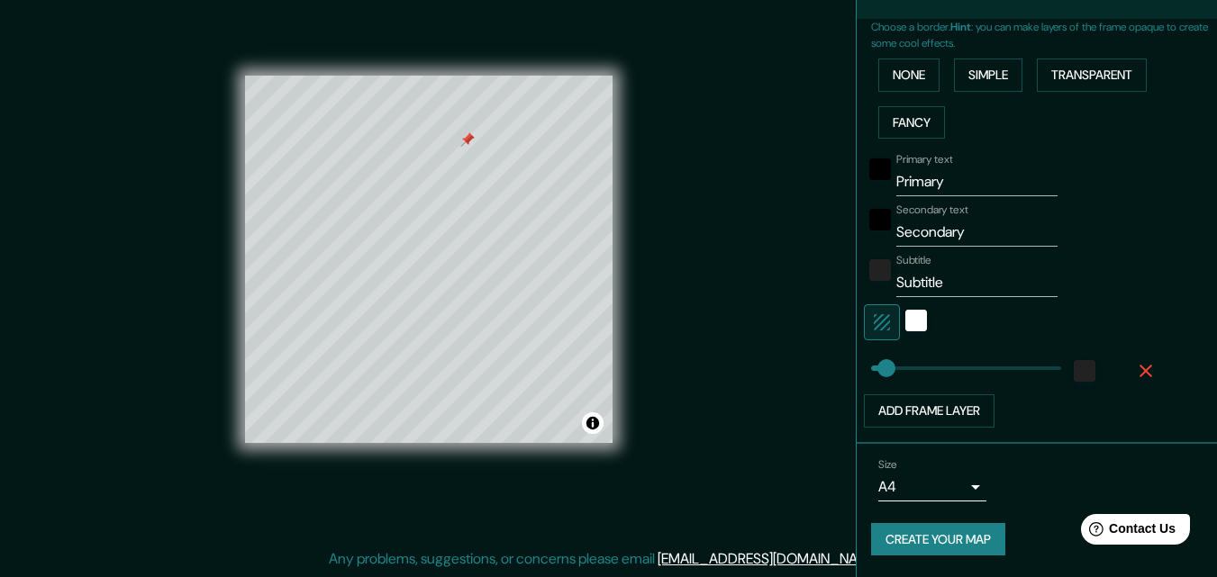
click at [1140, 368] on icon "button" at bounding box center [1146, 371] width 13 height 13
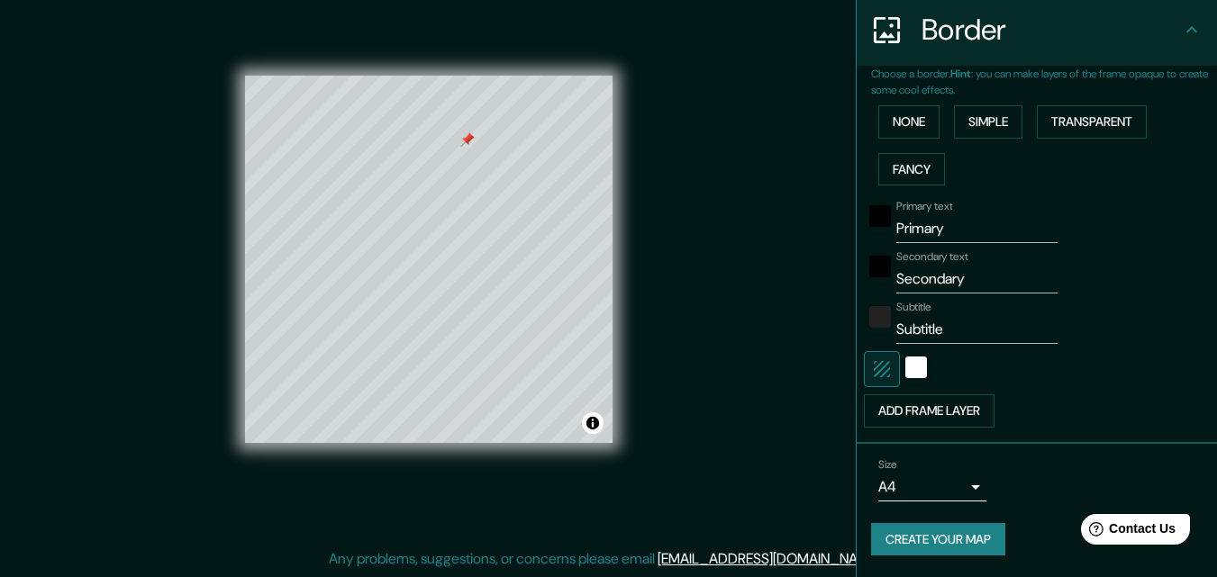
scroll to position [354, 0]
click at [910, 138] on button "None" at bounding box center [908, 121] width 61 height 33
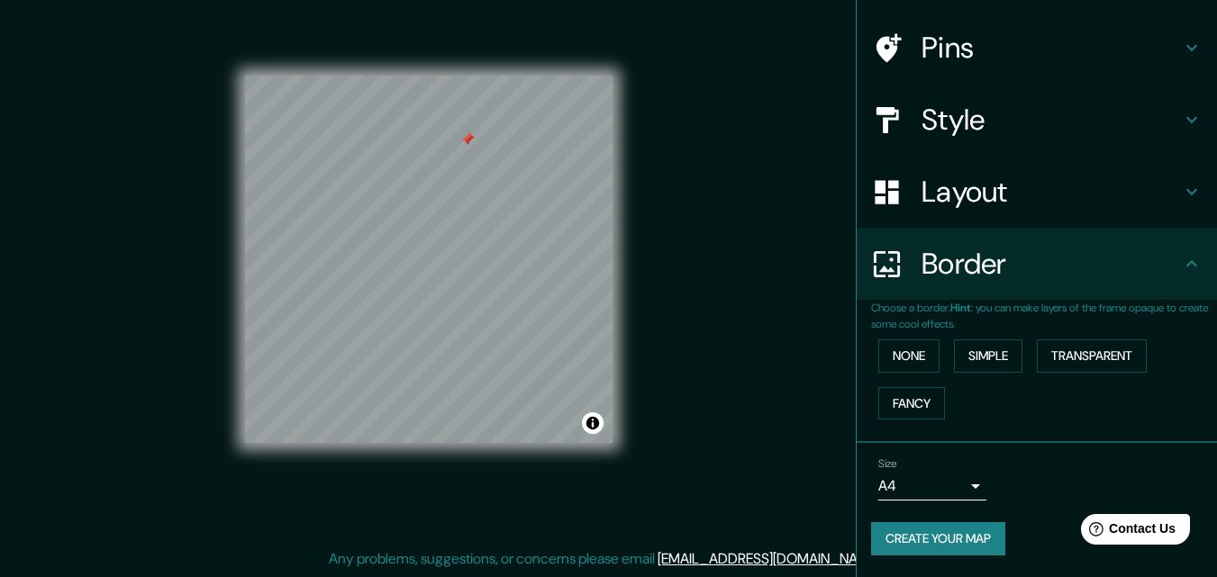
scroll to position [120, 0]
click at [949, 486] on body "Mappin Location Charallave, Cristóbal Rojas, Miranda, Venezuela Pins Style Layo…" at bounding box center [608, 259] width 1217 height 577
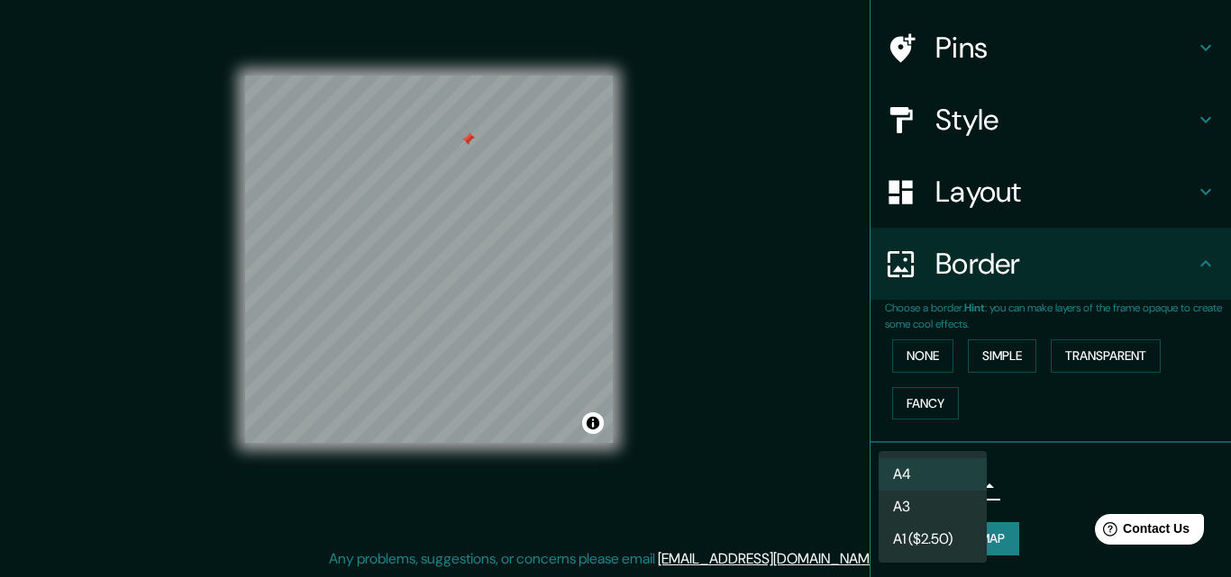
click at [929, 475] on li "A4" at bounding box center [932, 475] width 108 height 32
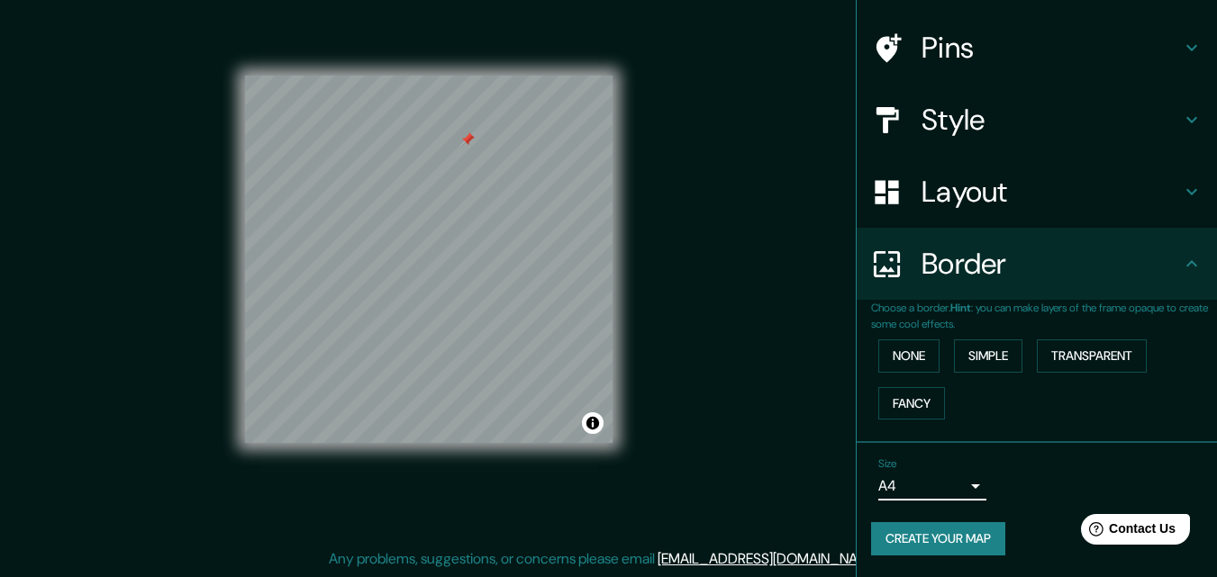
click at [940, 536] on button "Create your map" at bounding box center [938, 538] width 134 height 33
click at [940, 551] on div "Create your map" at bounding box center [1037, 538] width 332 height 33
click at [940, 550] on div "Create your map" at bounding box center [1037, 538] width 332 height 33
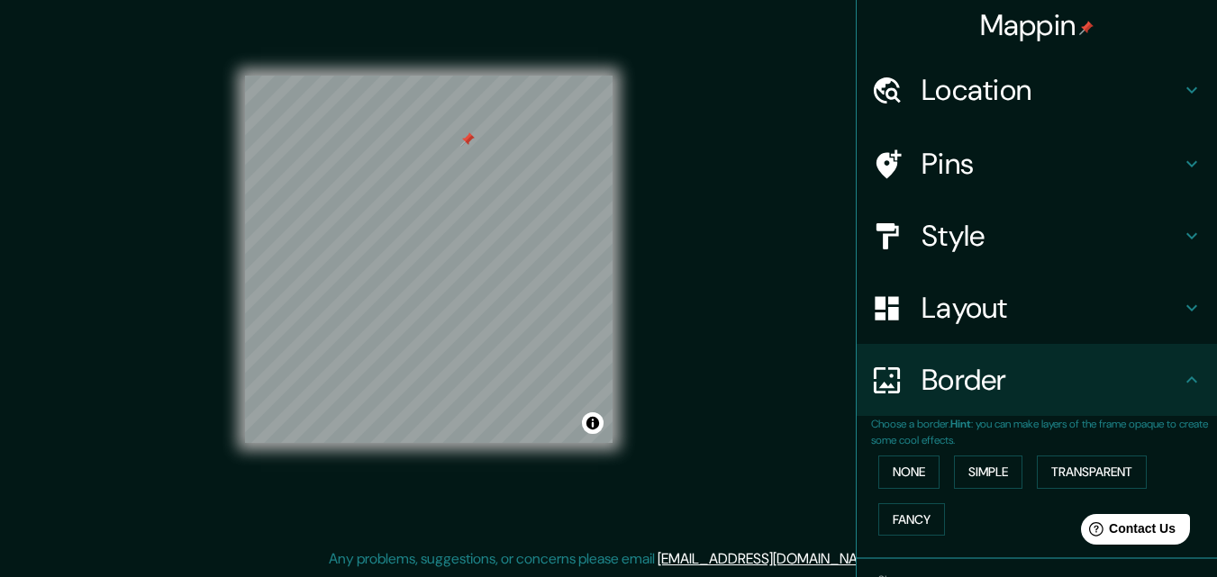
scroll to position [0, 0]
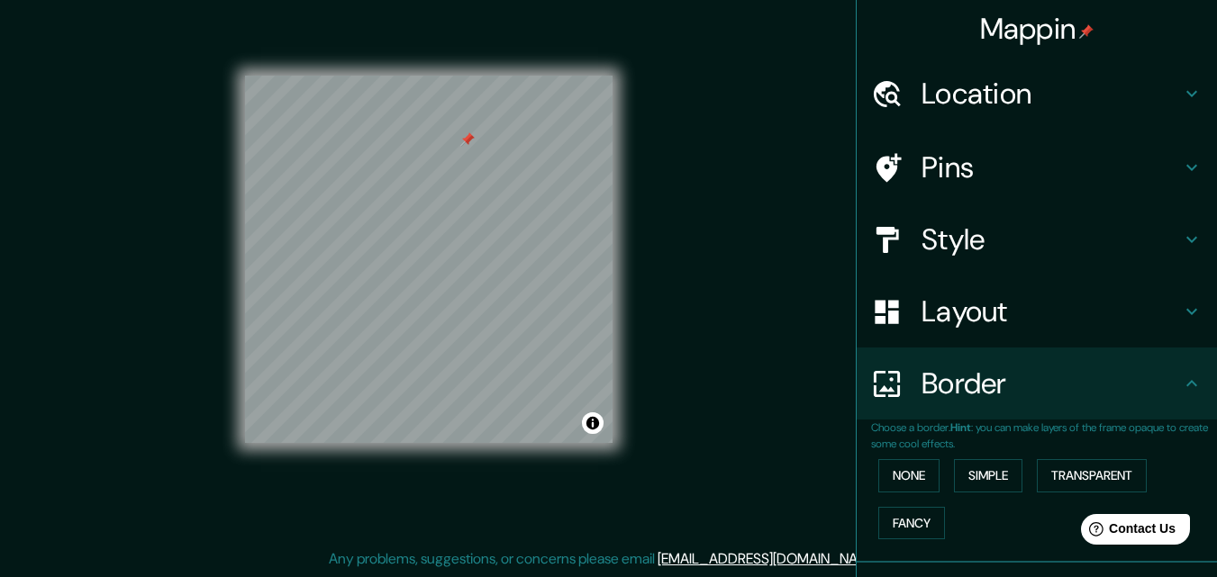
click at [1010, 242] on h4 "Style" at bounding box center [1051, 240] width 259 height 36
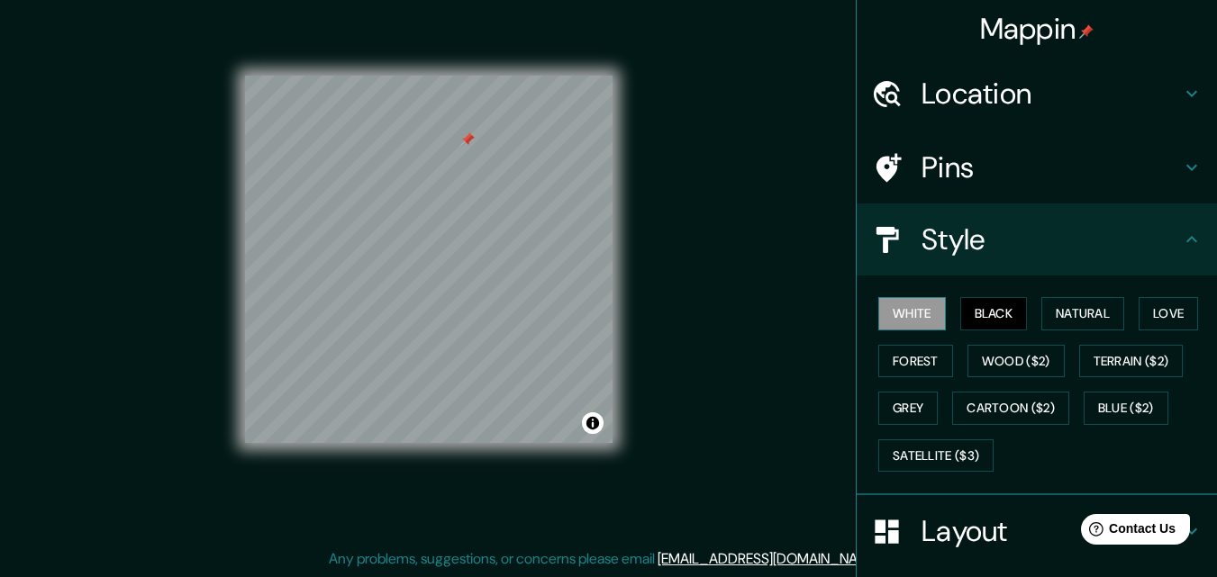
click at [891, 325] on button "White" at bounding box center [912, 313] width 68 height 33
click at [1068, 324] on button "Natural" at bounding box center [1082, 313] width 83 height 33
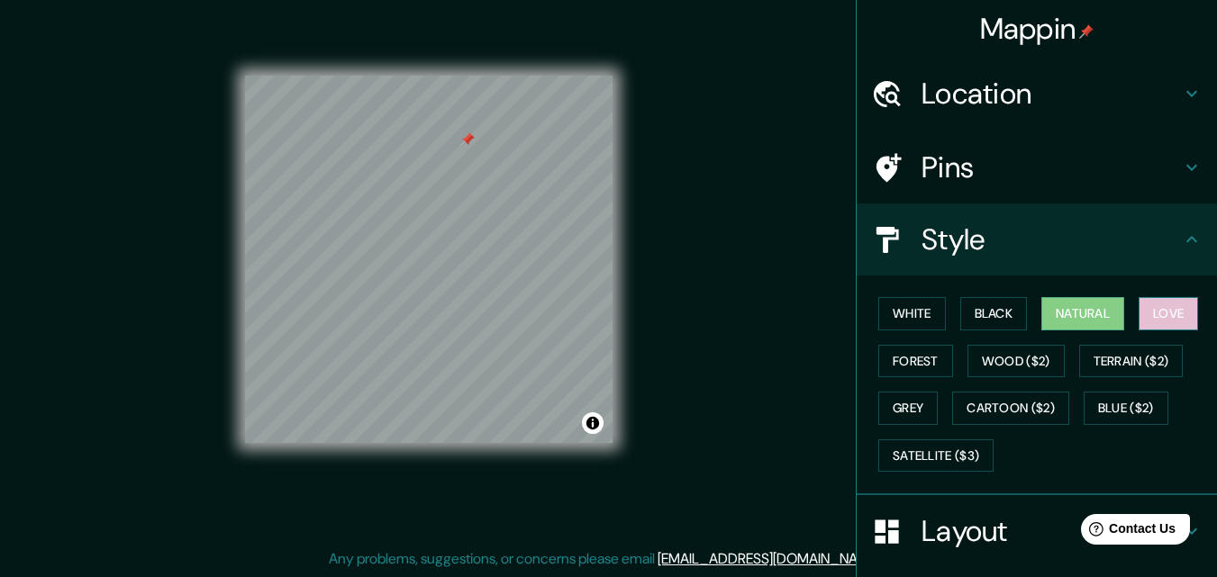
click at [1151, 325] on button "Love" at bounding box center [1168, 313] width 59 height 33
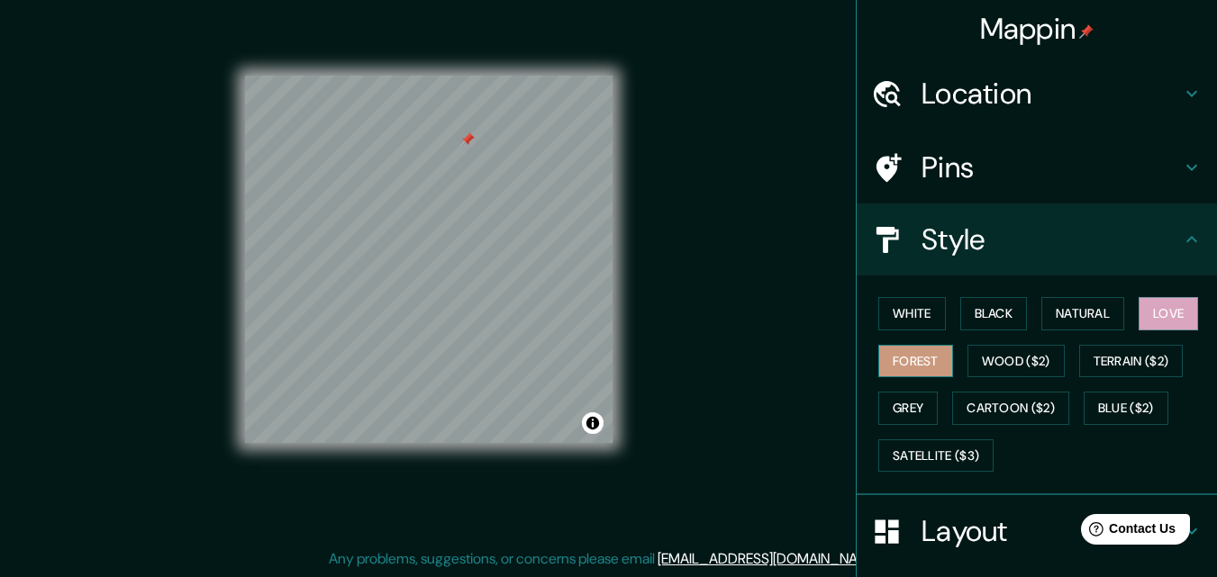
click at [901, 355] on button "Forest" at bounding box center [915, 361] width 75 height 33
click at [1013, 367] on button "Wood ($2)" at bounding box center [1016, 361] width 97 height 33
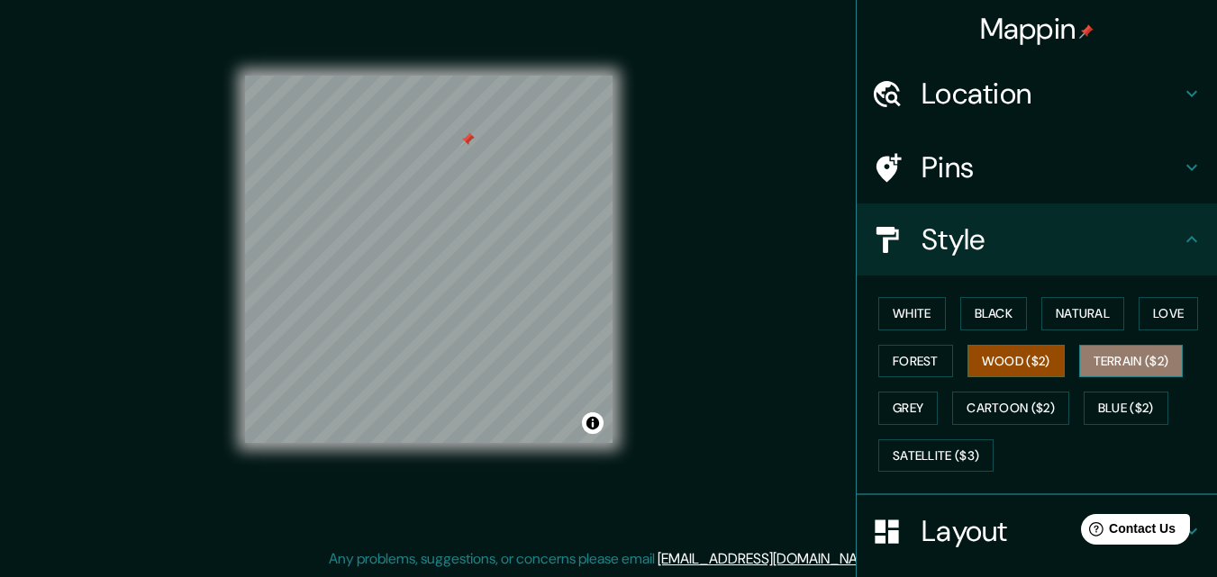
click at [1113, 374] on button "Terrain ($2)" at bounding box center [1131, 361] width 104 height 33
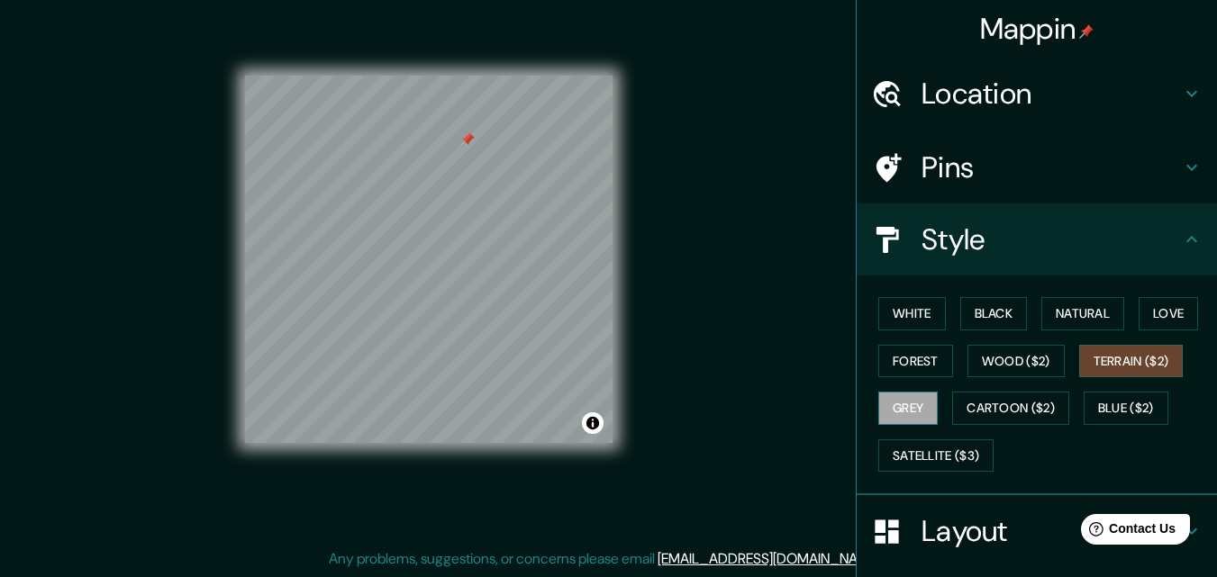
click at [899, 404] on button "Grey" at bounding box center [907, 408] width 59 height 33
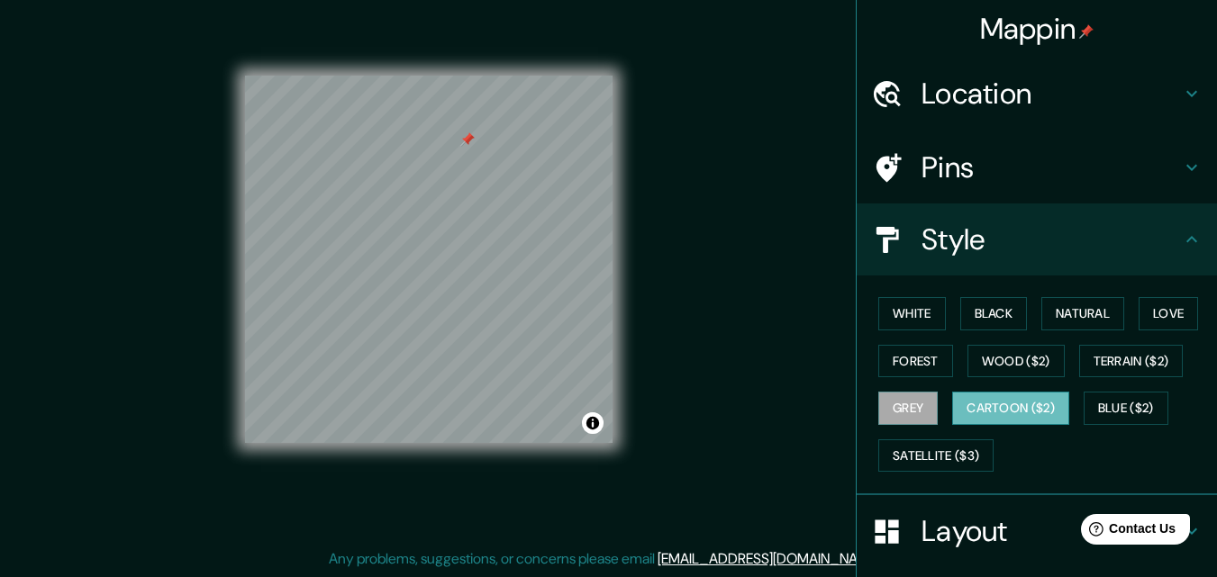
click at [1002, 412] on button "Cartoon ($2)" at bounding box center [1010, 408] width 117 height 33
click at [1116, 405] on button "Blue ($2)" at bounding box center [1126, 408] width 85 height 33
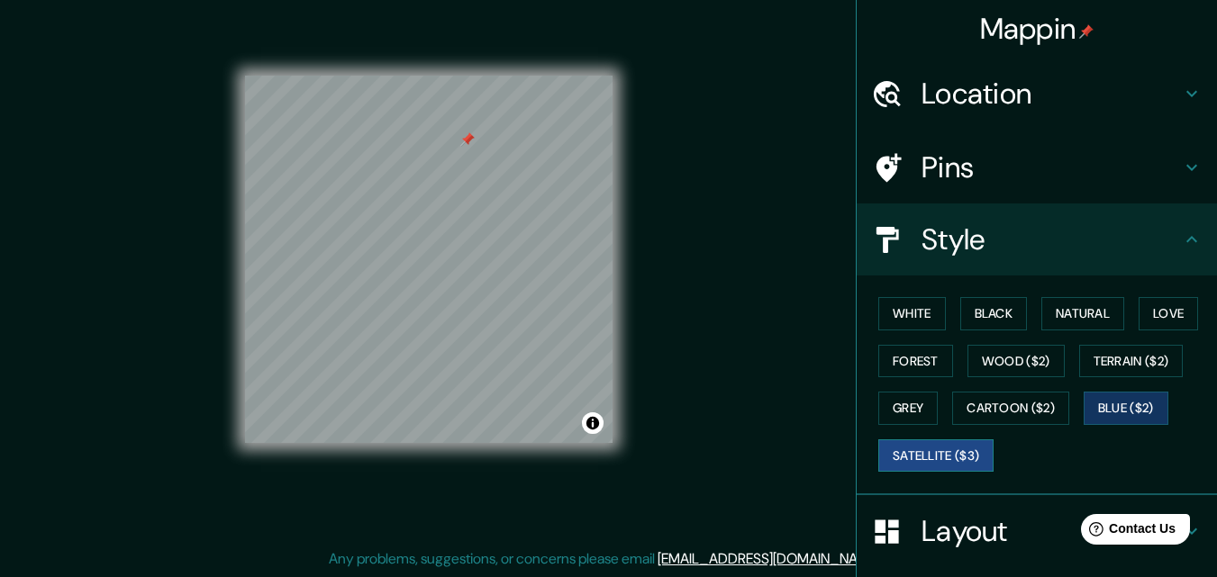
click at [936, 458] on button "Satellite ($3)" at bounding box center [935, 456] width 115 height 33
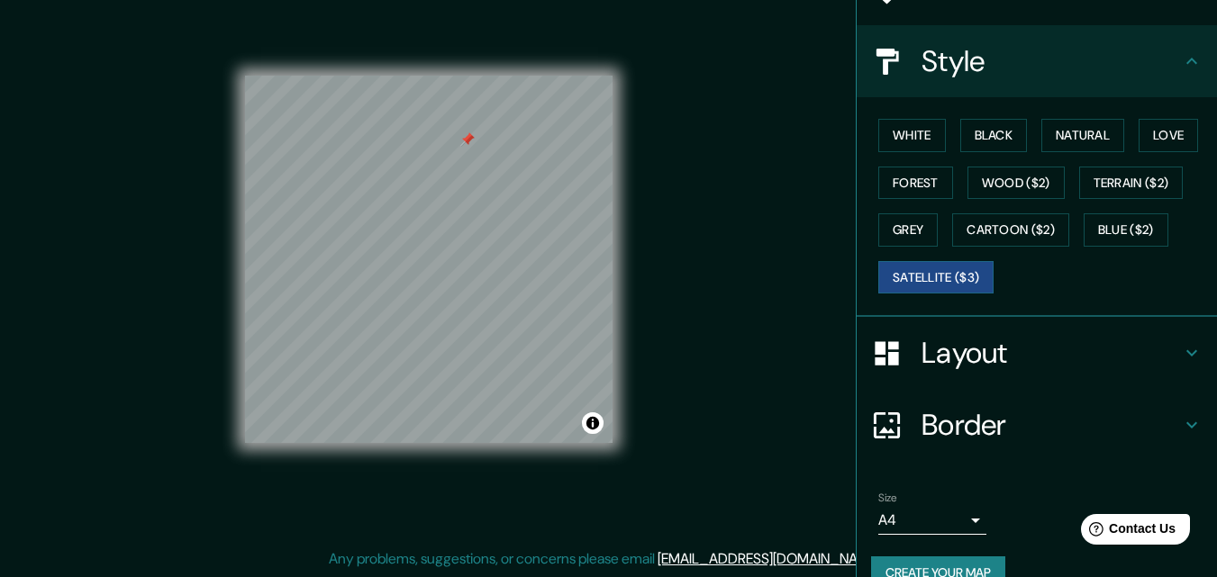
scroll to position [213, 0]
